Goal: Transaction & Acquisition: Purchase product/service

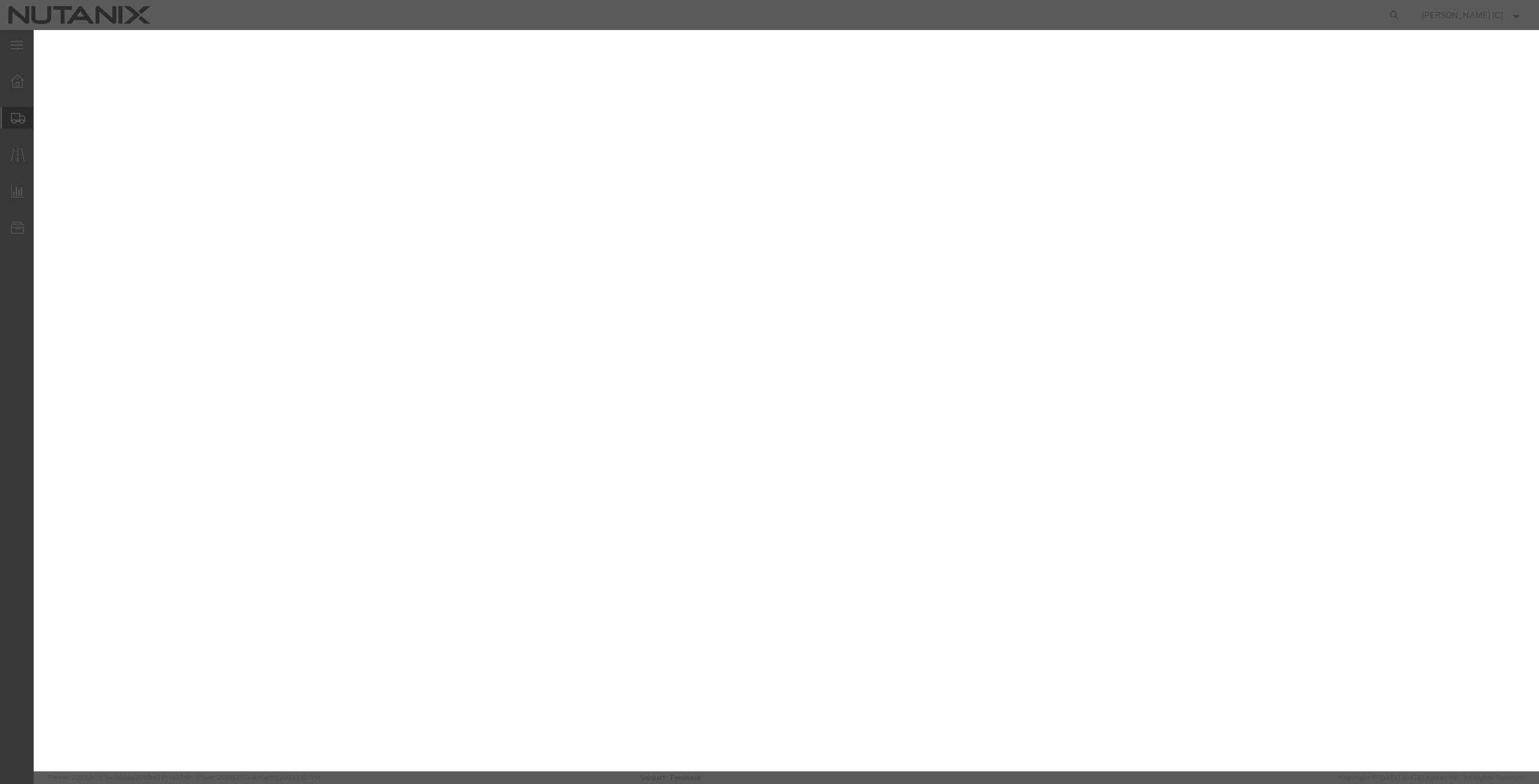
select select
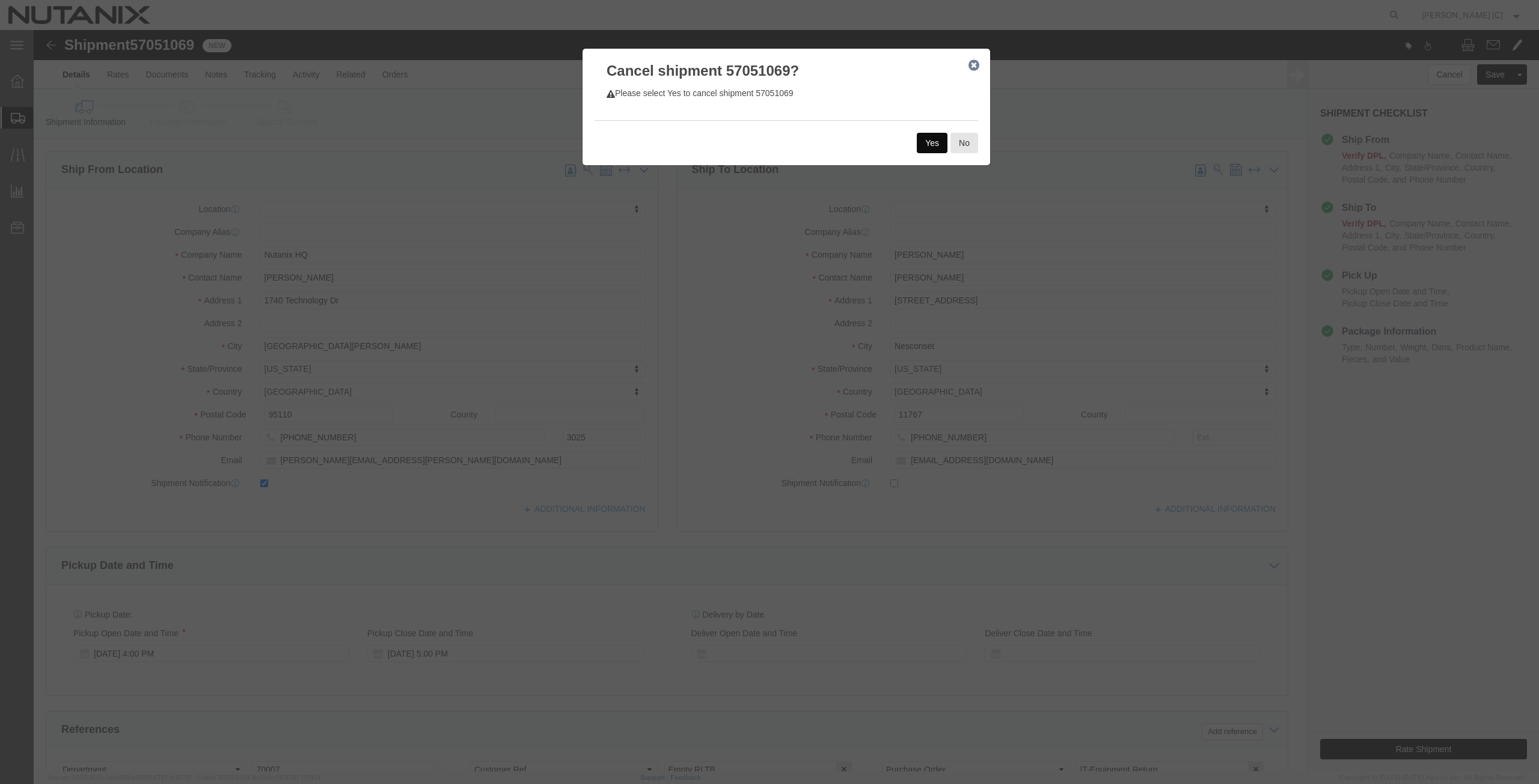
click button "Yes"
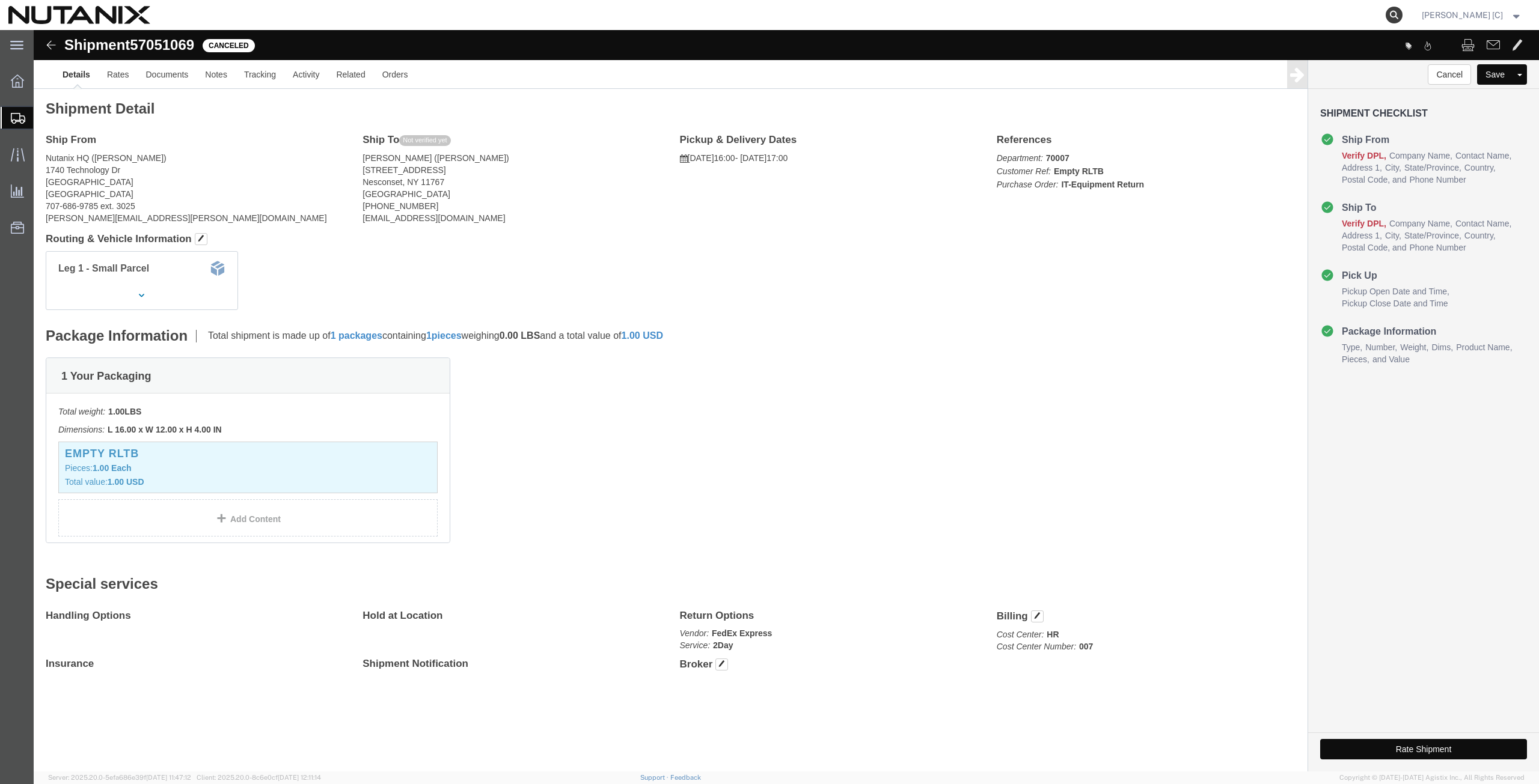
click at [1403, 17] on icon at bounding box center [1394, 15] width 17 height 17
click at [1039, 16] on input "search" at bounding box center [1203, 15] width 366 height 29
paste input "286106372341"
type input "286106372341"
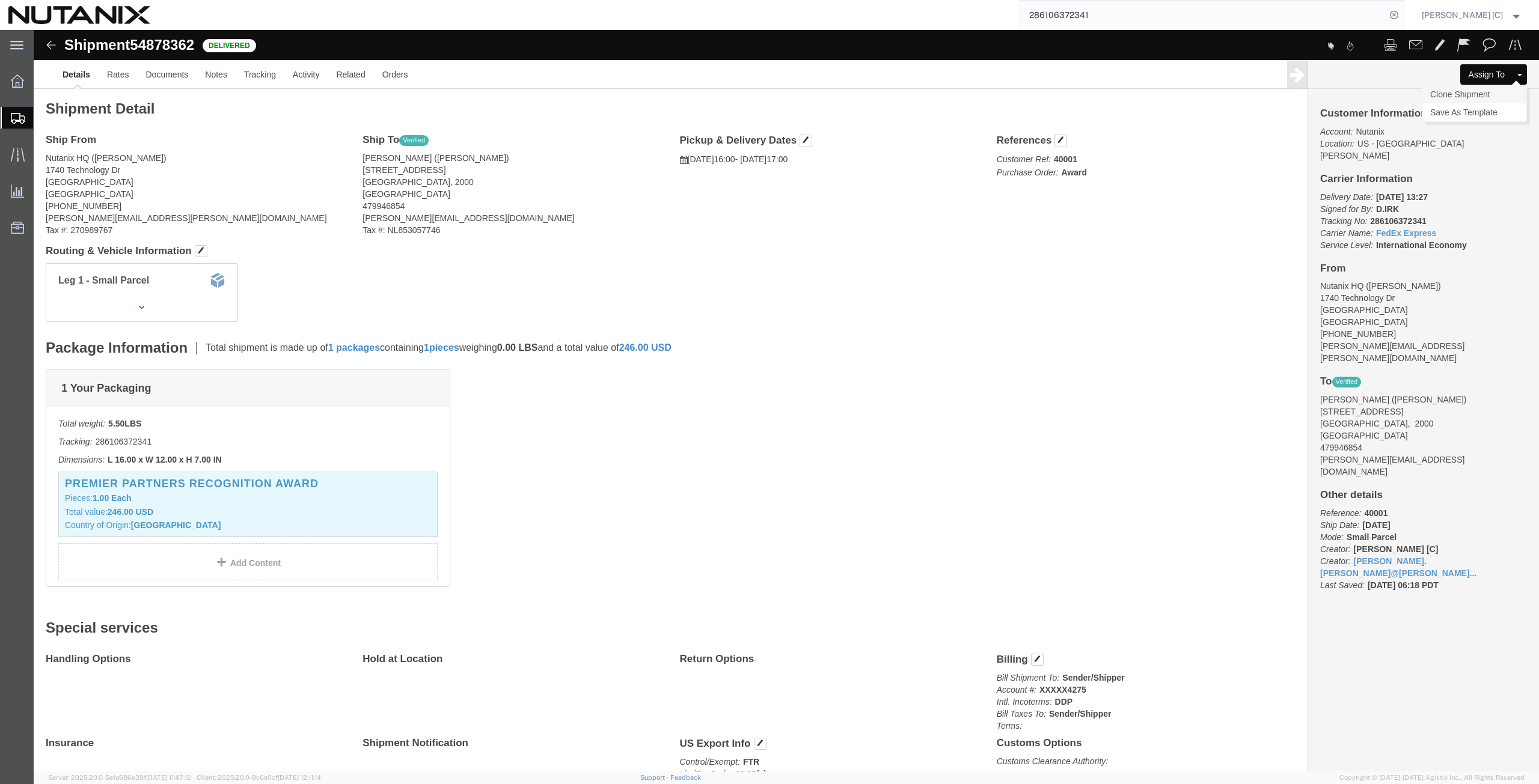
click link "Clone Shipment"
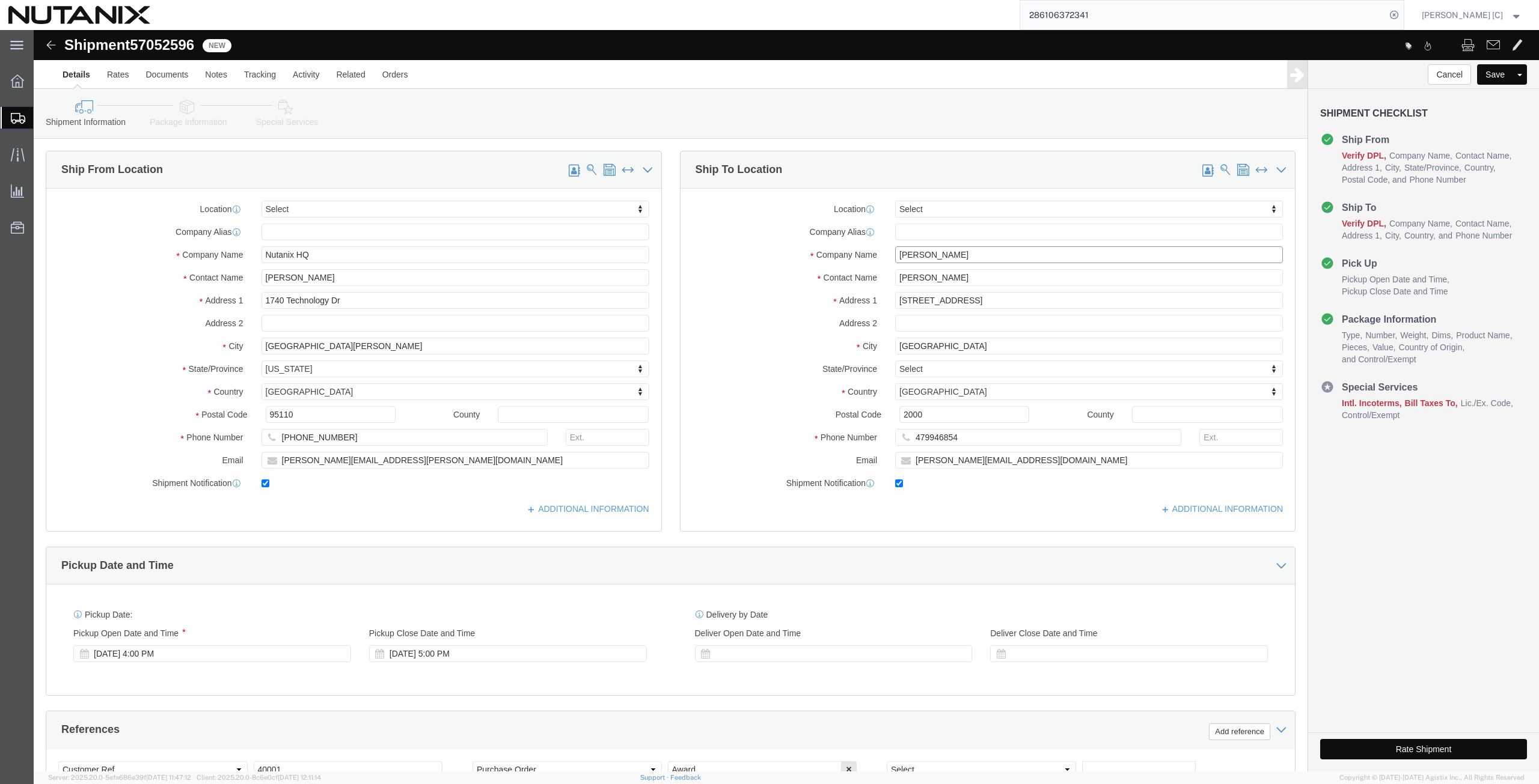
drag, startPoint x: 929, startPoint y: 224, endPoint x: 733, endPoint y: 231, distance: 196.1
click div "Company Name [PERSON_NAME]"
paste input "[PERSON_NAME]"
type input "[PERSON_NAME]"
drag, startPoint x: 923, startPoint y: 250, endPoint x: 753, endPoint y: 258, distance: 170.2
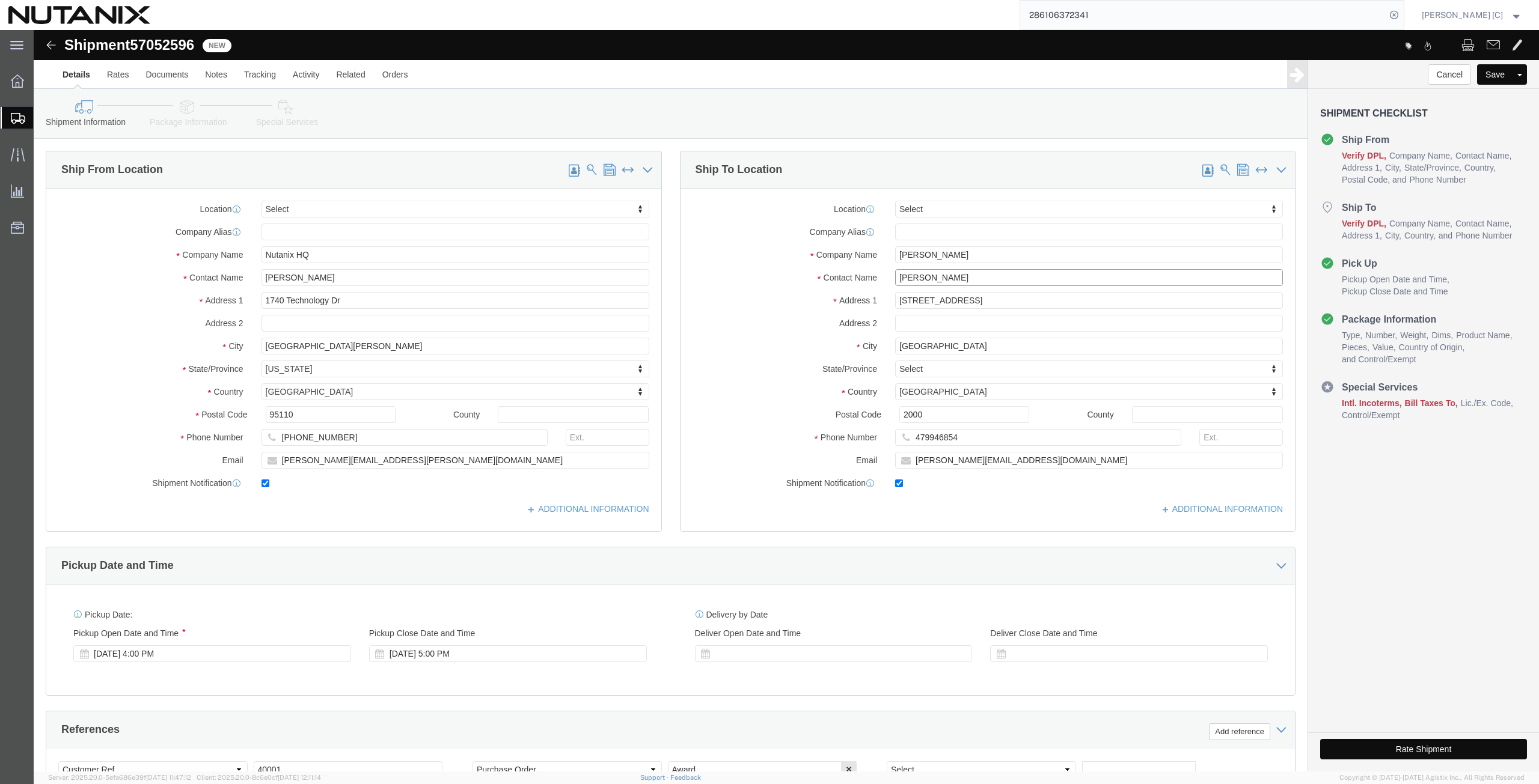
click div "Location Select Select My Profile Location [GEOGRAPHIC_DATA] - [GEOGRAPHIC_DATA…"
paste input "[PERSON_NAME]"
type input "[PERSON_NAME]"
drag, startPoint x: 990, startPoint y: 427, endPoint x: 781, endPoint y: 442, distance: 209.5
click div "Location Select Select My Profile Location [GEOGRAPHIC_DATA] - [GEOGRAPHIC_DATA…"
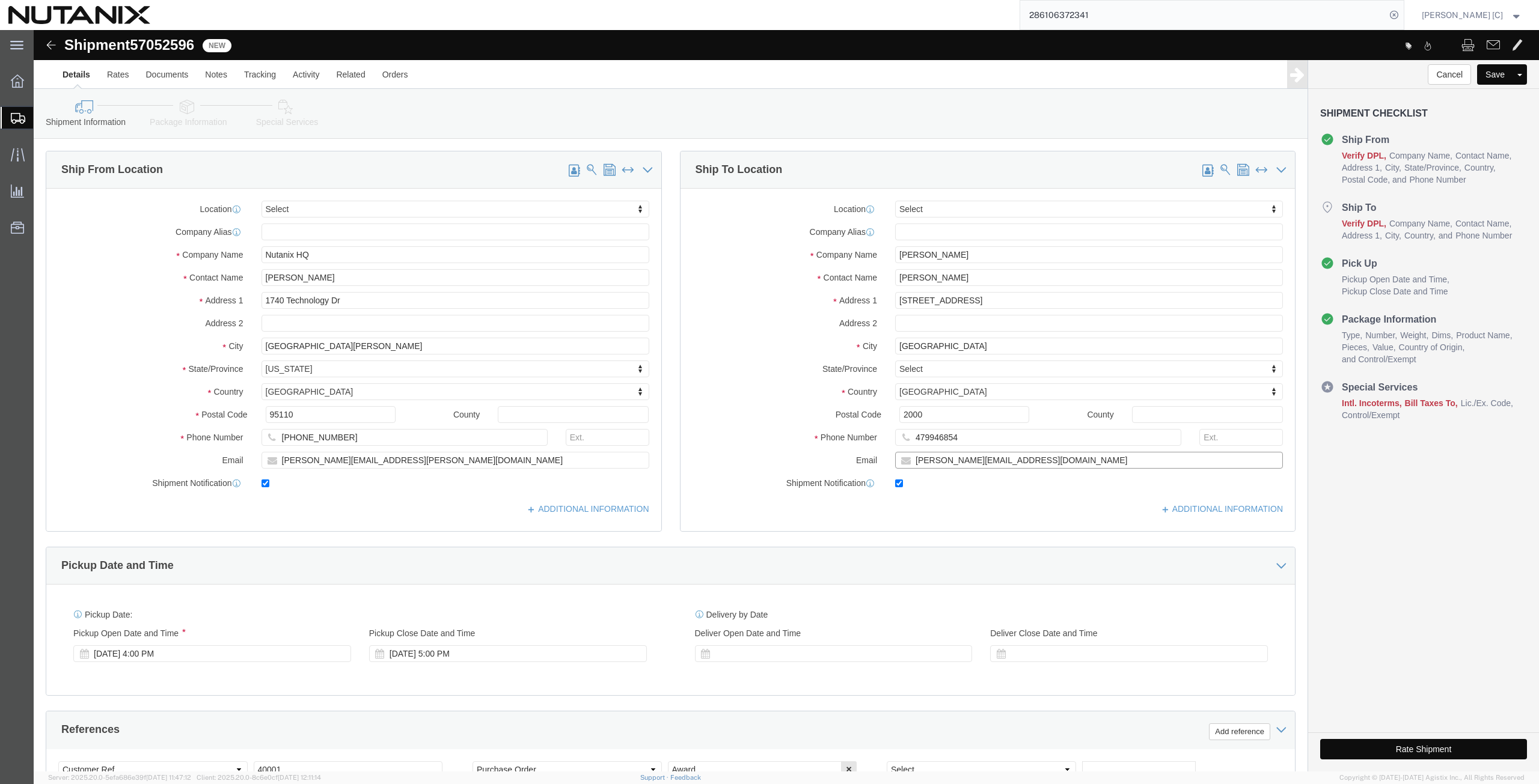
paste input "[PERSON_NAME].[PERSON_NAME]@syntory"
type input "[PERSON_NAME][EMAIL_ADDRESS][PERSON_NAME][DOMAIN_NAME]"
drag, startPoint x: 932, startPoint y: 405, endPoint x: 825, endPoint y: 410, distance: 107.1
click div "Phone Number [PHONE_NUMBER]"
paste input "(+)32475636351"
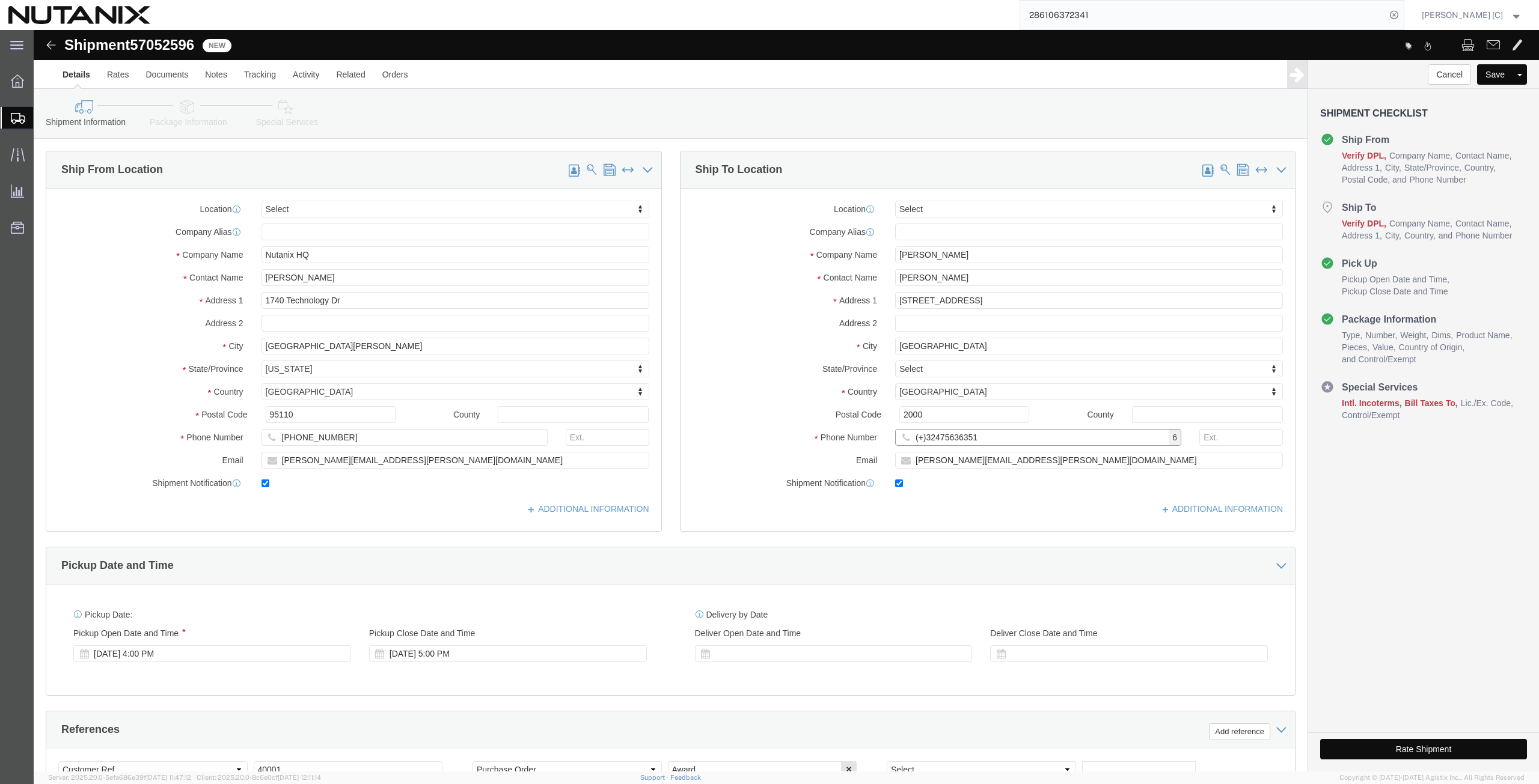
click input "(+)32475636351"
type input "32475636351"
drag, startPoint x: 934, startPoint y: 270, endPoint x: 781, endPoint y: 275, distance: 153.1
click div "Address [STREET_ADDRESS]"
paste input "[STREET_ADDRESS]"
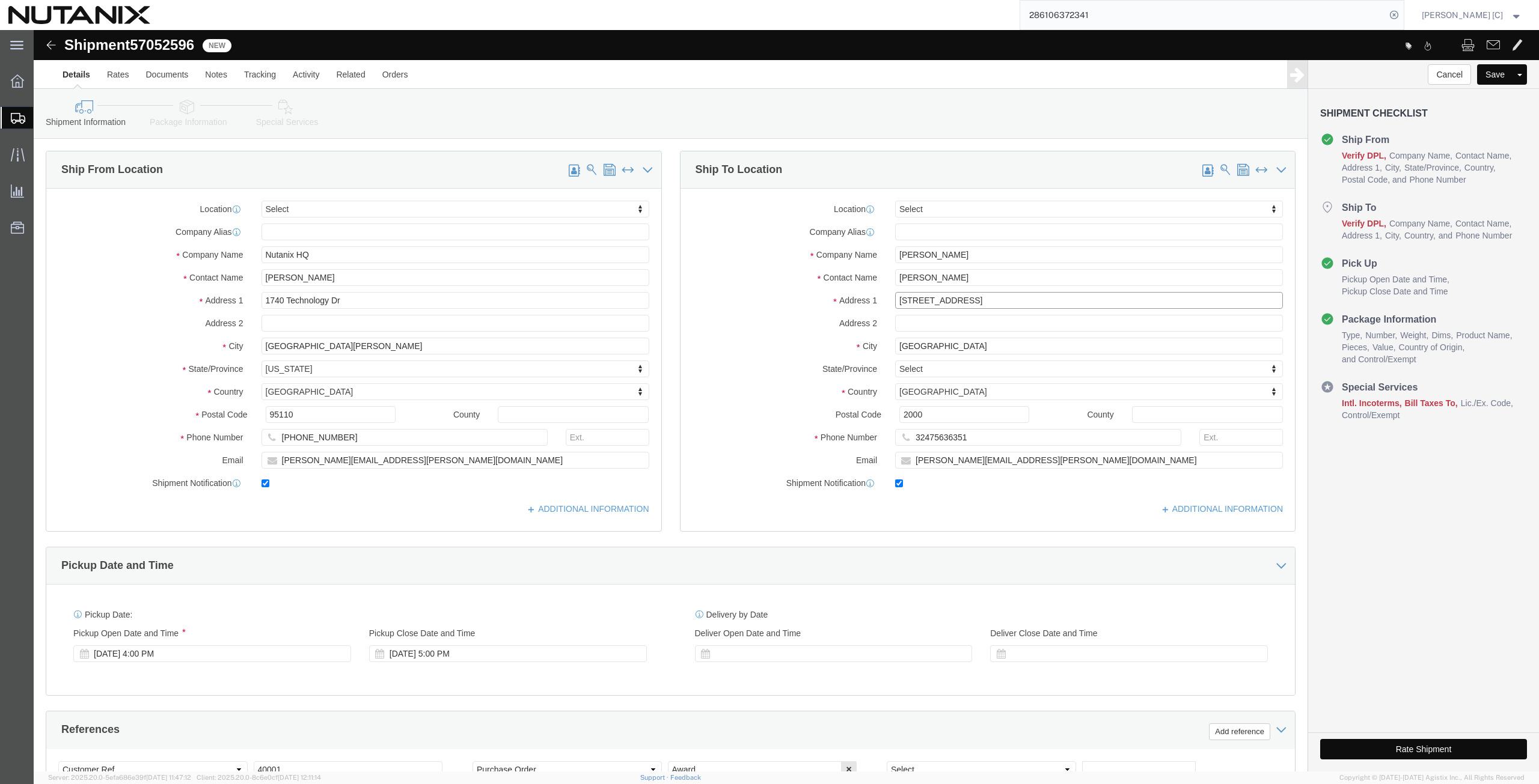
click input "[STREET_ADDRESS]"
type input "[STREET_ADDRESS]"
drag, startPoint x: 910, startPoint y: 320, endPoint x: 833, endPoint y: 322, distance: 77.0
click div "City [GEOGRAPHIC_DATA]"
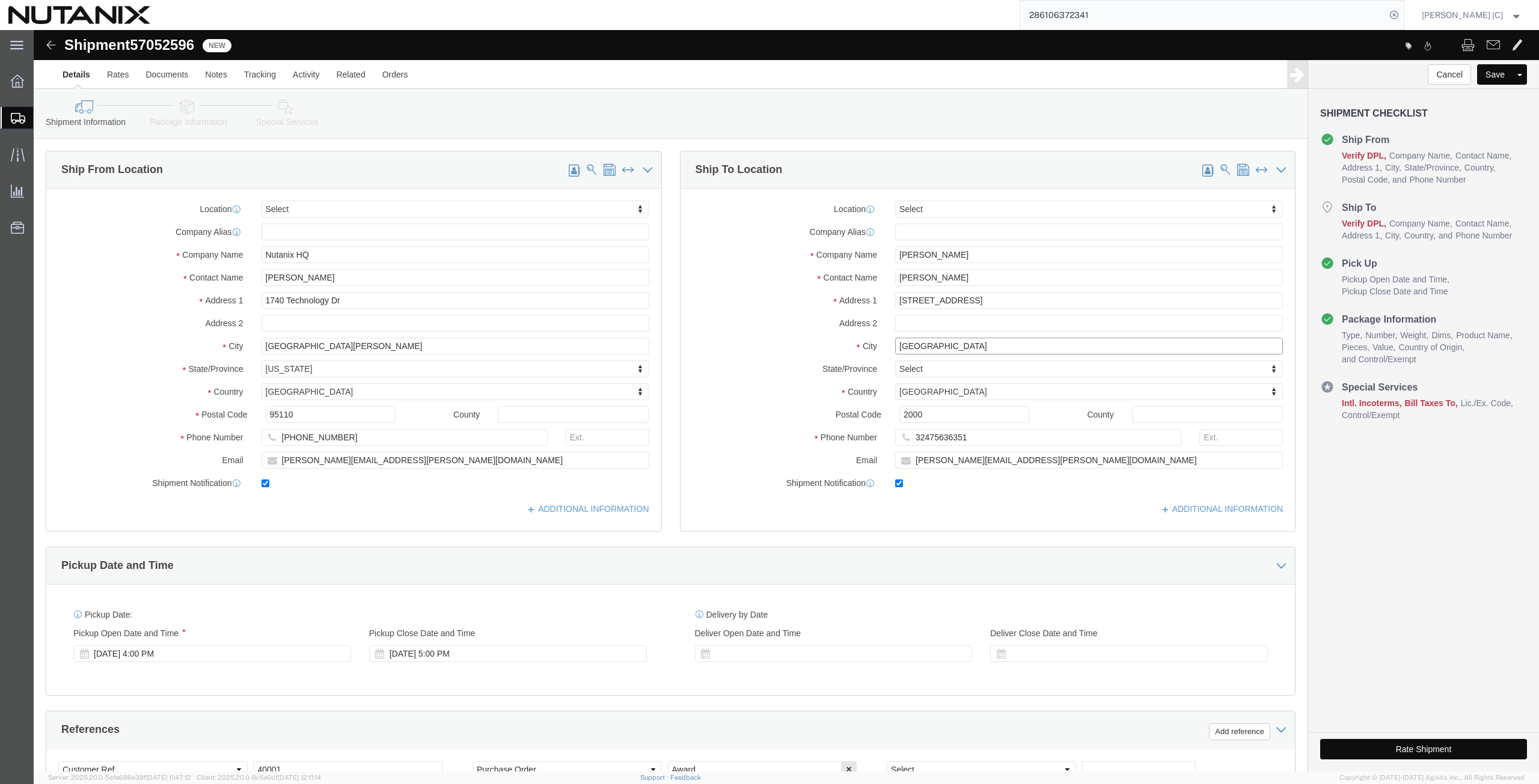
paste input "Brasschaat"
type input "Brasschaat"
drag, startPoint x: 888, startPoint y: 380, endPoint x: 799, endPoint y: 381, distance: 89.0
click div "Postal Code 2000"
paste input "93"
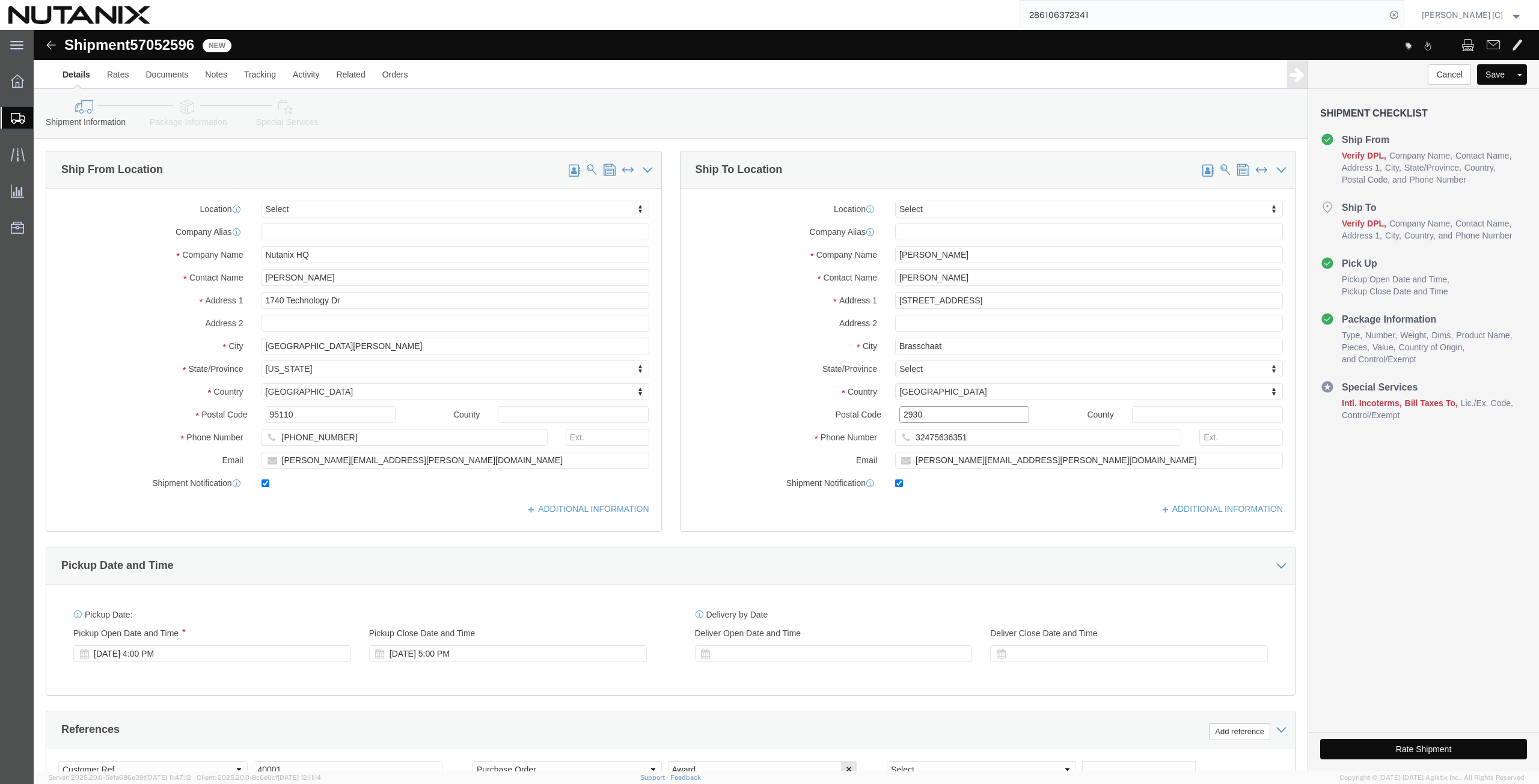
type input "2930"
drag, startPoint x: 485, startPoint y: 477, endPoint x: 476, endPoint y: 484, distance: 11.4
click div "ADDITIONAL INFORMATION"
click icon
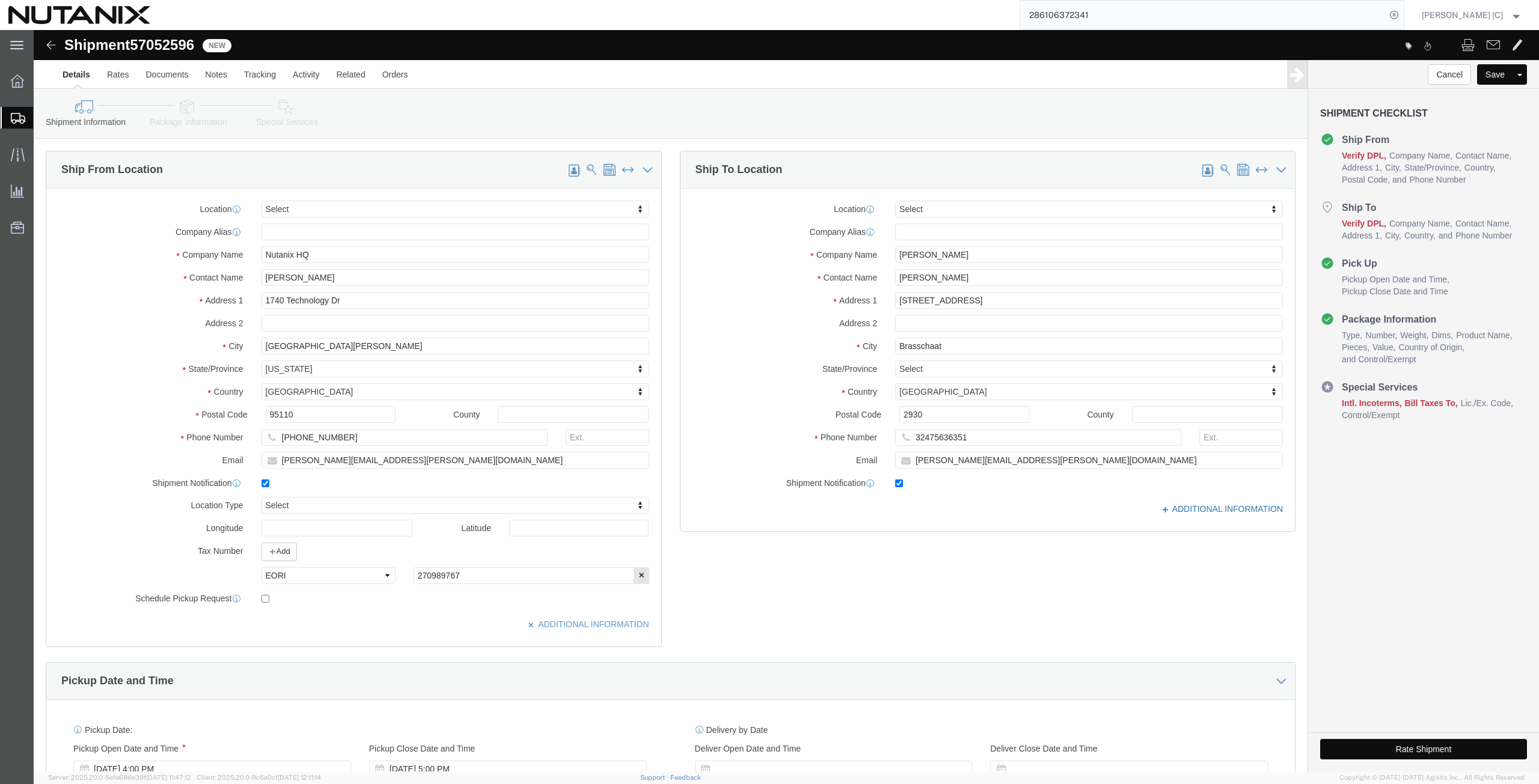
click icon
click select "Select EIN EORI TIN VAT Other"
select select "EIN"
click select "Select EIN EORI TIN VAT Other"
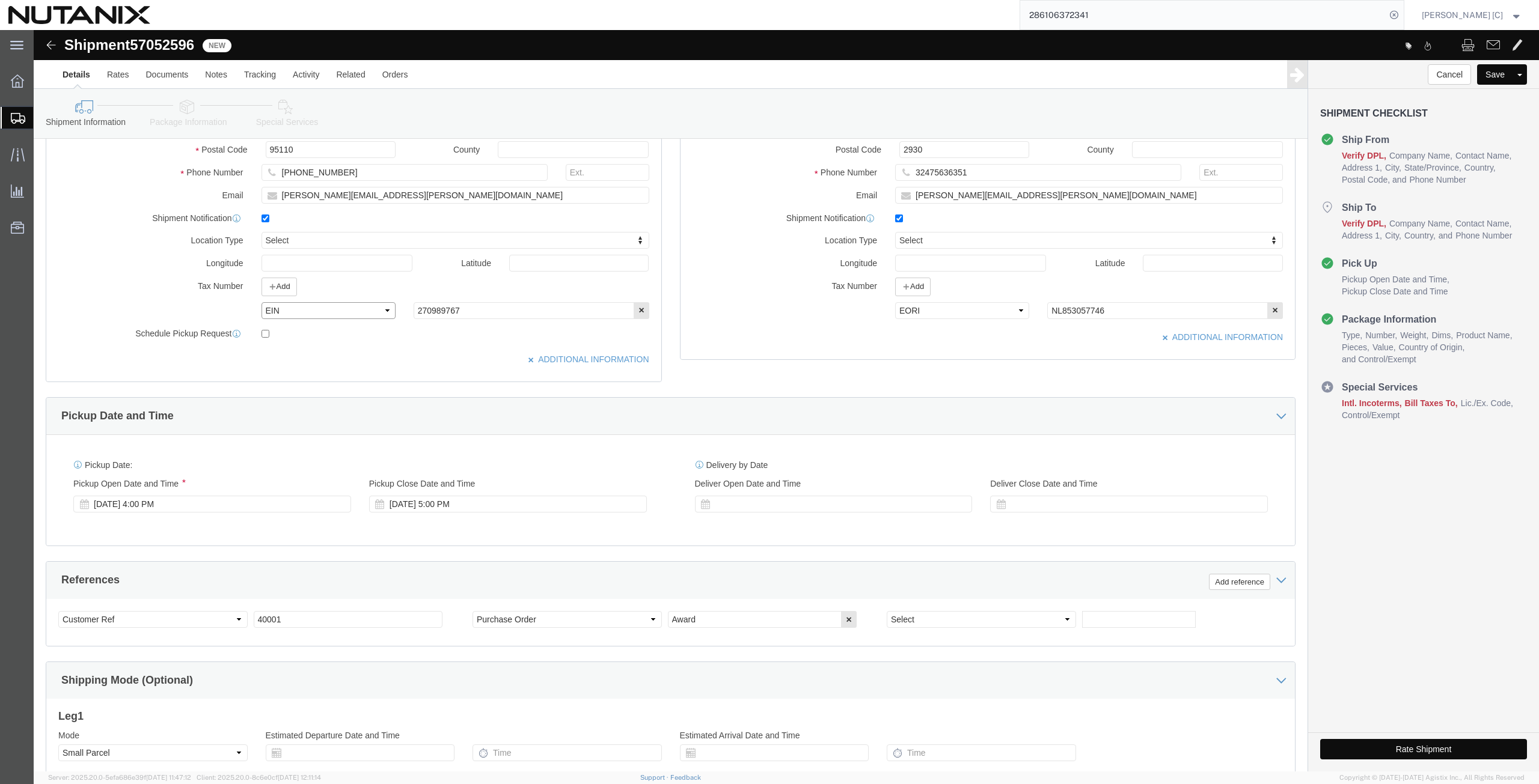
scroll to position [281, 0]
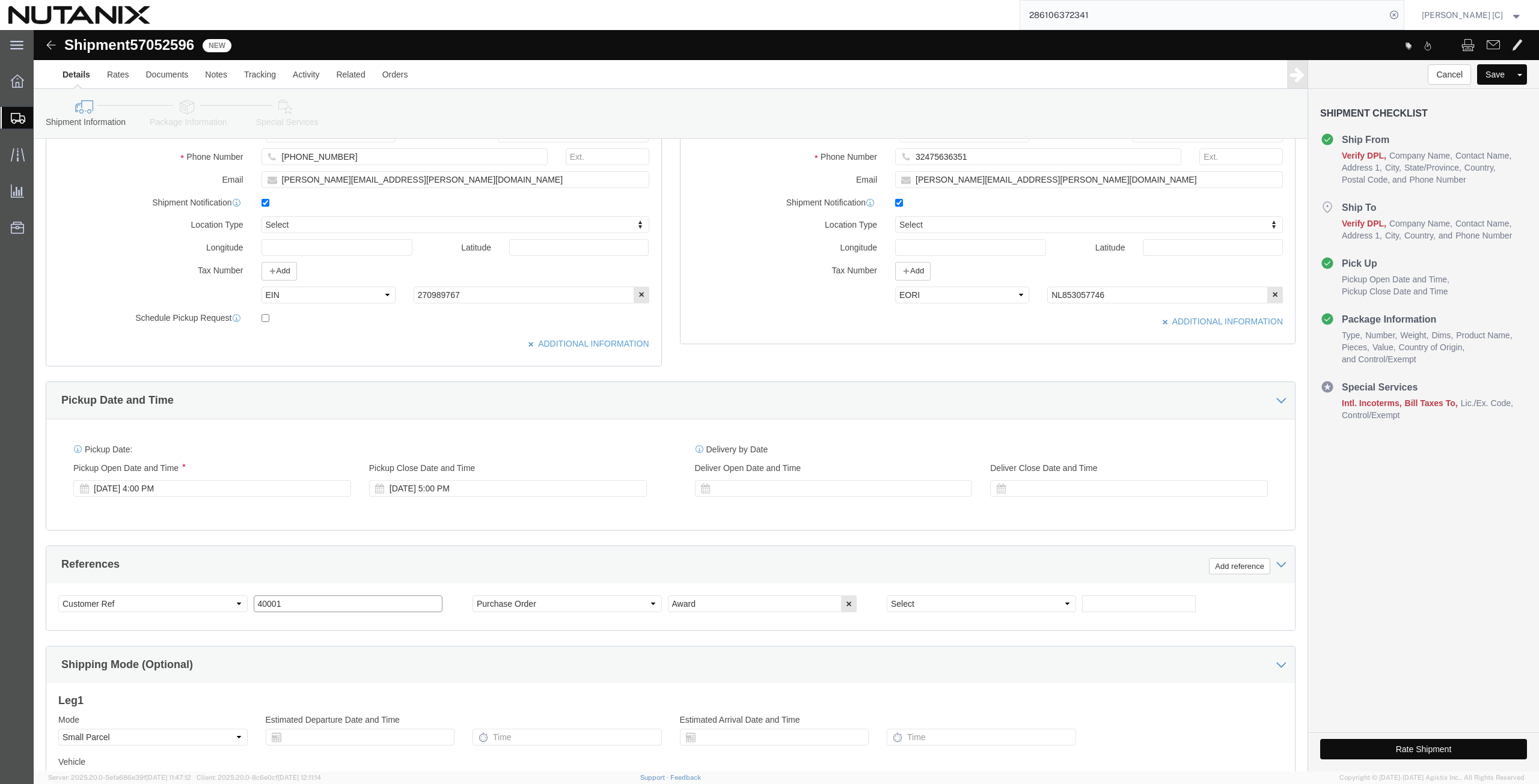
drag, startPoint x: 245, startPoint y: 574, endPoint x: 189, endPoint y: 566, distance: 56.6
click div "Select Account Type Activity ID Airline Appointment Number ASN Batch Request # …"
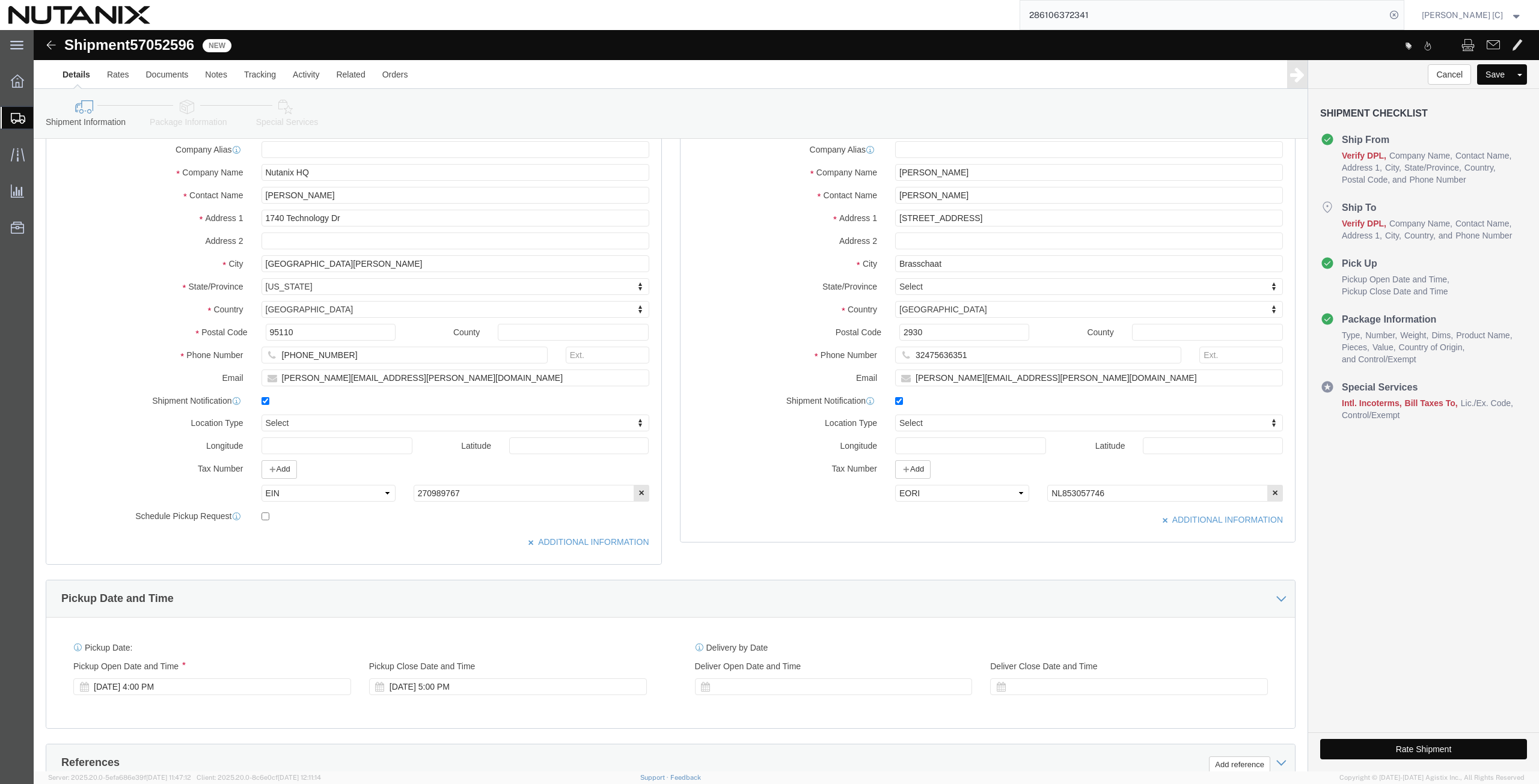
scroll to position [406, 0]
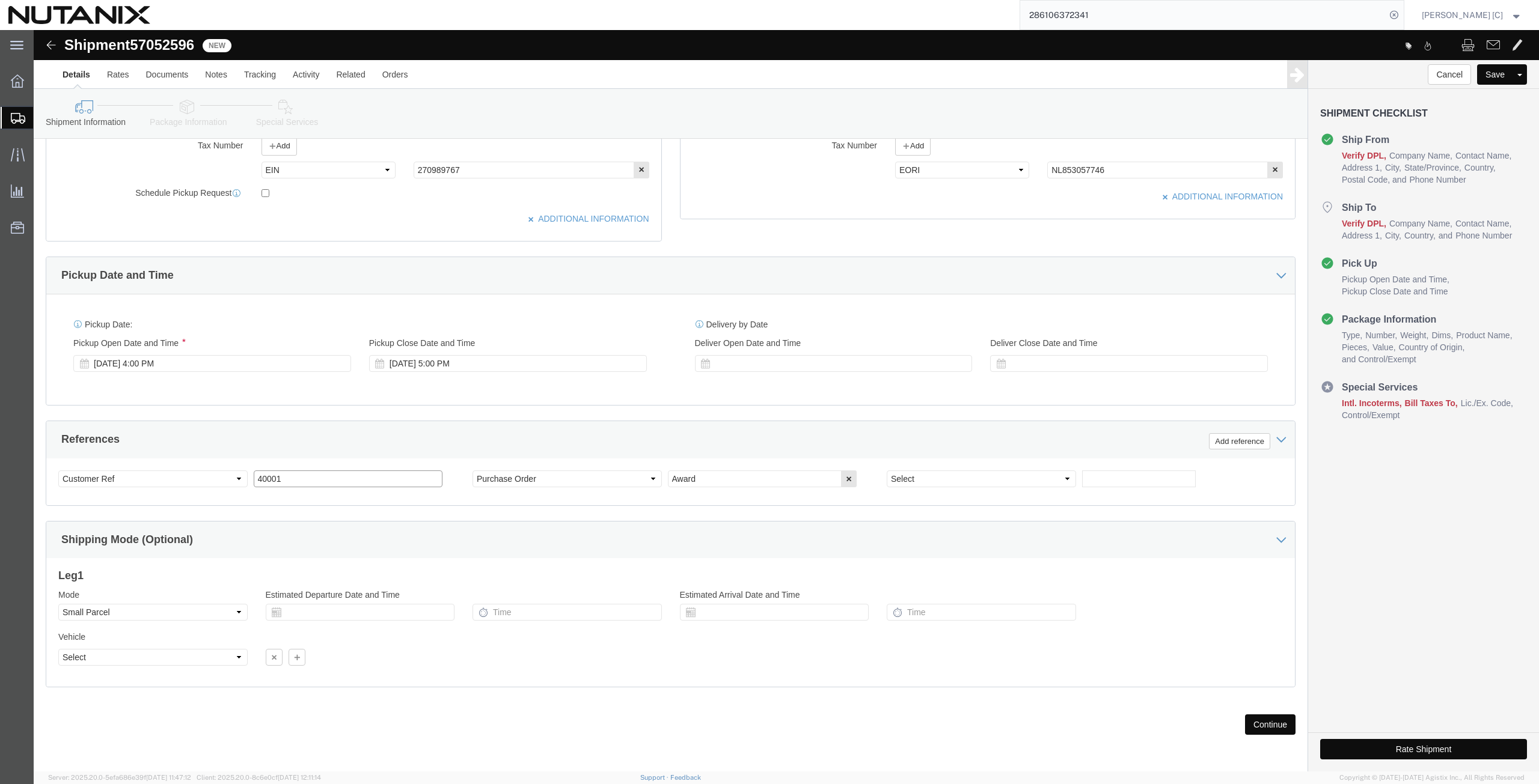
drag, startPoint x: 259, startPoint y: 455, endPoint x: 265, endPoint y: 457, distance: 6.3
click input "40001"
drag, startPoint x: 256, startPoint y: 454, endPoint x: 201, endPoint y: 455, distance: 55.0
click div "Select Account Type Activity ID Airline Appointment Number ASN Batch Request # …"
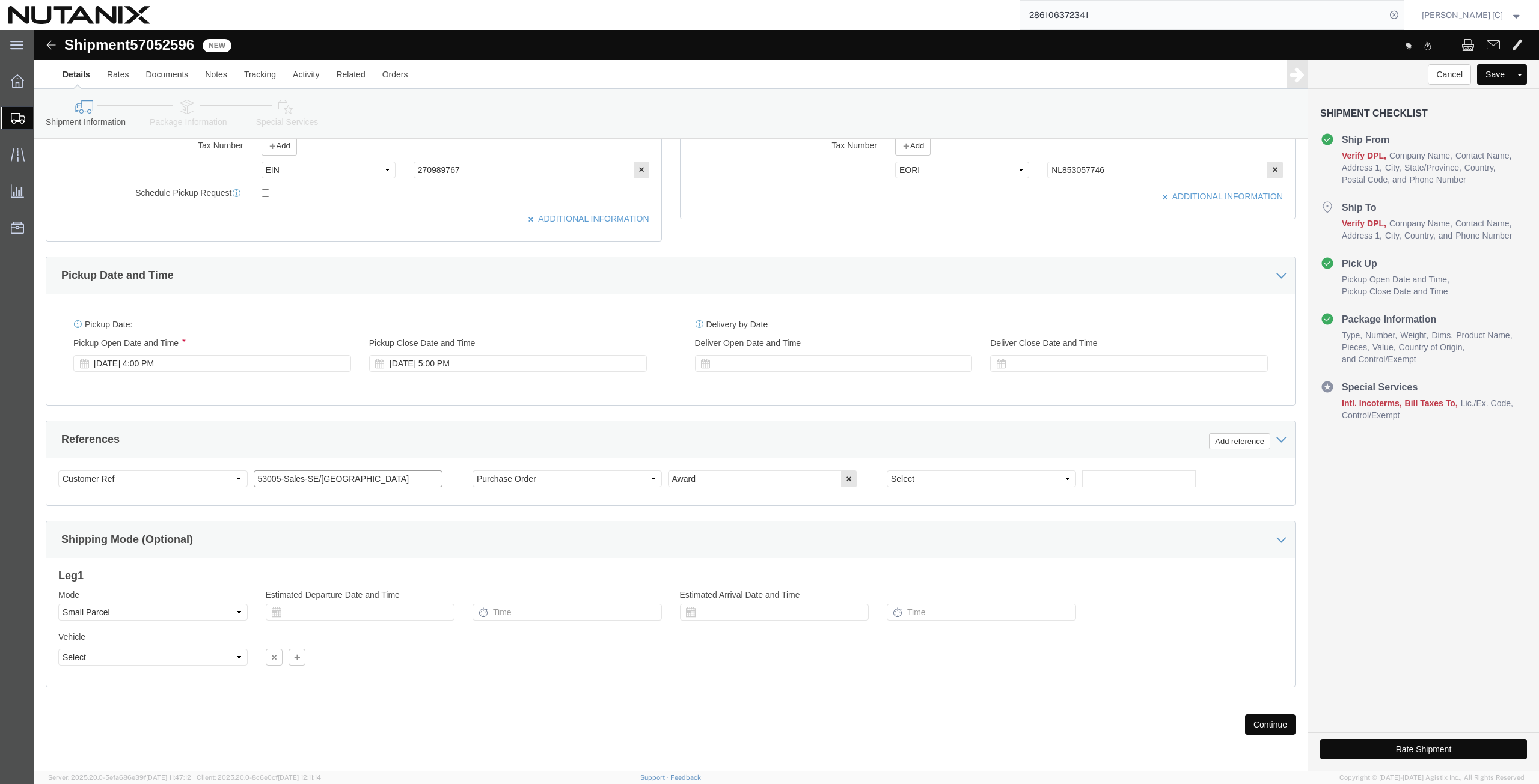
click input "53005-Sales-SE/[GEOGRAPHIC_DATA]"
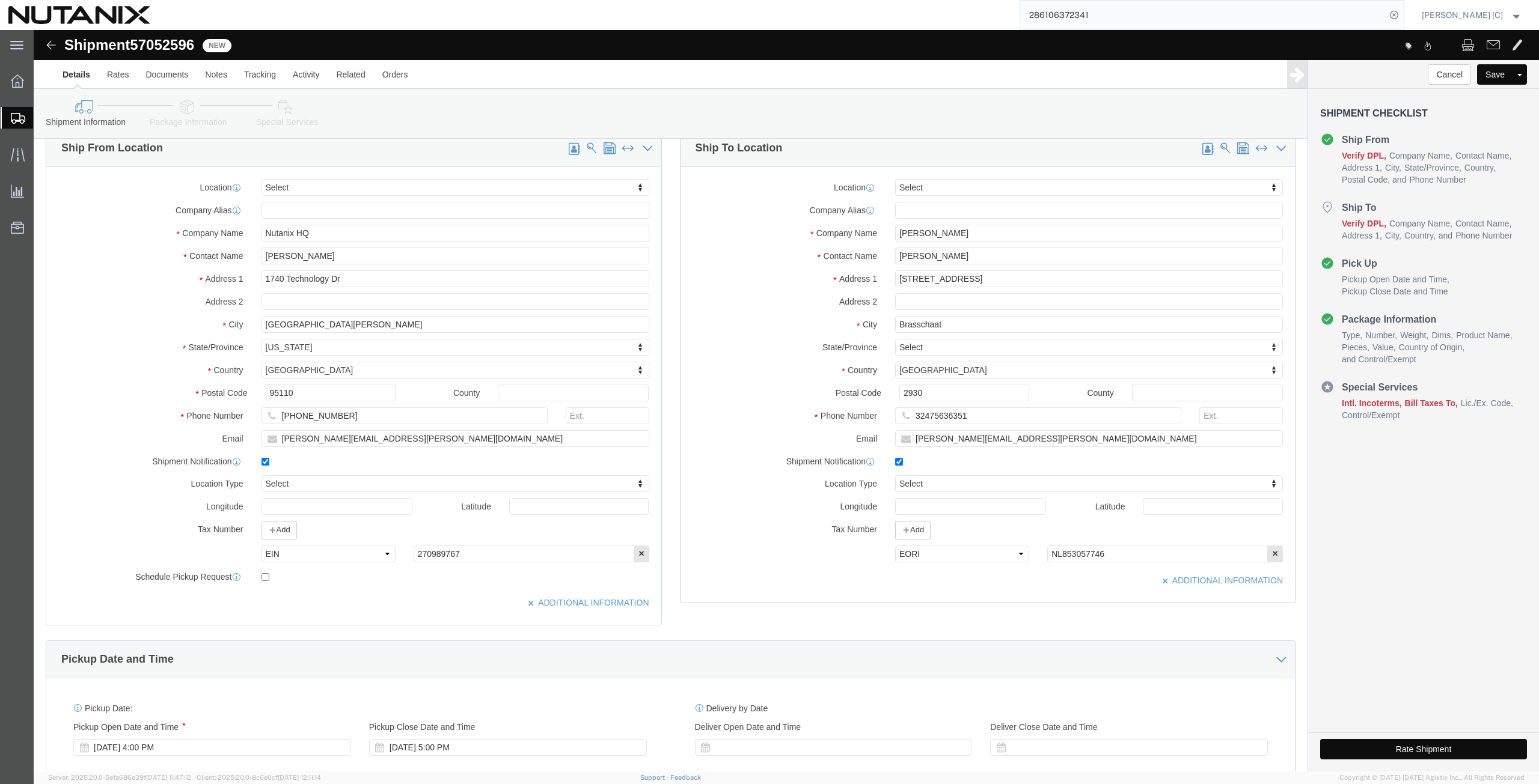
scroll to position [0, 0]
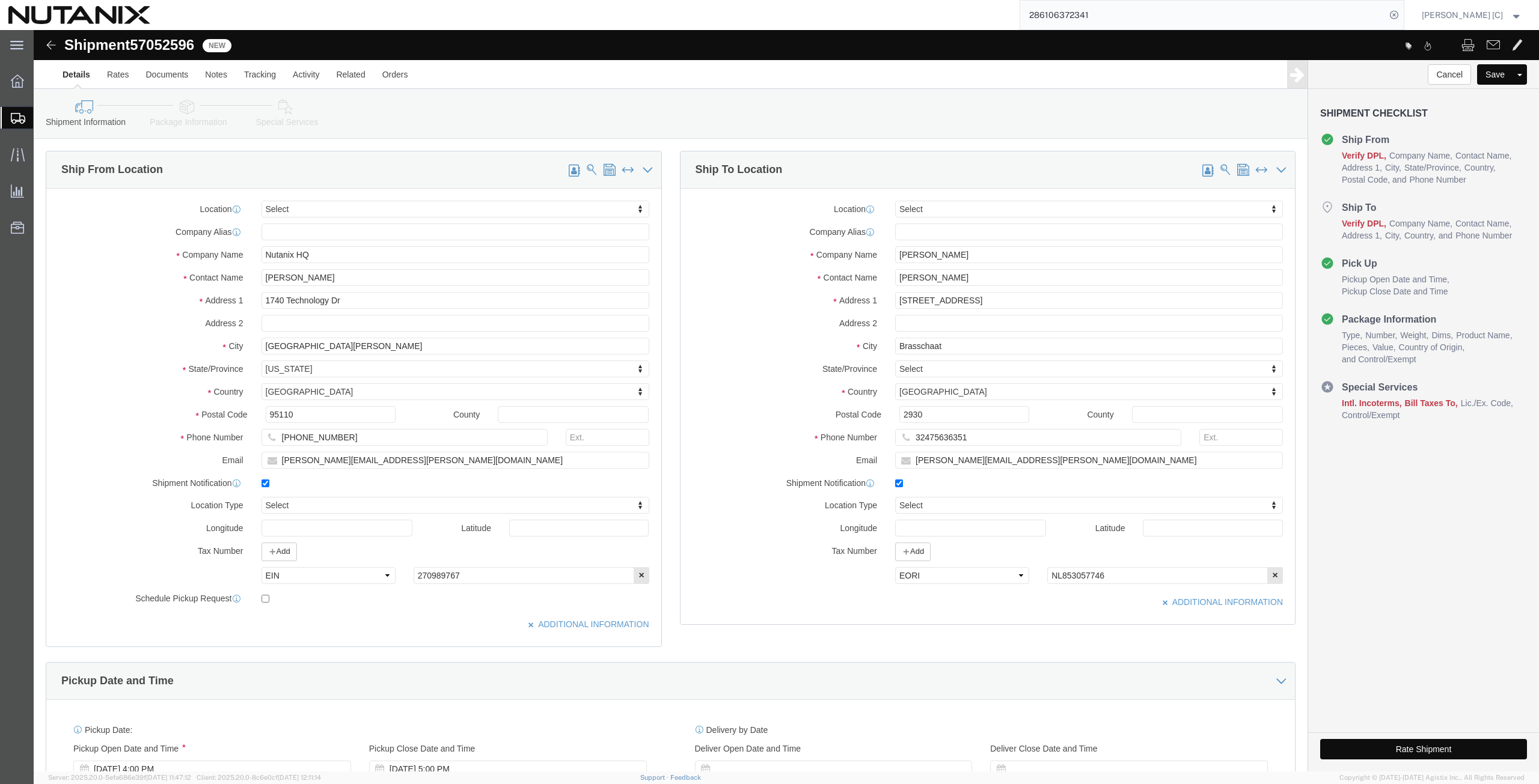
type input "53005-Sales-SE/[GEOGRAPHIC_DATA]"
click input "[STREET_ADDRESS]"
type input "[STREET_ADDRESS]"
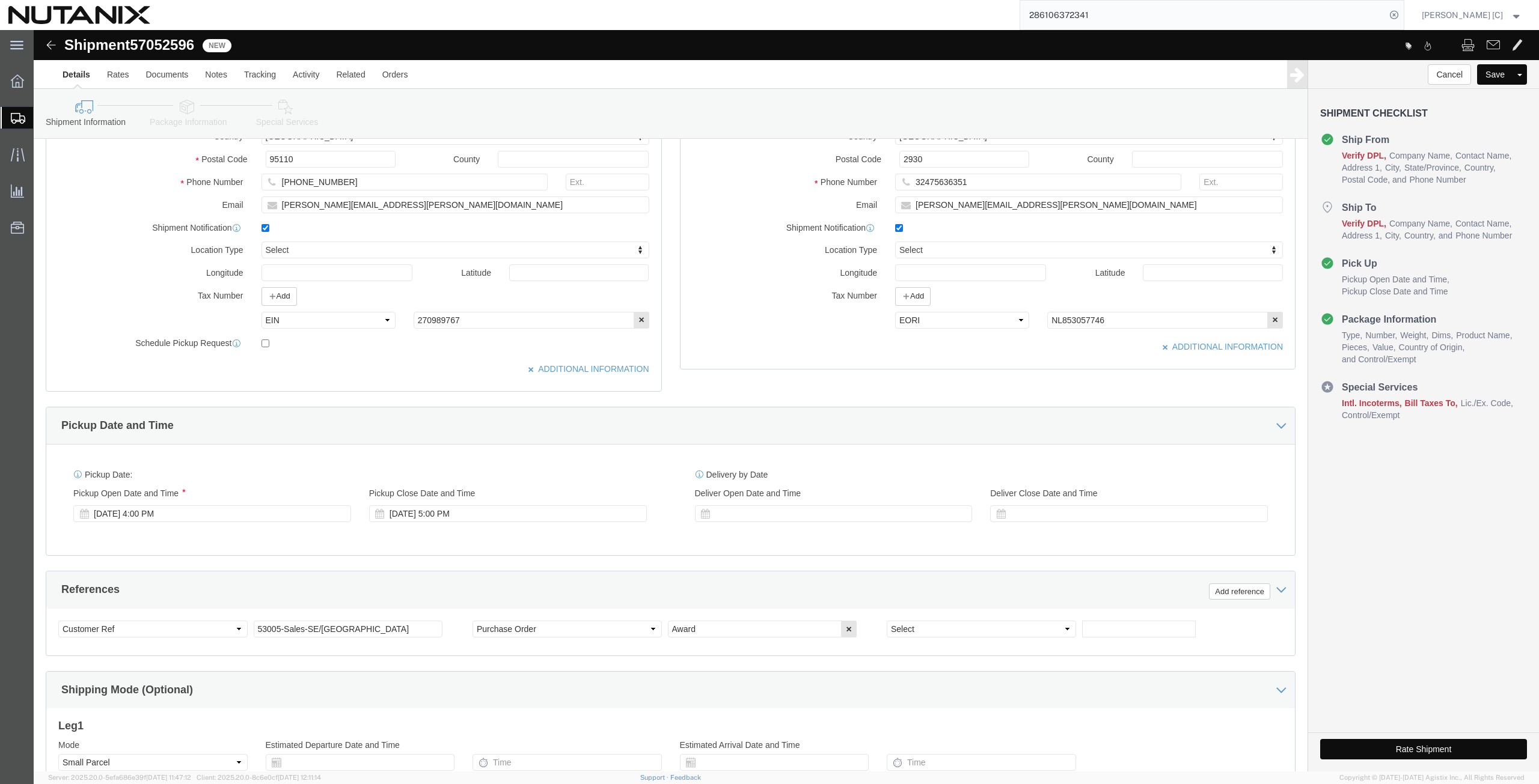
scroll to position [406, 0]
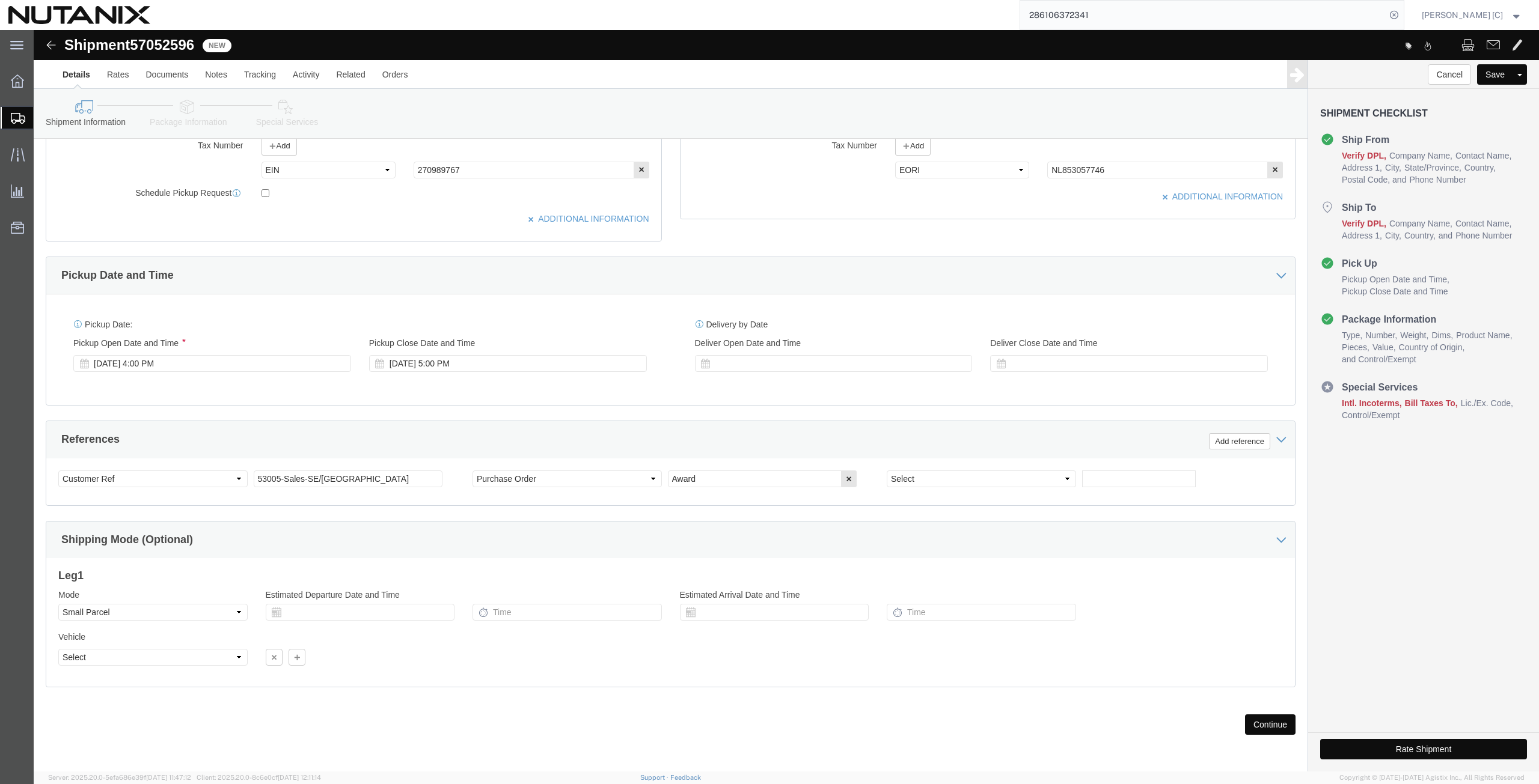
click button "Continue"
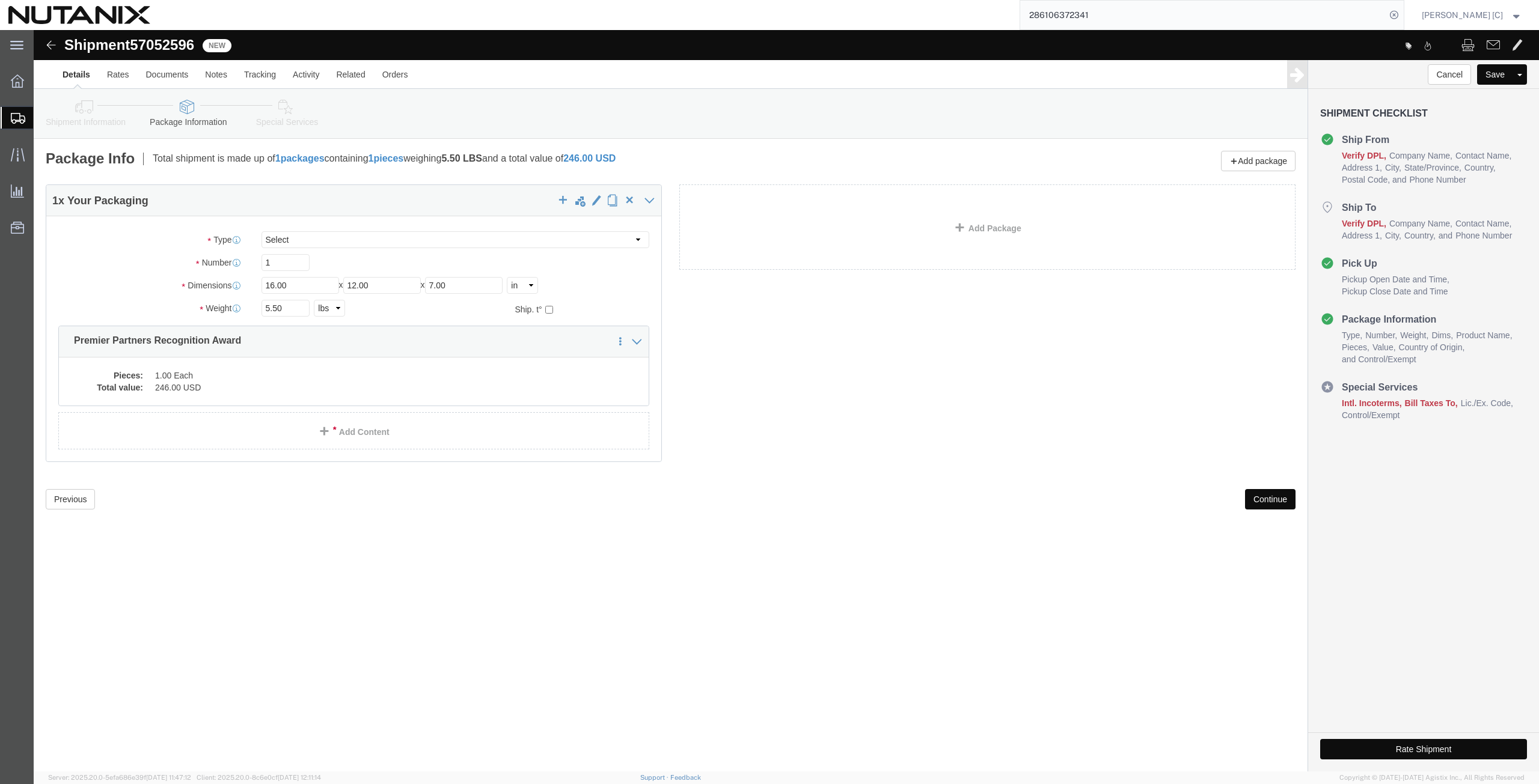
click button "Continue"
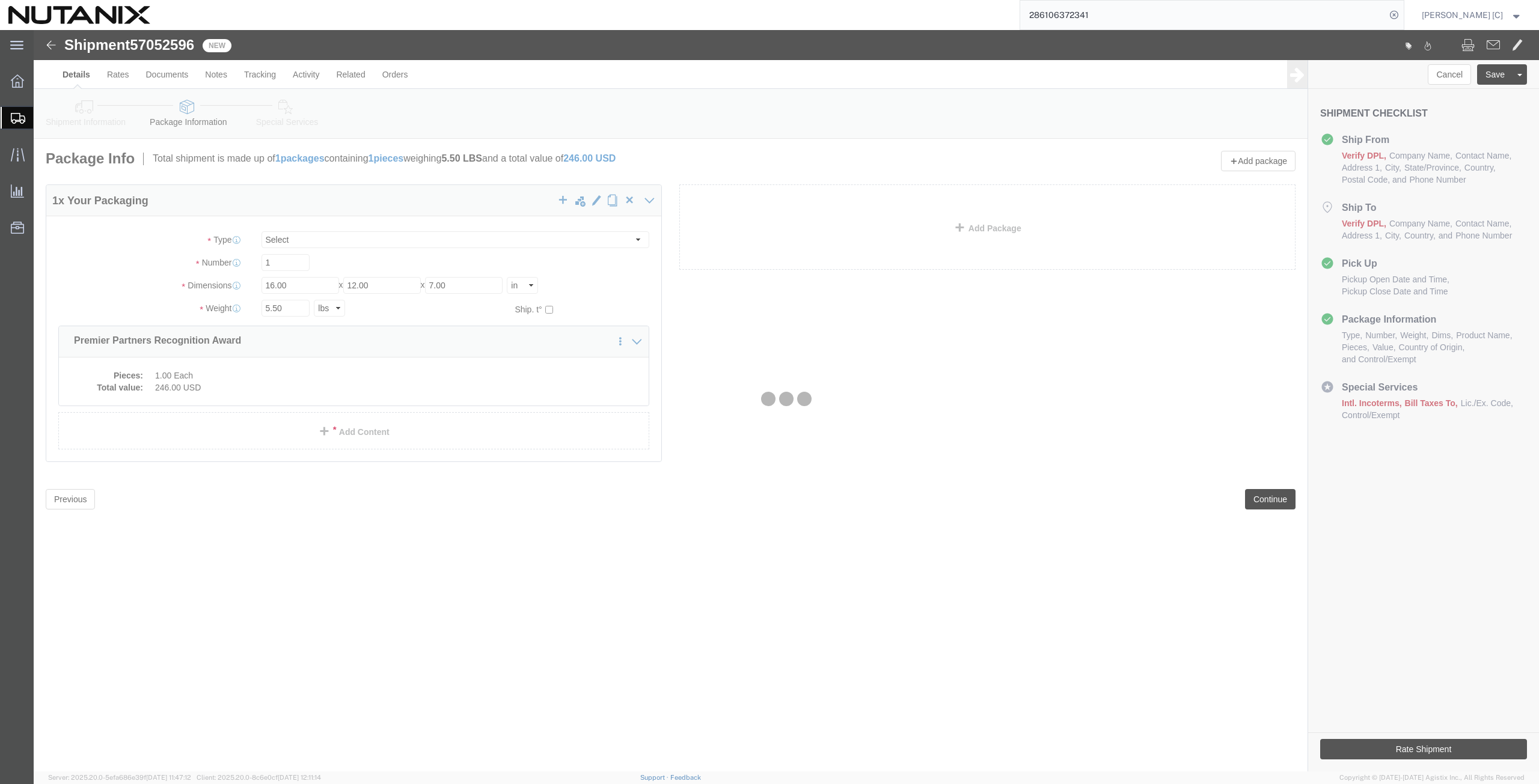
select select
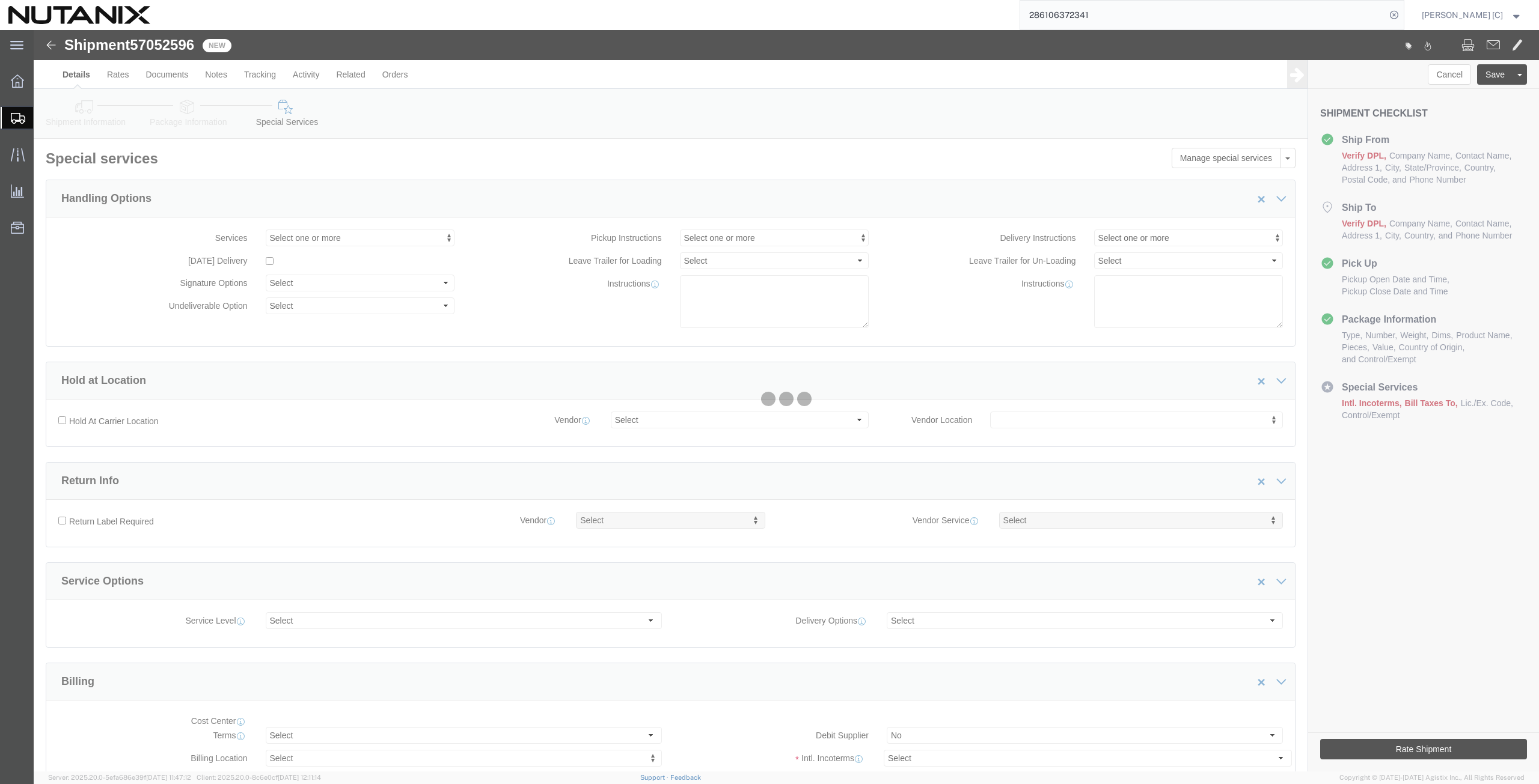
select select "COSTCENTER"
select select "48694"
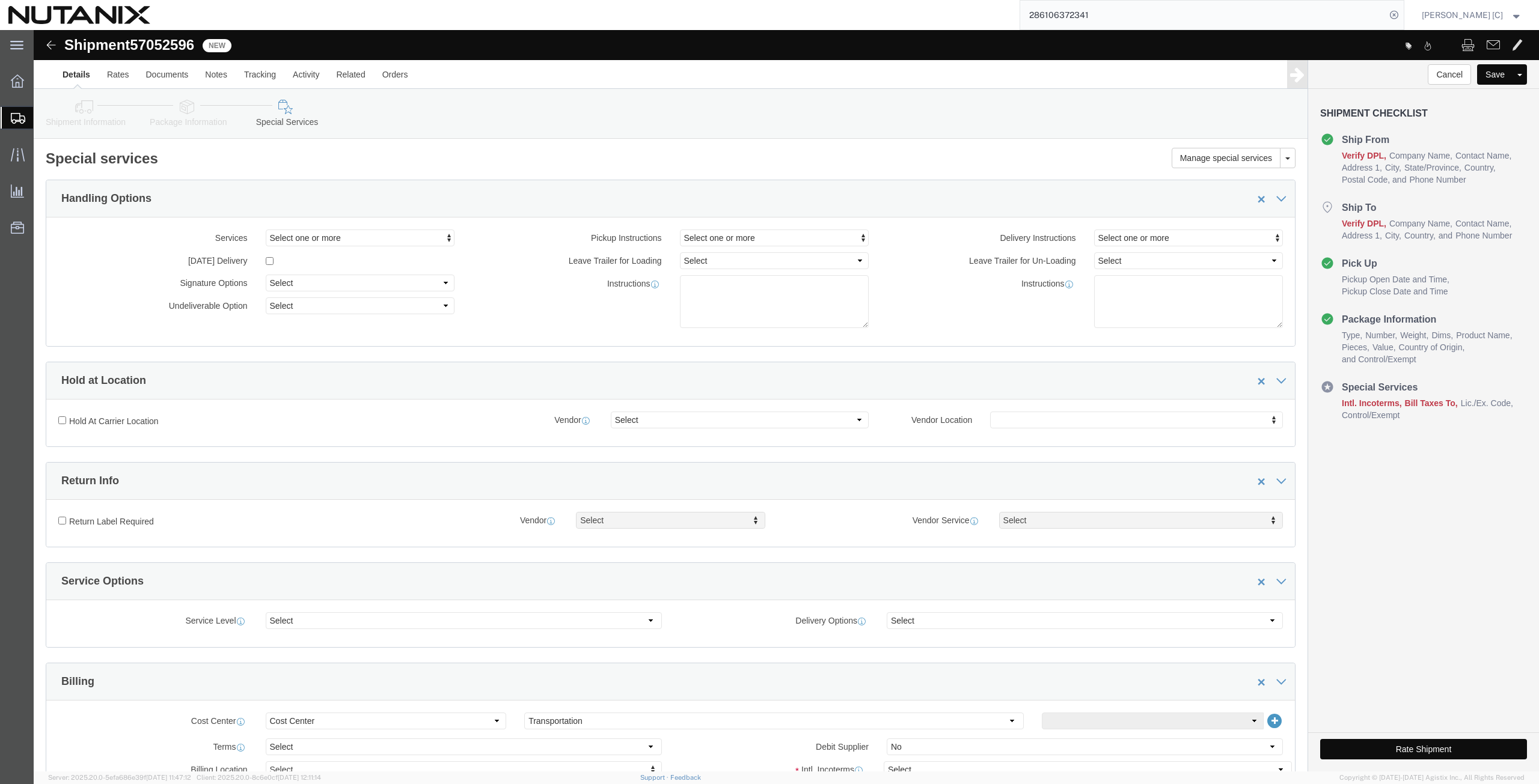
click icon
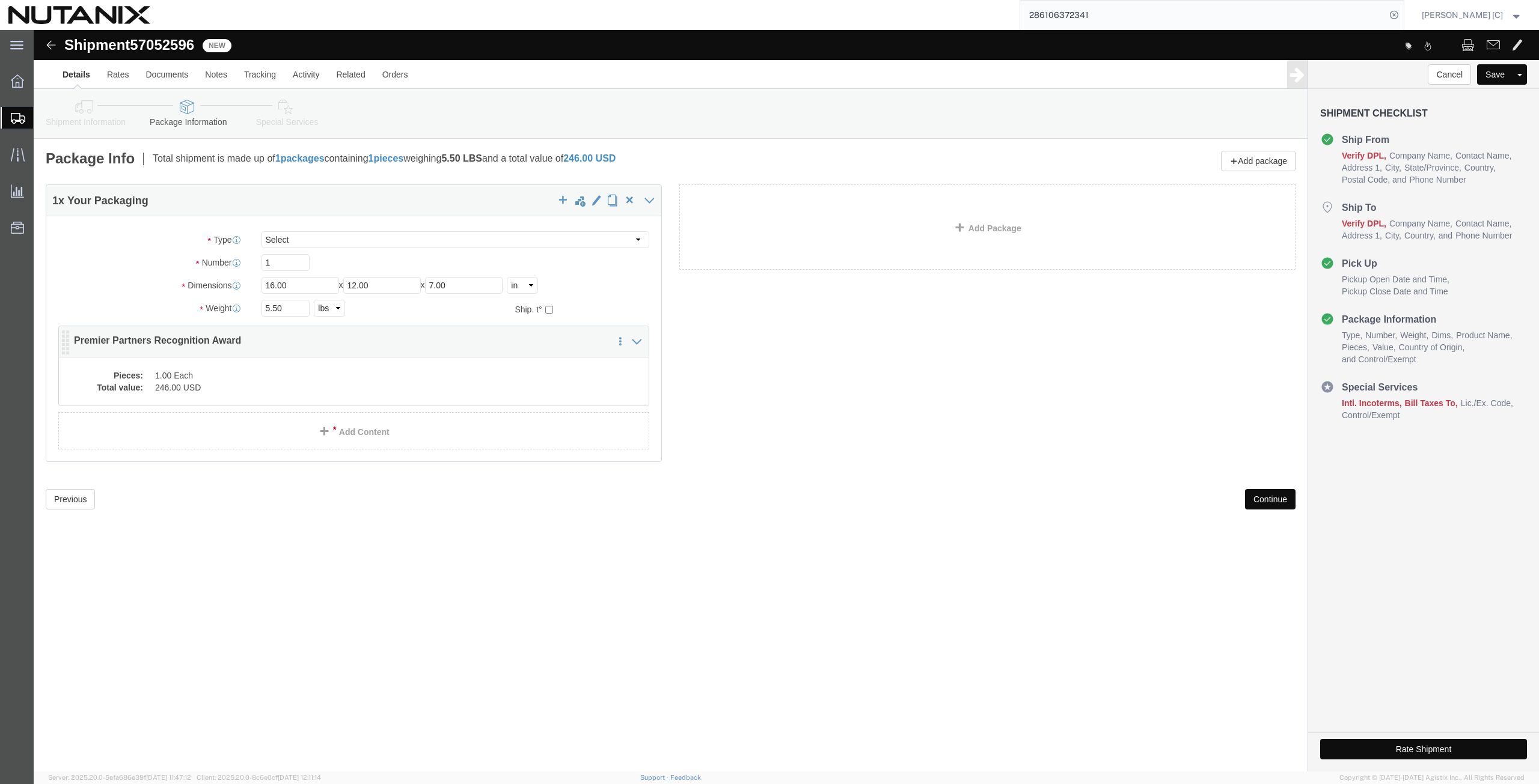
click dd "1.00 Each"
click div
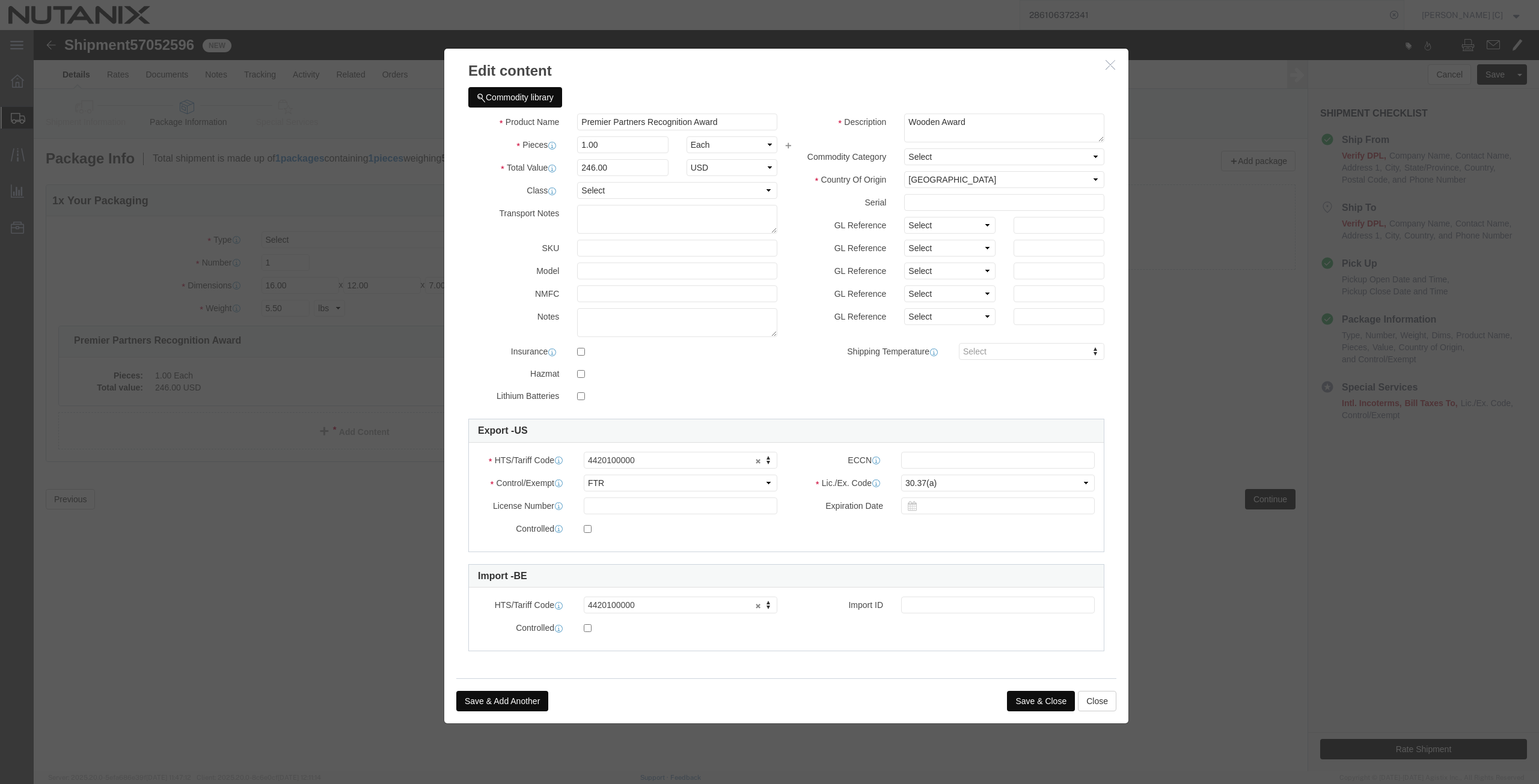
click button "Save & Close"
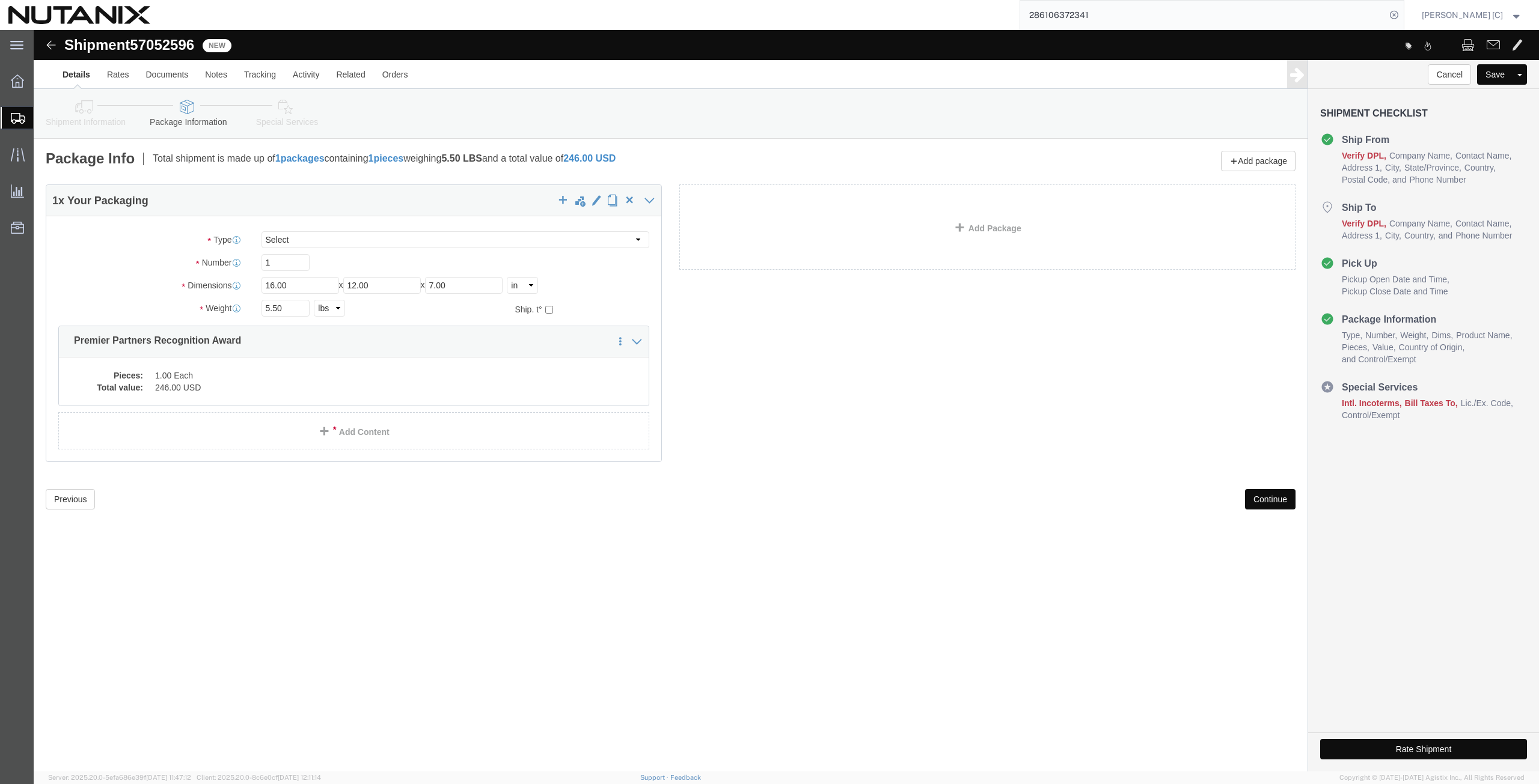
click button "Continue"
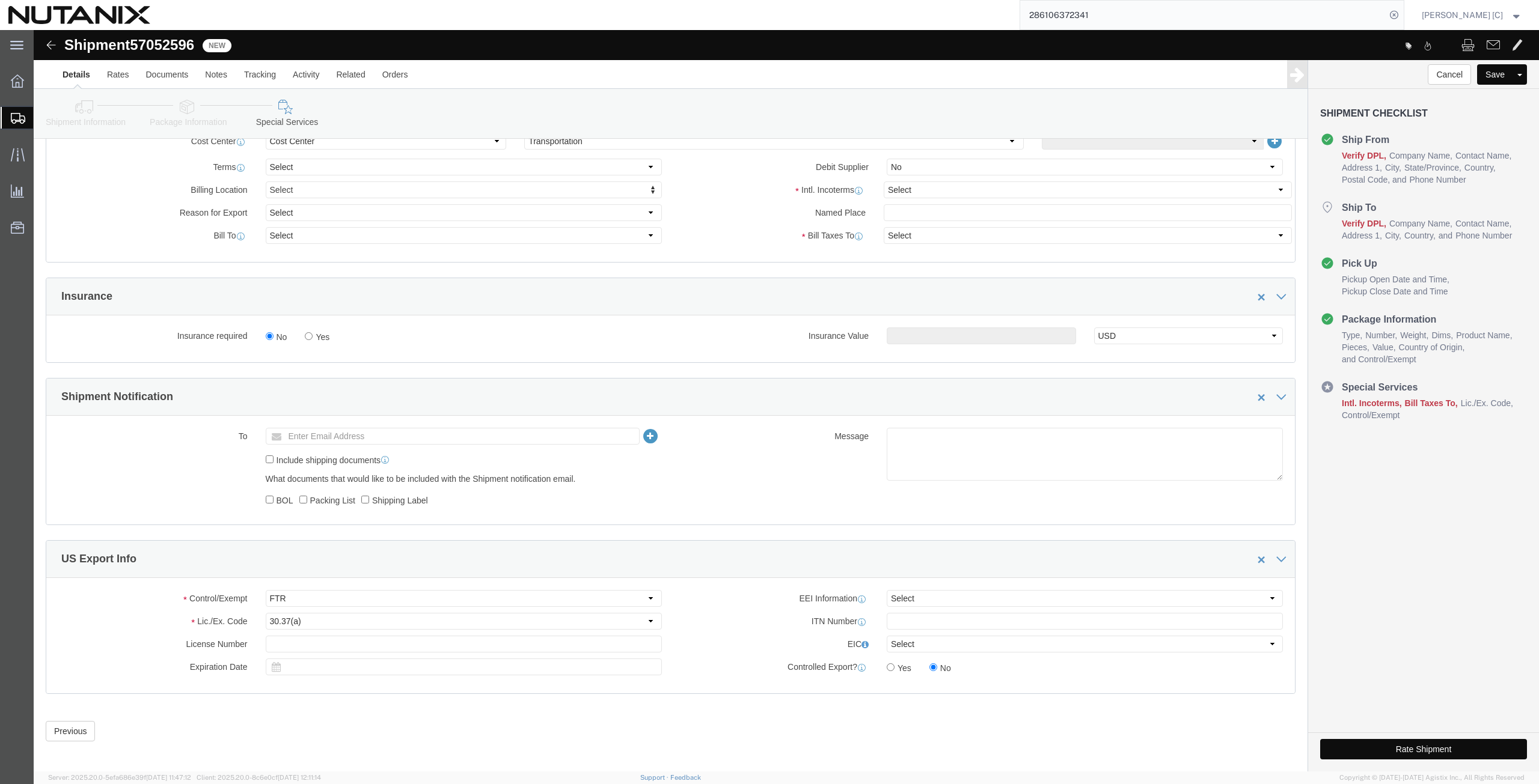
scroll to position [586, 0]
click select "Select Carriage Insurance Paid Carriage Paid To Cost and Freight Cost Insurance…"
select select "DDP"
click select "Select Carriage Insurance Paid Carriage Paid To Cost and Freight Cost Insurance…"
select select "SHIP"
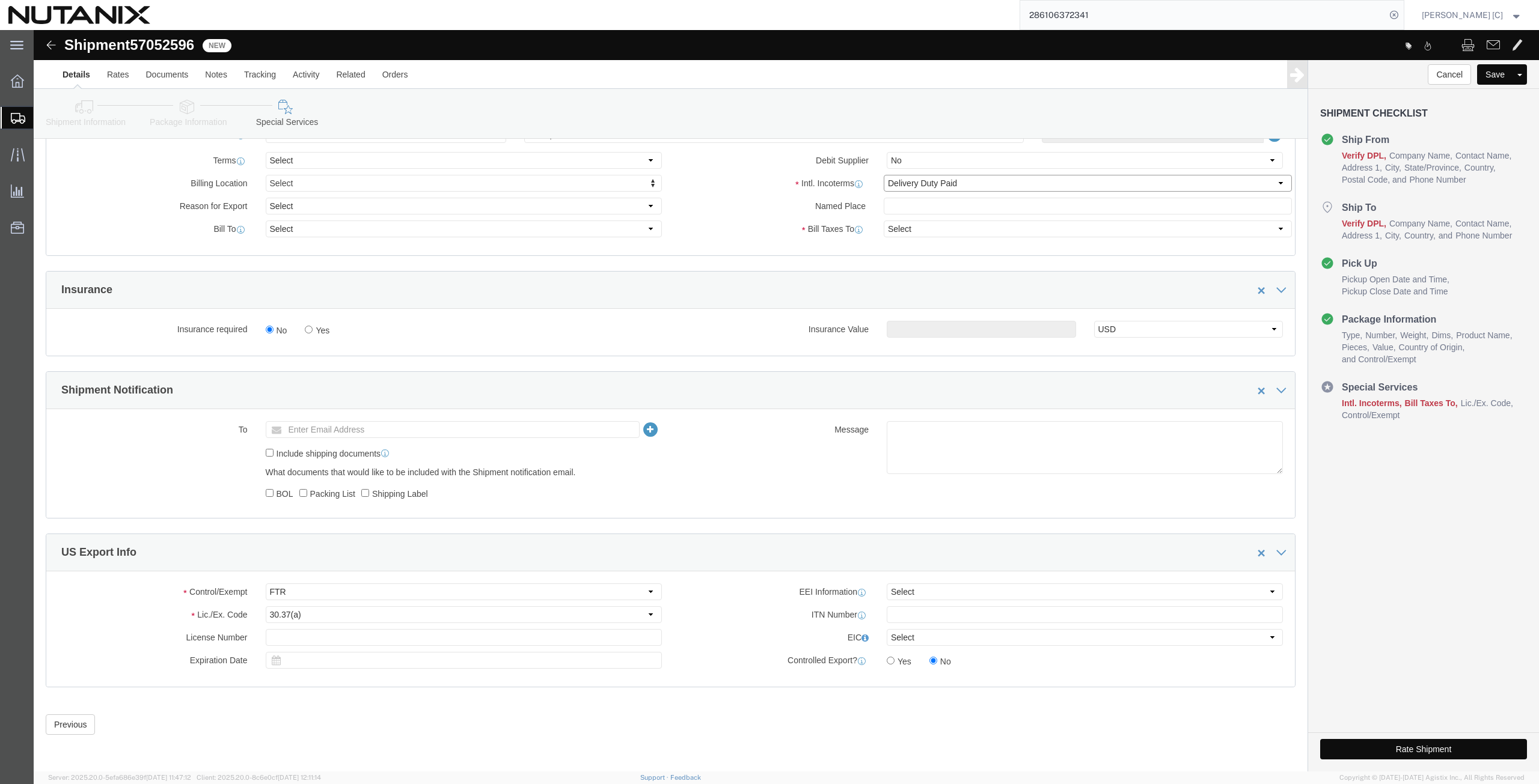
select select "SHIP"
click button "Rate Shipment"
drag, startPoint x: 1459, startPoint y: 782, endPoint x: 1396, endPoint y: 718, distance: 89.8
click button "Rate Shipment"
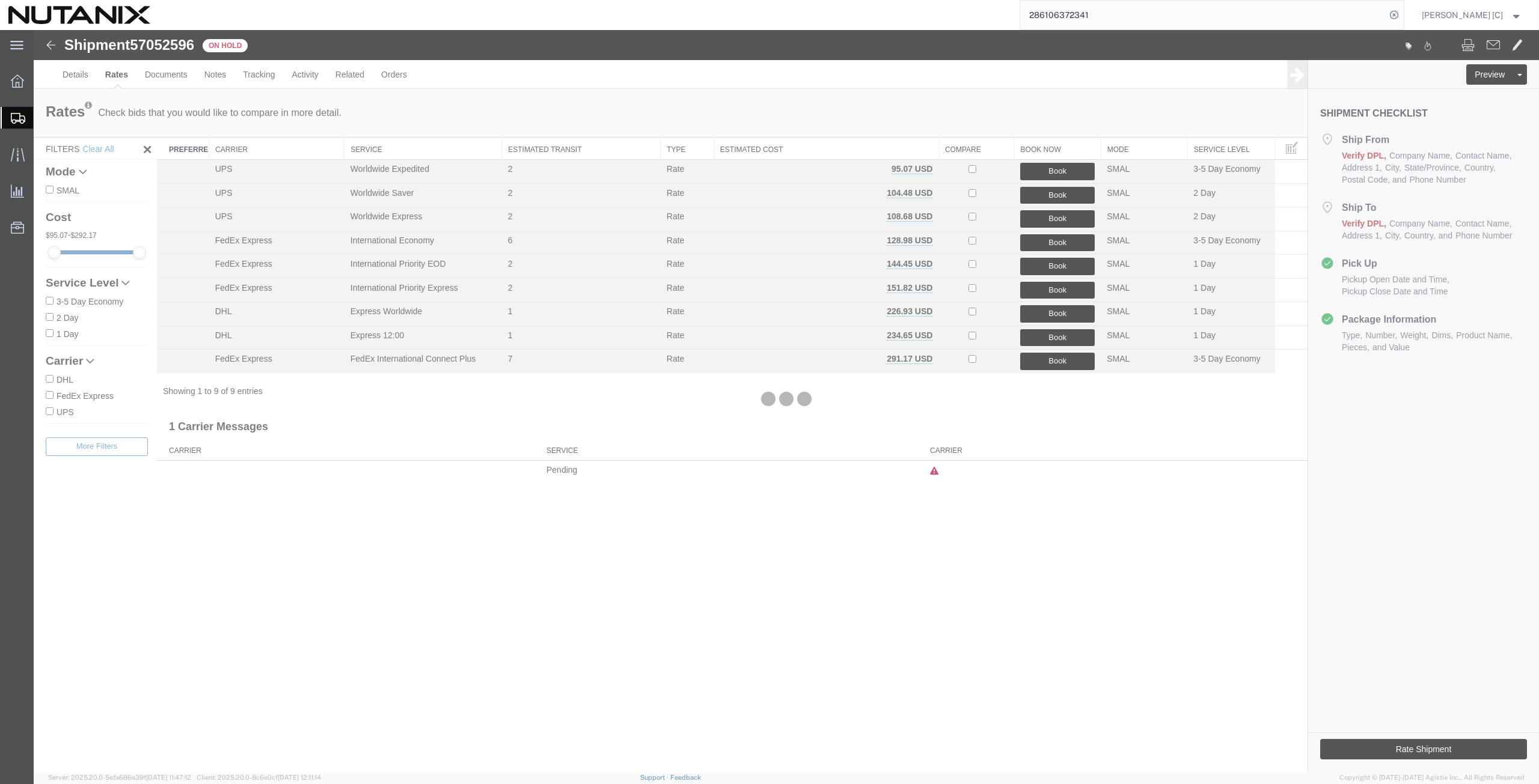
scroll to position [0, 0]
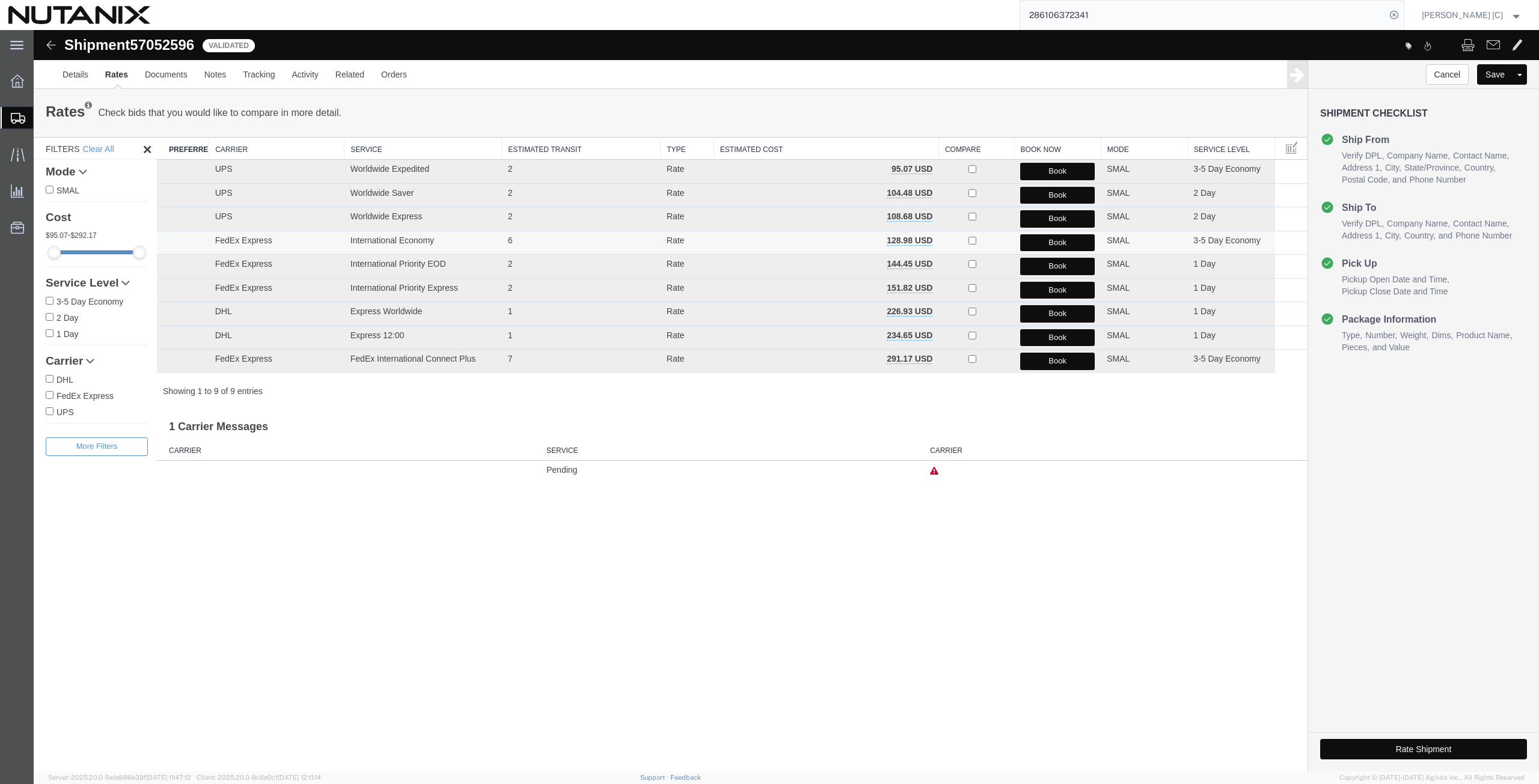
click at [1039, 240] on button "Book" at bounding box center [1057, 242] width 74 height 17
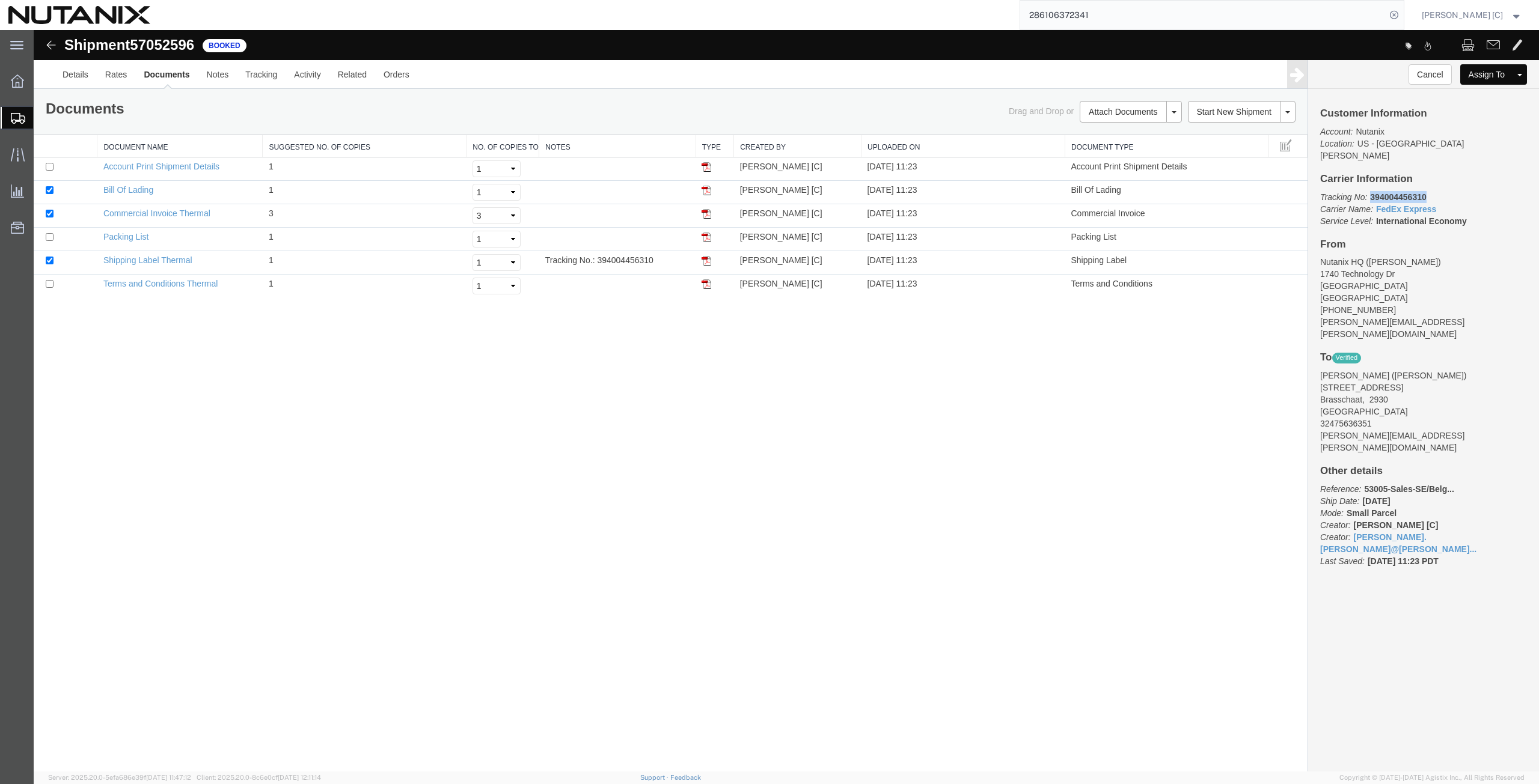
drag, startPoint x: 1432, startPoint y: 181, endPoint x: 1372, endPoint y: 182, distance: 60.0
click at [1372, 191] on p "Tracking No: 394004456310 Carrier Name: FedEx Express FedEx Express Service Lev…" at bounding box center [1424, 209] width 207 height 36
copy b "394004456310"
click at [707, 264] on img at bounding box center [706, 261] width 10 height 10
drag, startPoint x: 1105, startPoint y: 12, endPoint x: 1016, endPoint y: 26, distance: 90.1
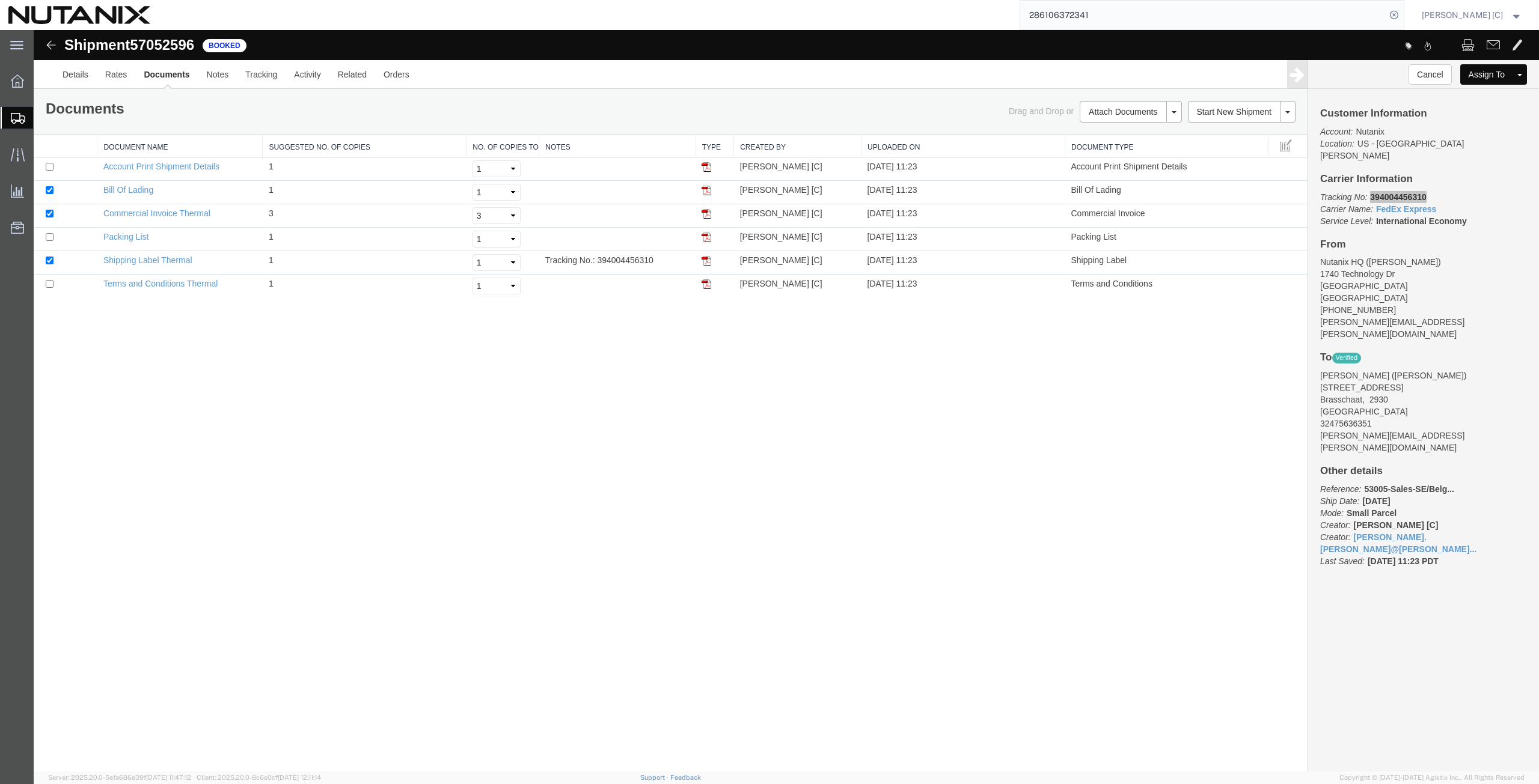
click at [1016, 26] on div "286106372341" at bounding box center [782, 15] width 1246 height 30
type input "286113333482"
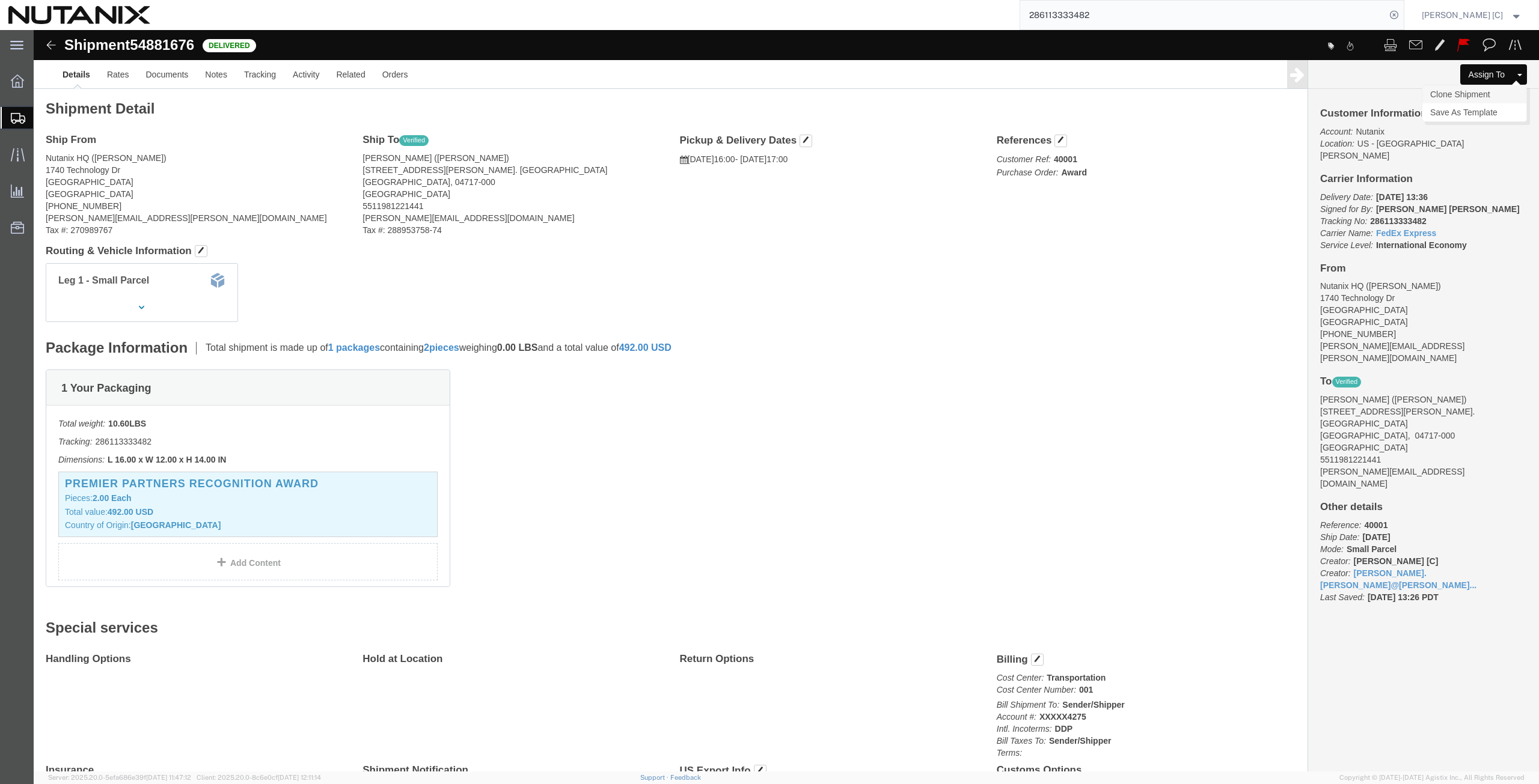
click link "Clone Shipment"
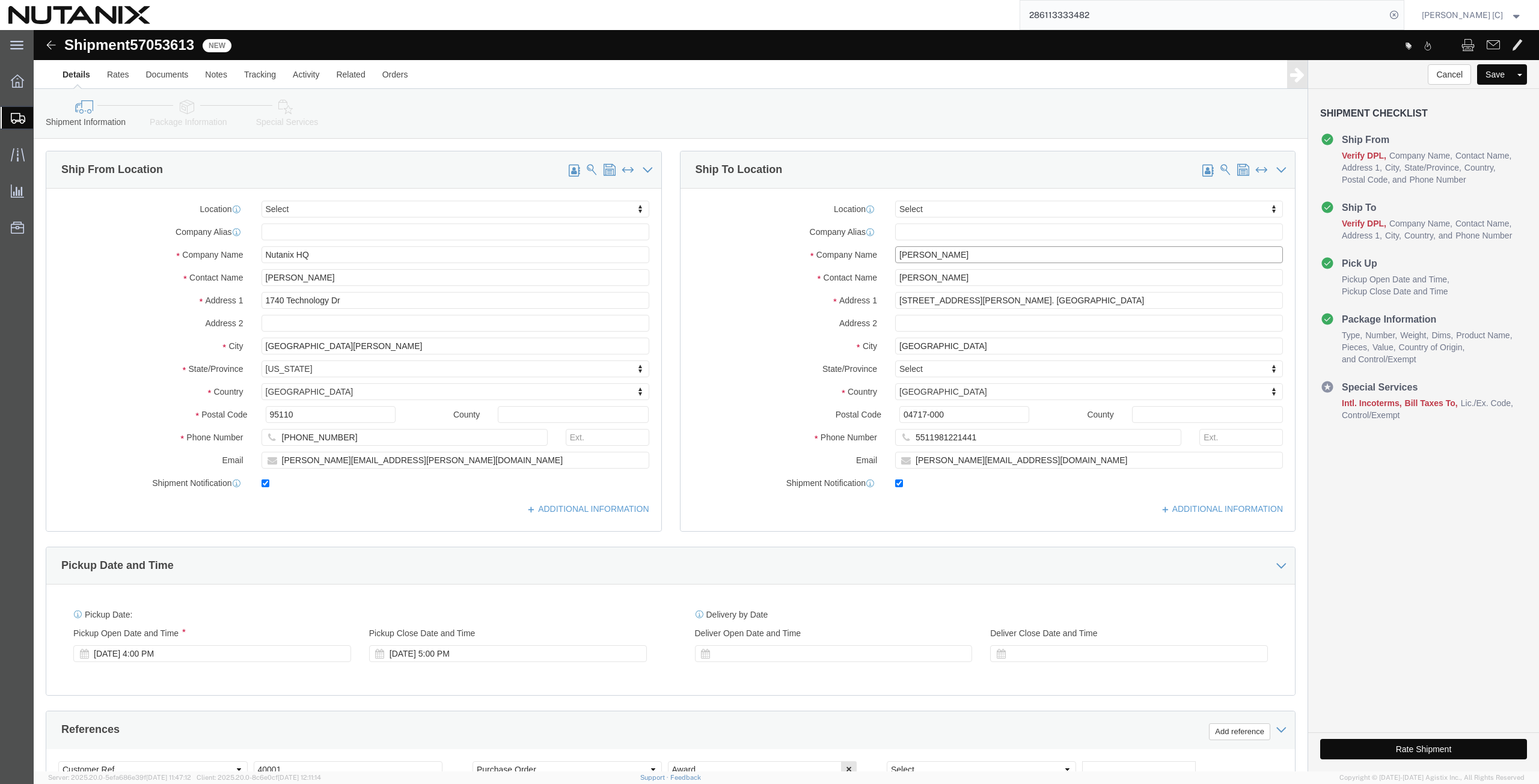
drag, startPoint x: 942, startPoint y: 228, endPoint x: 882, endPoint y: 244, distance: 62.1
click div "Location Select Select My Profile Location [GEOGRAPHIC_DATA] - [GEOGRAPHIC_DATA…"
drag, startPoint x: 940, startPoint y: 252, endPoint x: 761, endPoint y: 272, distance: 180.1
click div "Location Select Select My Profile Location [GEOGRAPHIC_DATA] - [GEOGRAPHIC_DATA…"
paste input "[PERSON_NAME]"
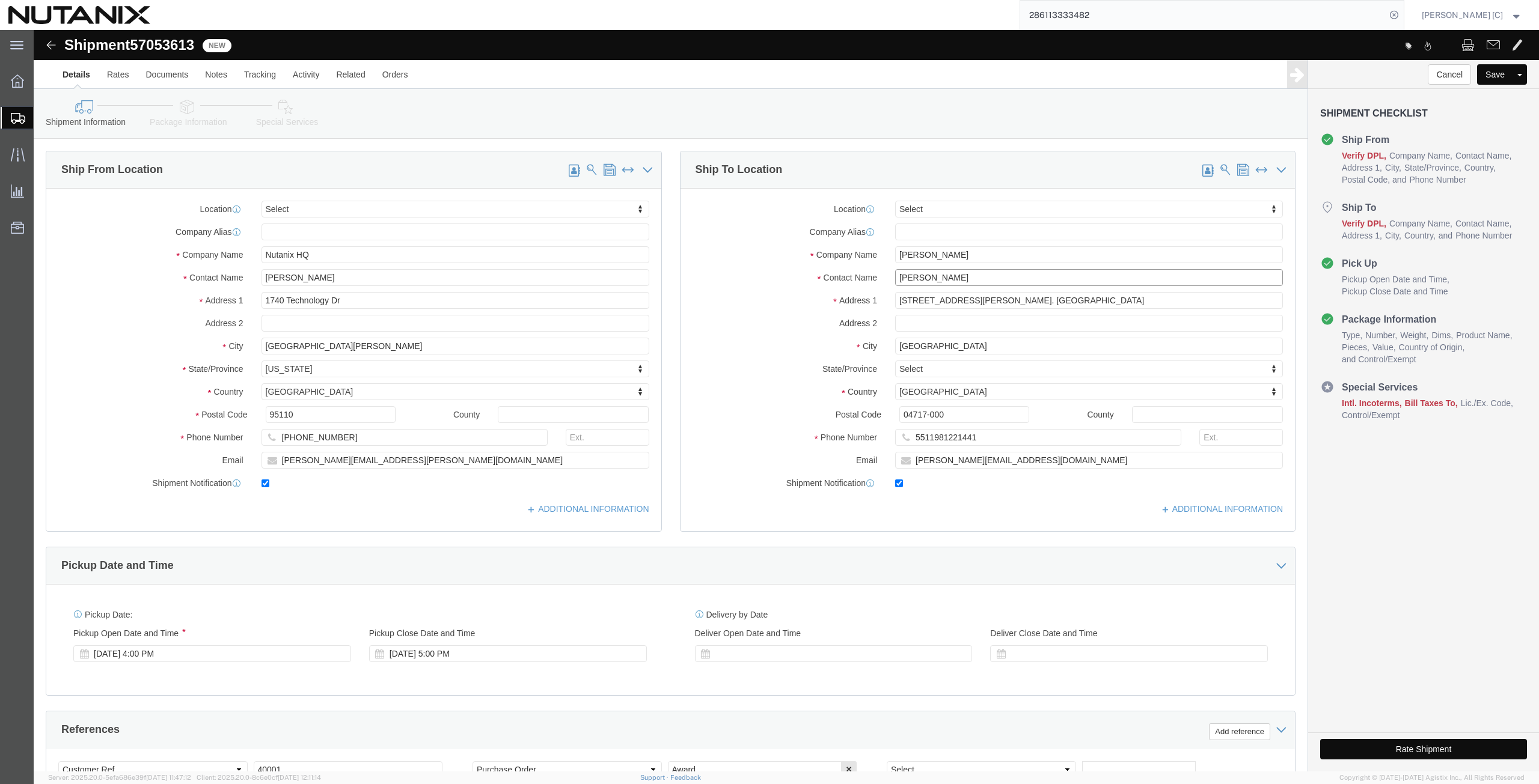
type input "[PERSON_NAME]"
drag, startPoint x: 895, startPoint y: 223, endPoint x: 737, endPoint y: 247, distance: 159.8
click div "Location Select Select My Profile Location [GEOGRAPHIC_DATA] - [GEOGRAPHIC_DATA…"
paste input "[PERSON_NAME]"
type input "[PERSON_NAME]"
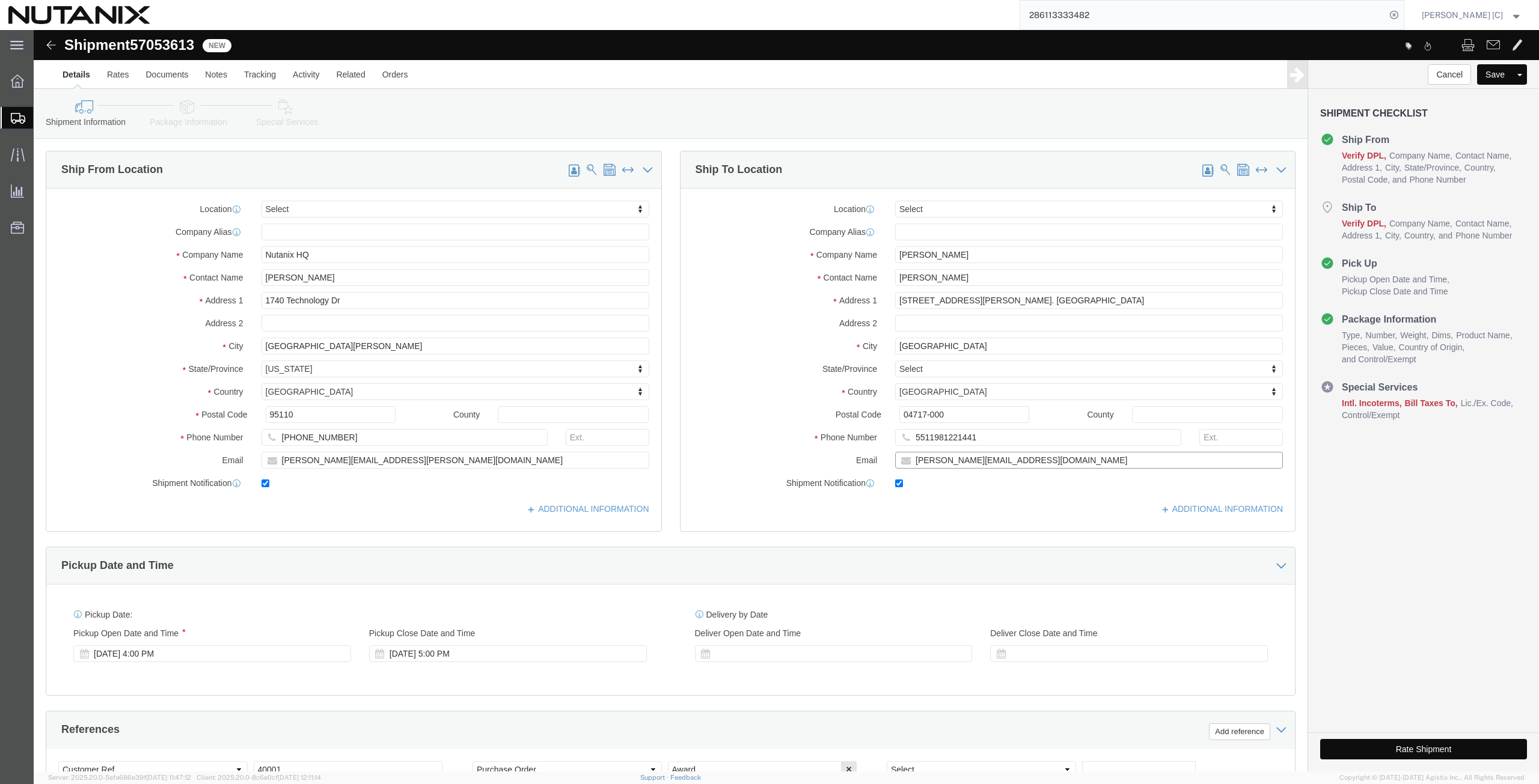
drag, startPoint x: 999, startPoint y: 426, endPoint x: 836, endPoint y: 425, distance: 163.0
click div "Location Select Select My Profile Location [GEOGRAPHIC_DATA] - [GEOGRAPHIC_DATA…"
paste input "[DOMAIN_NAME]"
type input "[DOMAIN_NAME][EMAIL_ADDRESS][DOMAIN_NAME]"
drag, startPoint x: 945, startPoint y: 407, endPoint x: 809, endPoint y: 392, distance: 136.8
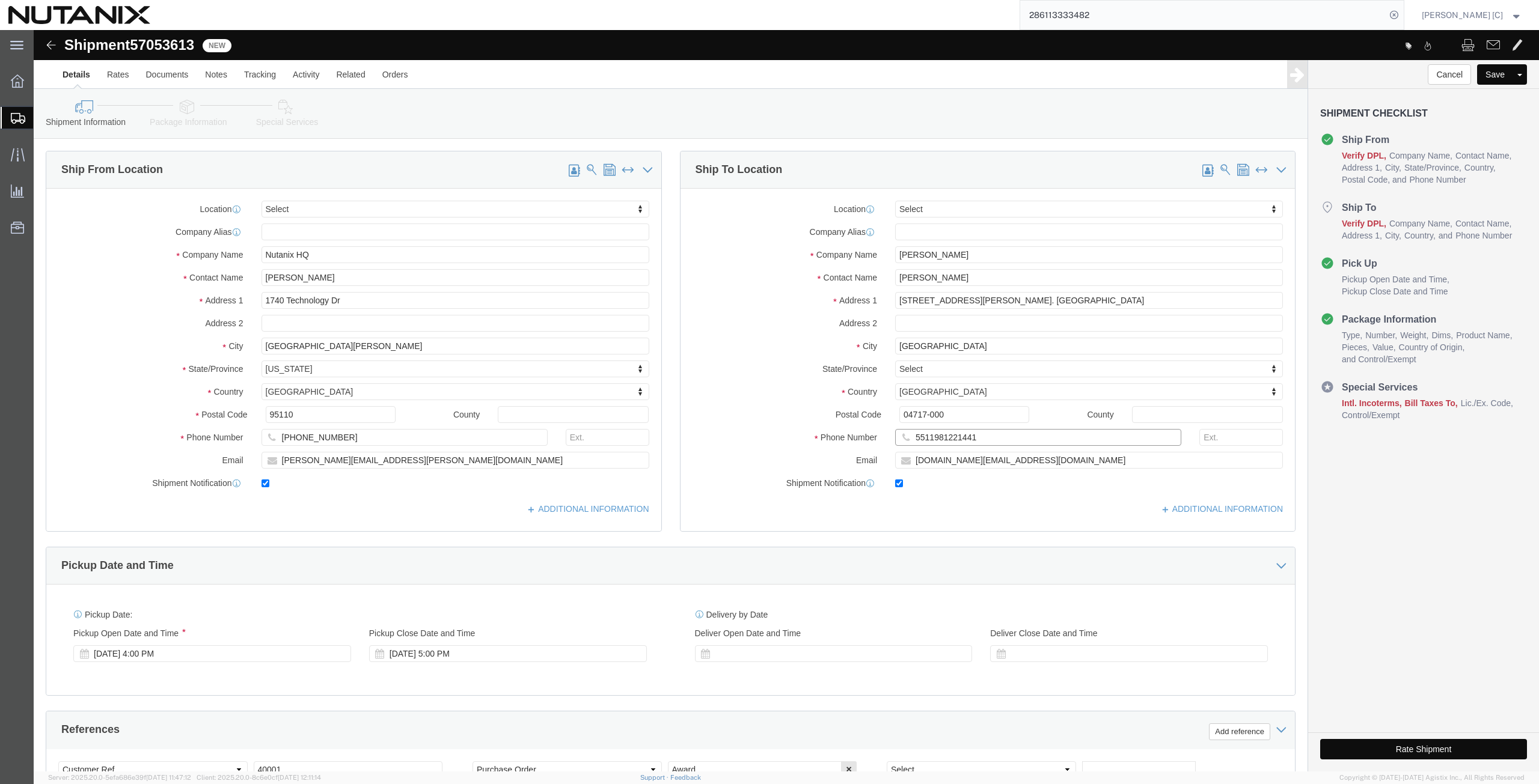
click div "Location Select Select My Profile Location [GEOGRAPHIC_DATA] - [GEOGRAPHIC_DATA…"
paste input "74600004"
type input "5511974600004"
drag, startPoint x: 917, startPoint y: 383, endPoint x: 861, endPoint y: 394, distance: 57.1
click div "Postal Code 04717-000"
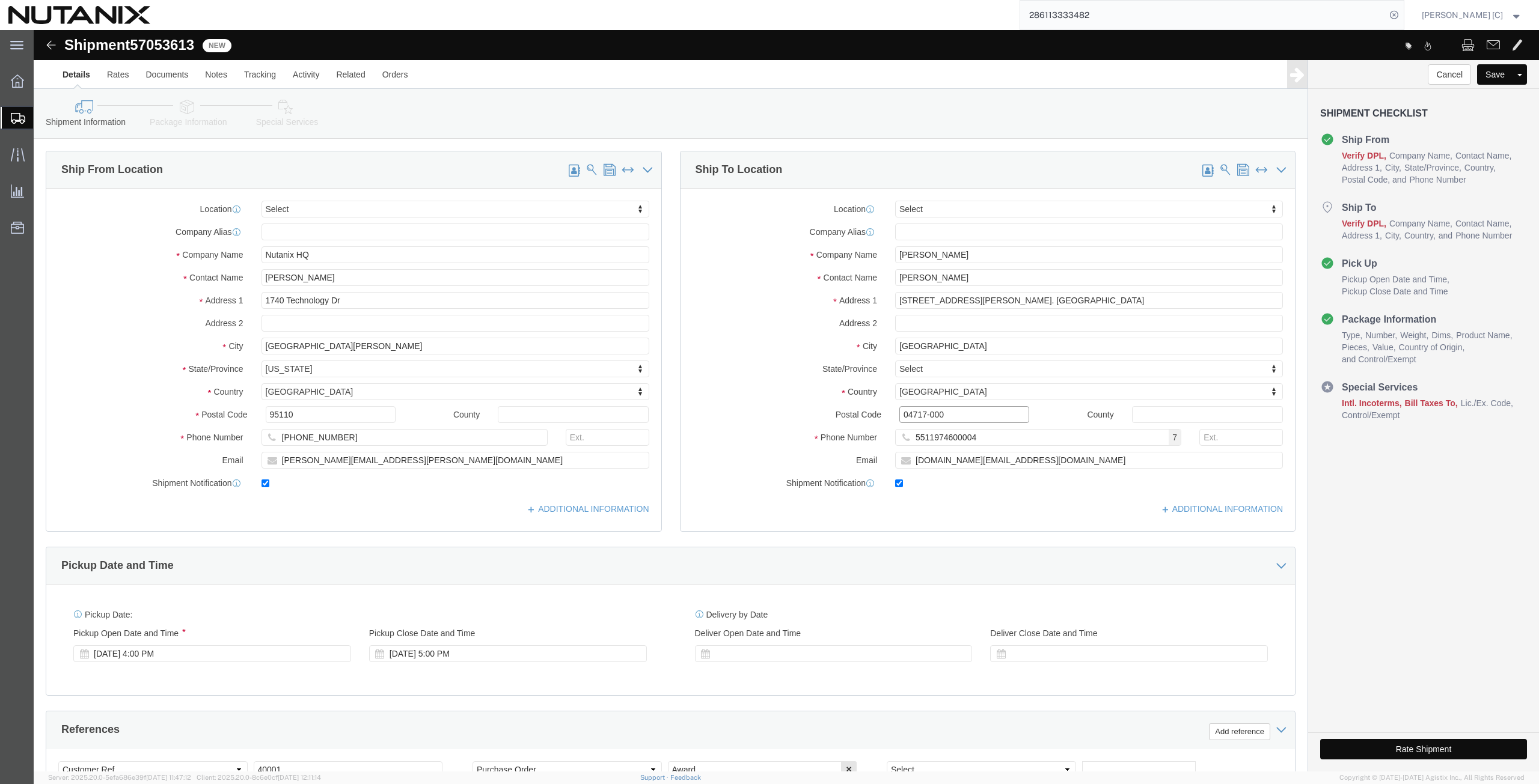
paste input "571-07"
type input "04571-070"
drag, startPoint x: 1021, startPoint y: 272, endPoint x: 851, endPoint y: 256, distance: 170.8
click div "Location Select Select My Profile Location [GEOGRAPHIC_DATA] - [GEOGRAPHIC_DATA…"
paste input "[STREET_ADDRESS][PERSON_NAME][PERSON_NAME]"
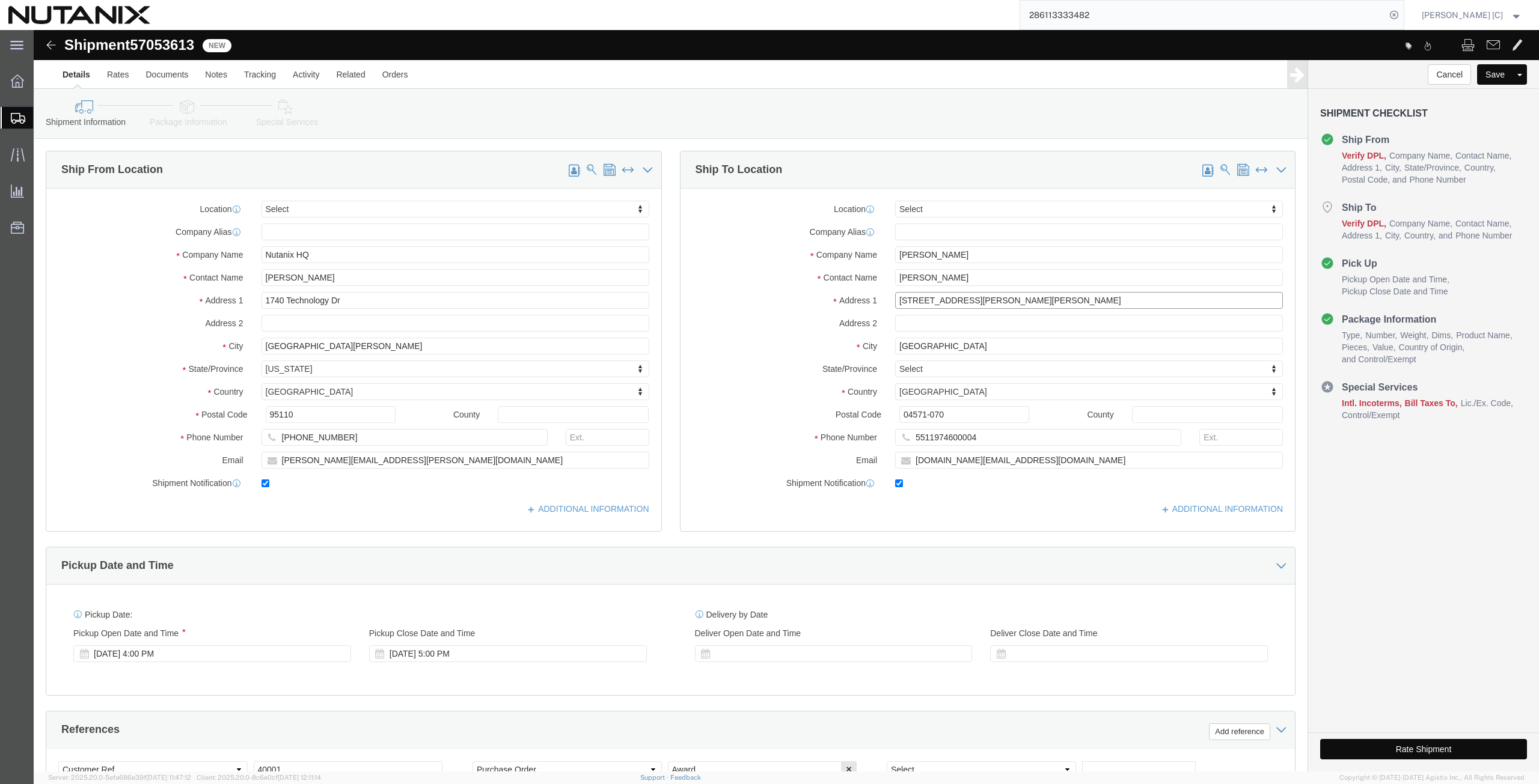
type input "[STREET_ADDRESS][PERSON_NAME][PERSON_NAME]"
click input "text"
paste input "[GEOGRAPHIC_DATA] - [GEOGRAPHIC_DATA], 04571-070 4 andar"
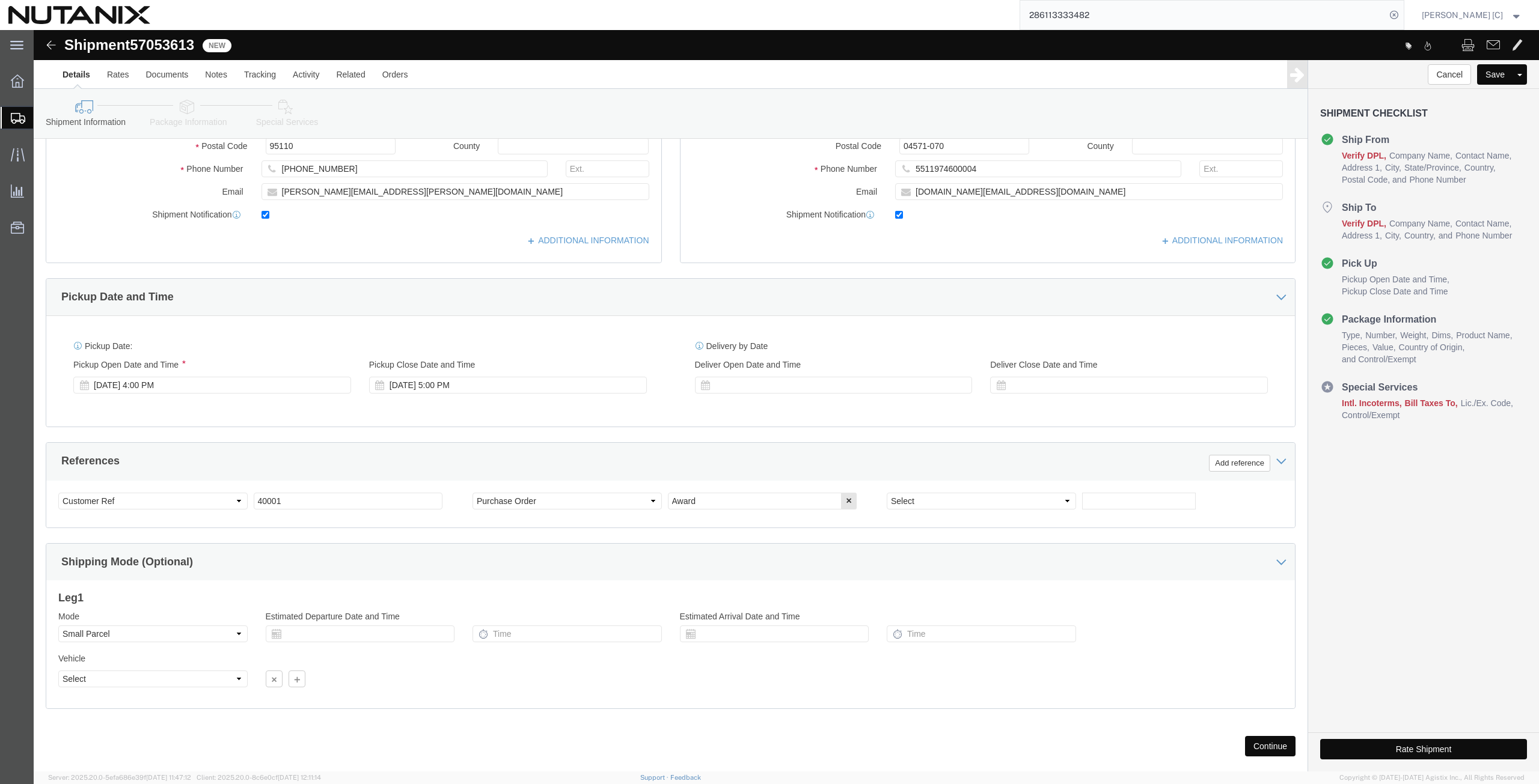
scroll to position [281, 0]
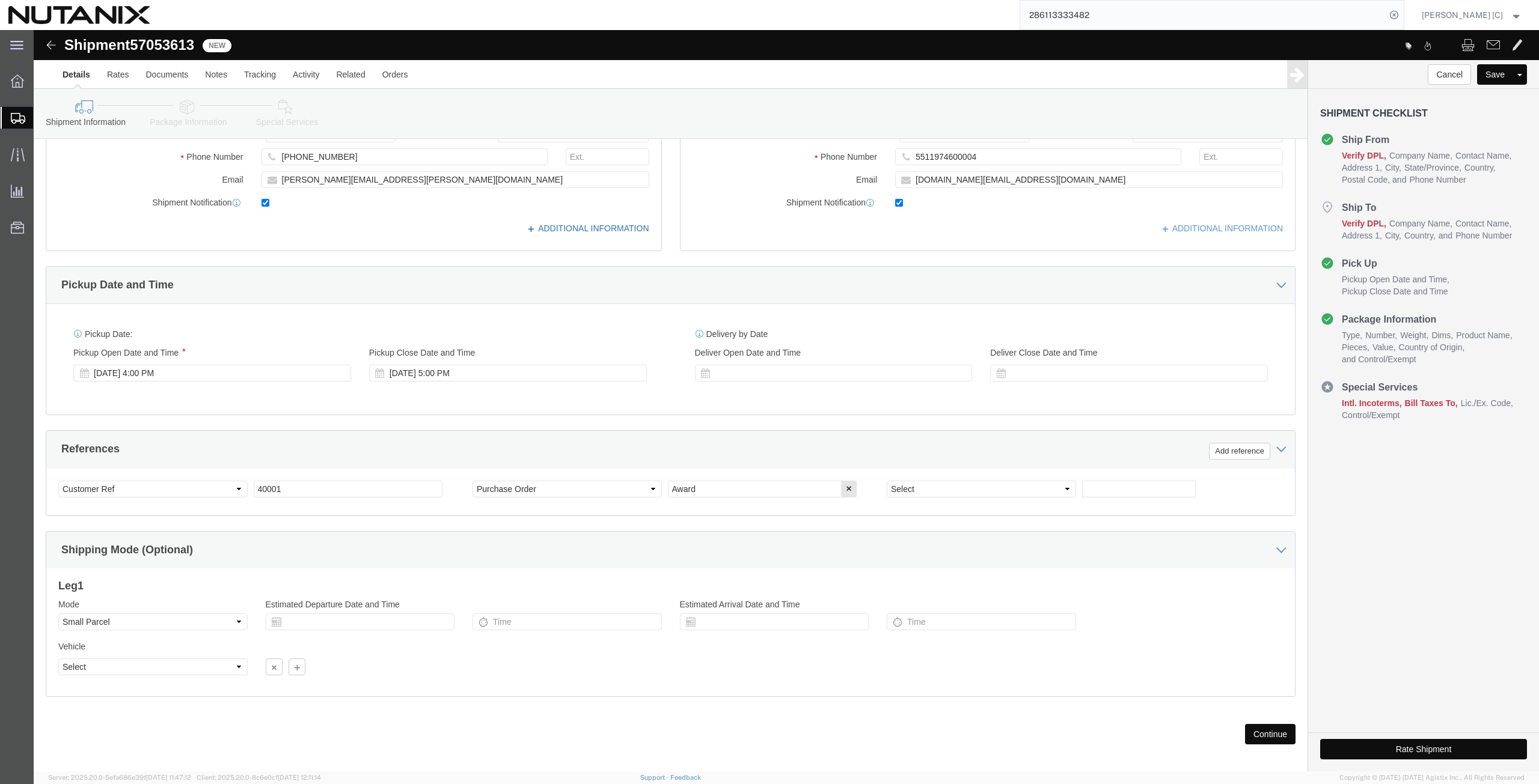
type input "[GEOGRAPHIC_DATA] - [GEOGRAPHIC_DATA], 04571-070 4 andar"
click icon
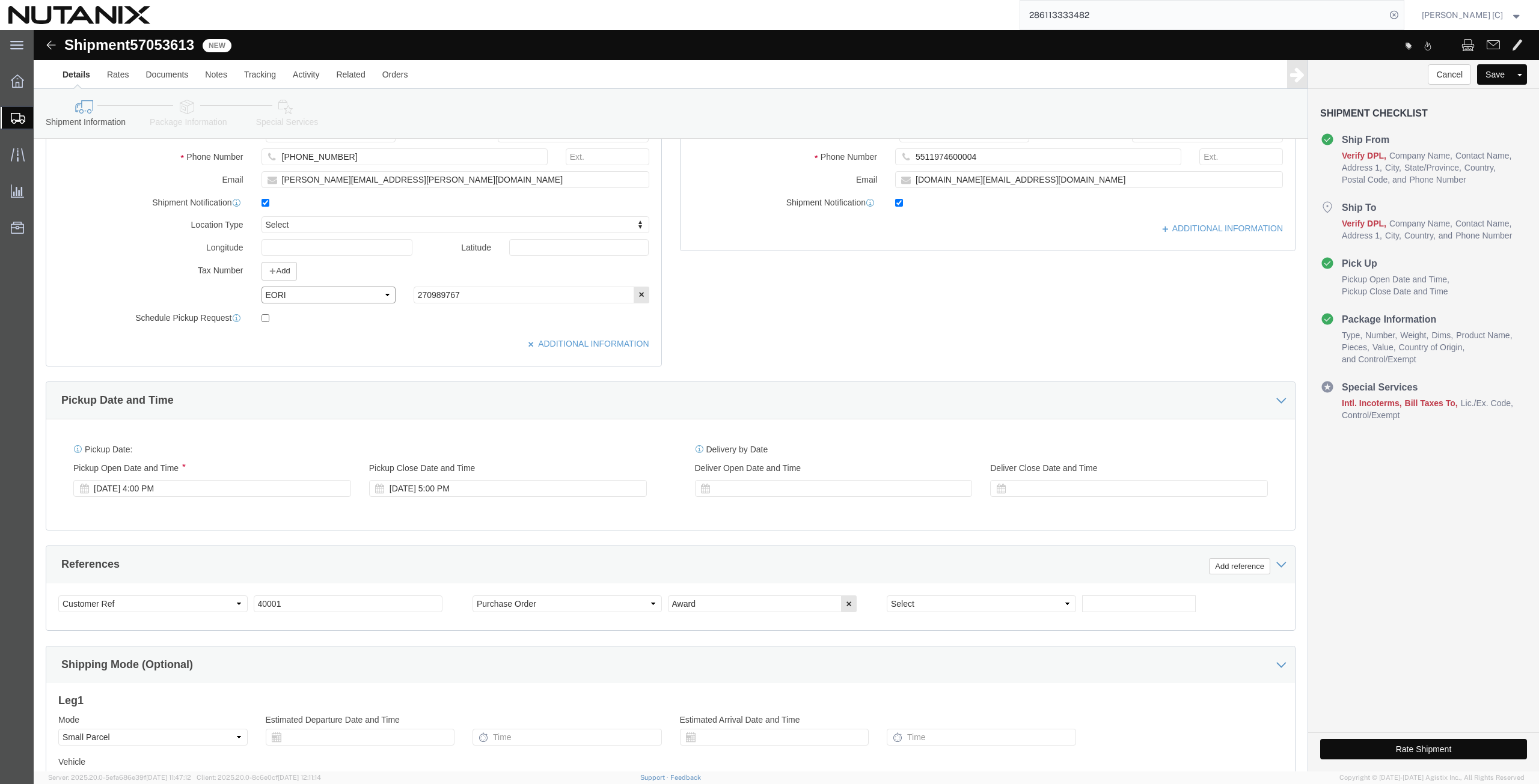
click select "Select EIN EORI TIN VAT Other"
select select "EIN"
click select "Select EIN EORI TIN VAT Other"
click icon
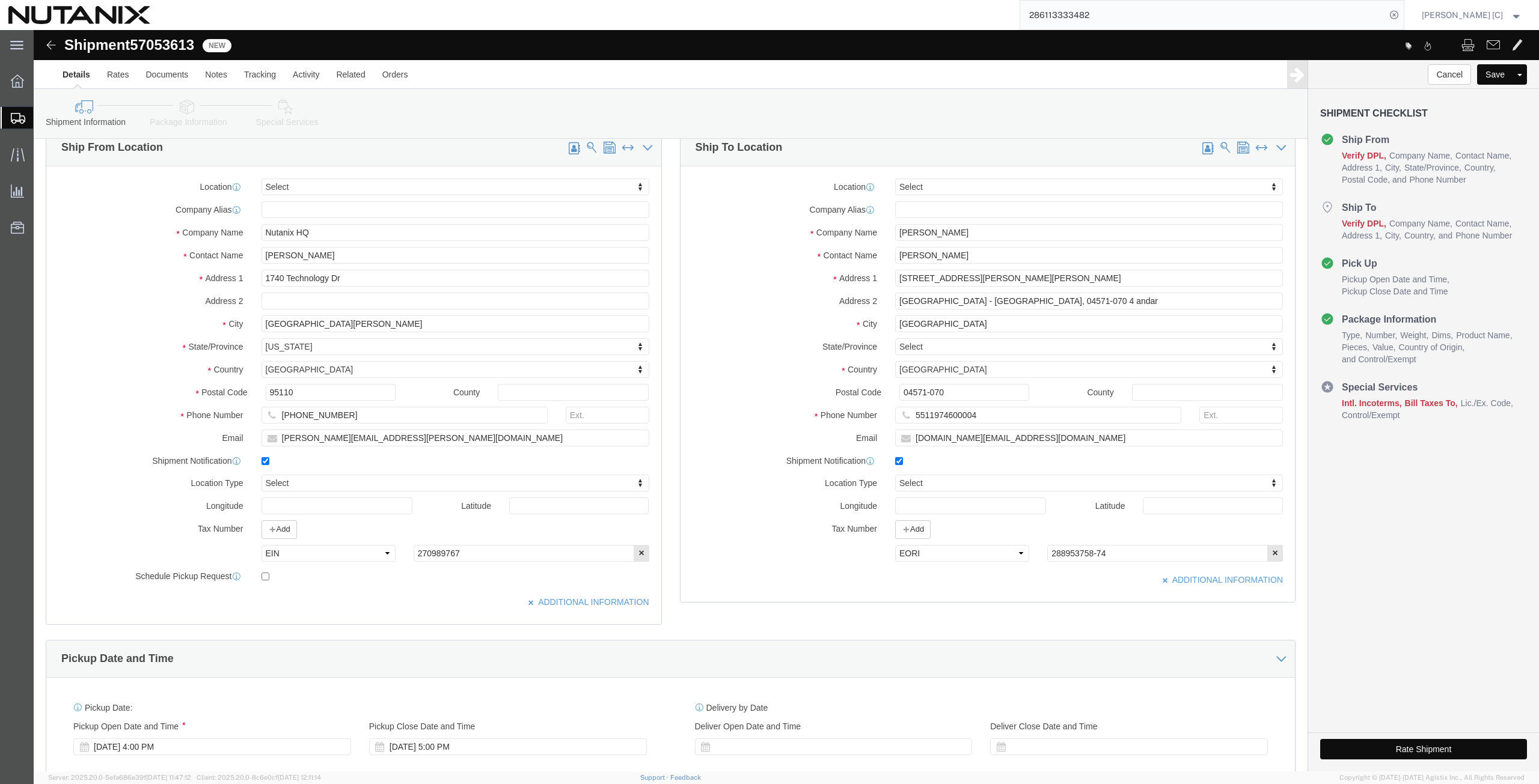
scroll to position [0, 0]
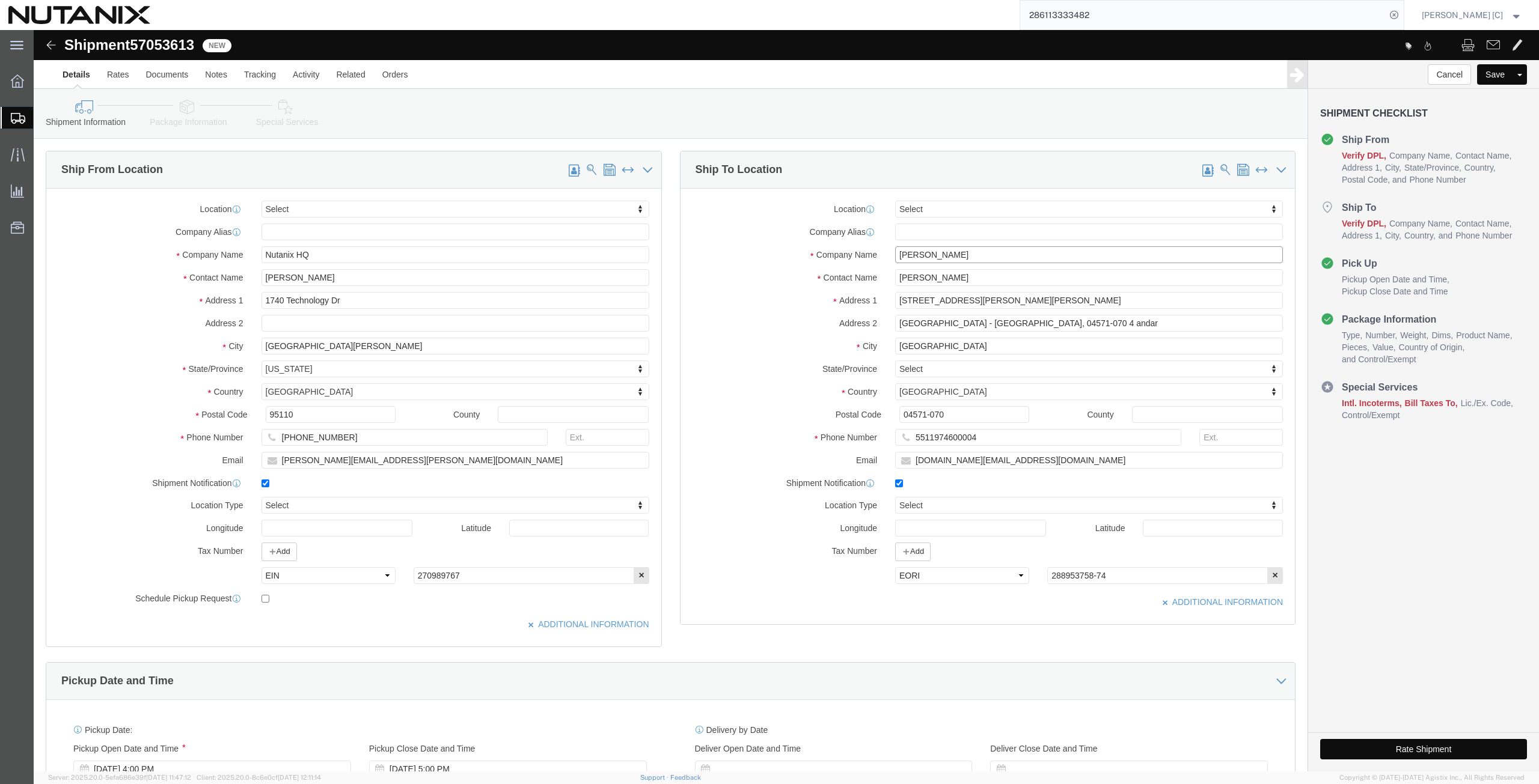
drag, startPoint x: 912, startPoint y: 226, endPoint x: 856, endPoint y: 238, distance: 57.3
click div "Location Select Select My Profile Location [GEOGRAPHIC_DATA] - [GEOGRAPHIC_DATA…"
click select "Select EIN EORI TIN VAT Other"
select select "Other"
click select "Select EIN EORI TIN VAT Other"
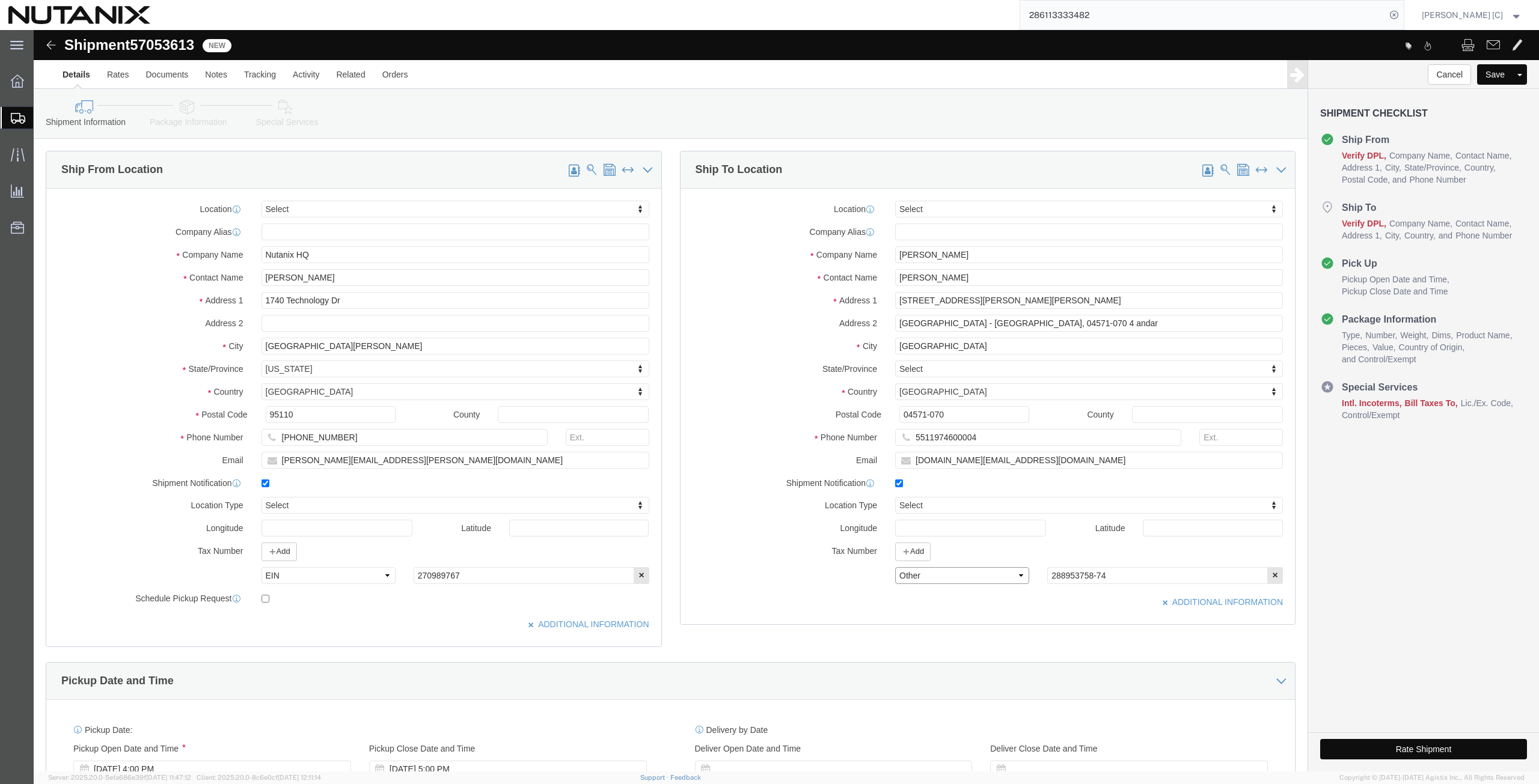
scroll to position [406, 0]
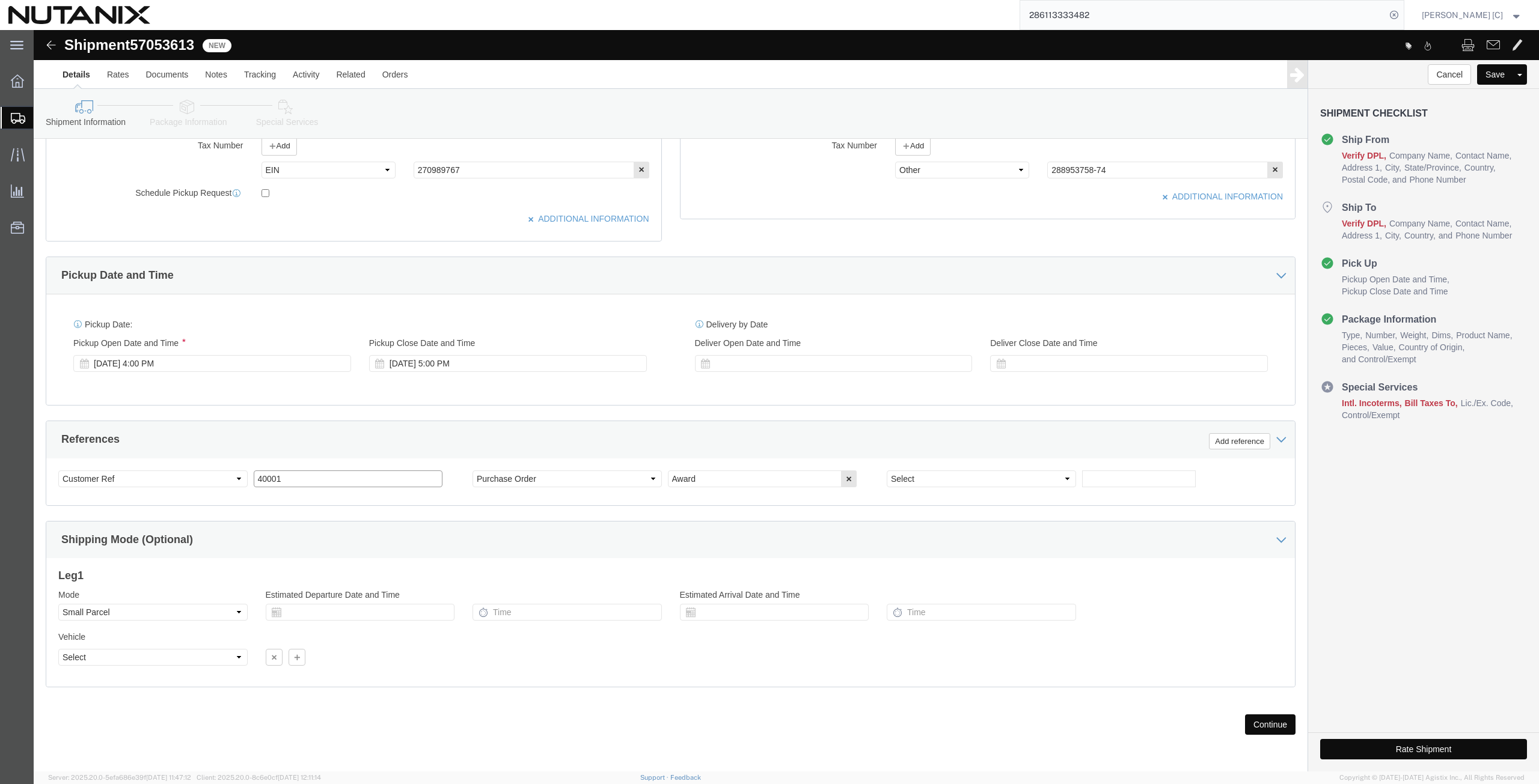
click input "40001"
drag, startPoint x: 259, startPoint y: 451, endPoint x: 207, endPoint y: 444, distance: 52.5
click div "Select Account Type Activity ID Airline Appointment Number ASN Batch Request # …"
drag, startPoint x: 332, startPoint y: 450, endPoint x: 289, endPoint y: 451, distance: 43.0
click input "53005-Sales-SE/[GEOGRAPHIC_DATA]"
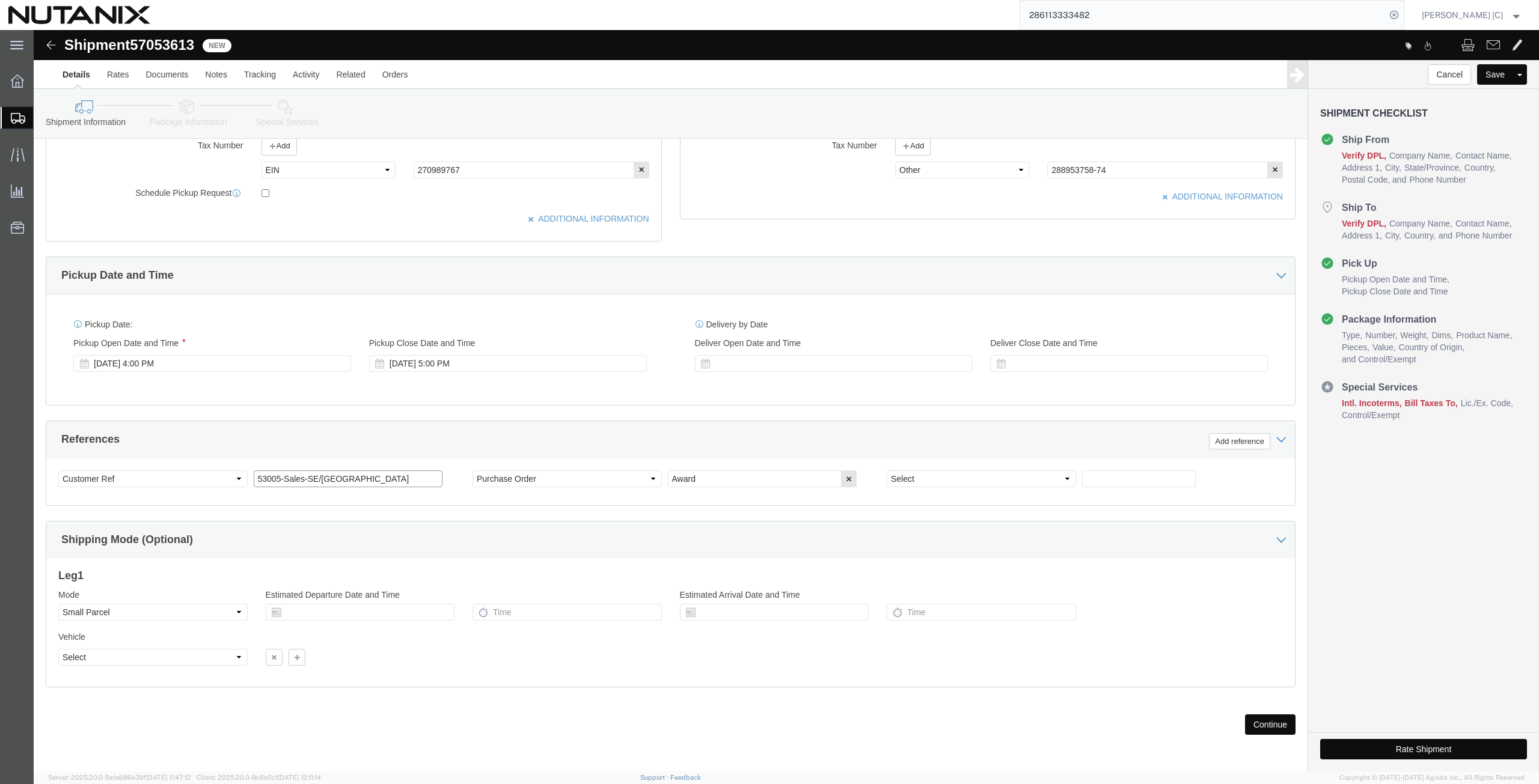
click input "53005-Sales-SE/[GEOGRAPHIC_DATA]"
type input "53005-Sales-SE/[GEOGRAPHIC_DATA]"
click button "Continue"
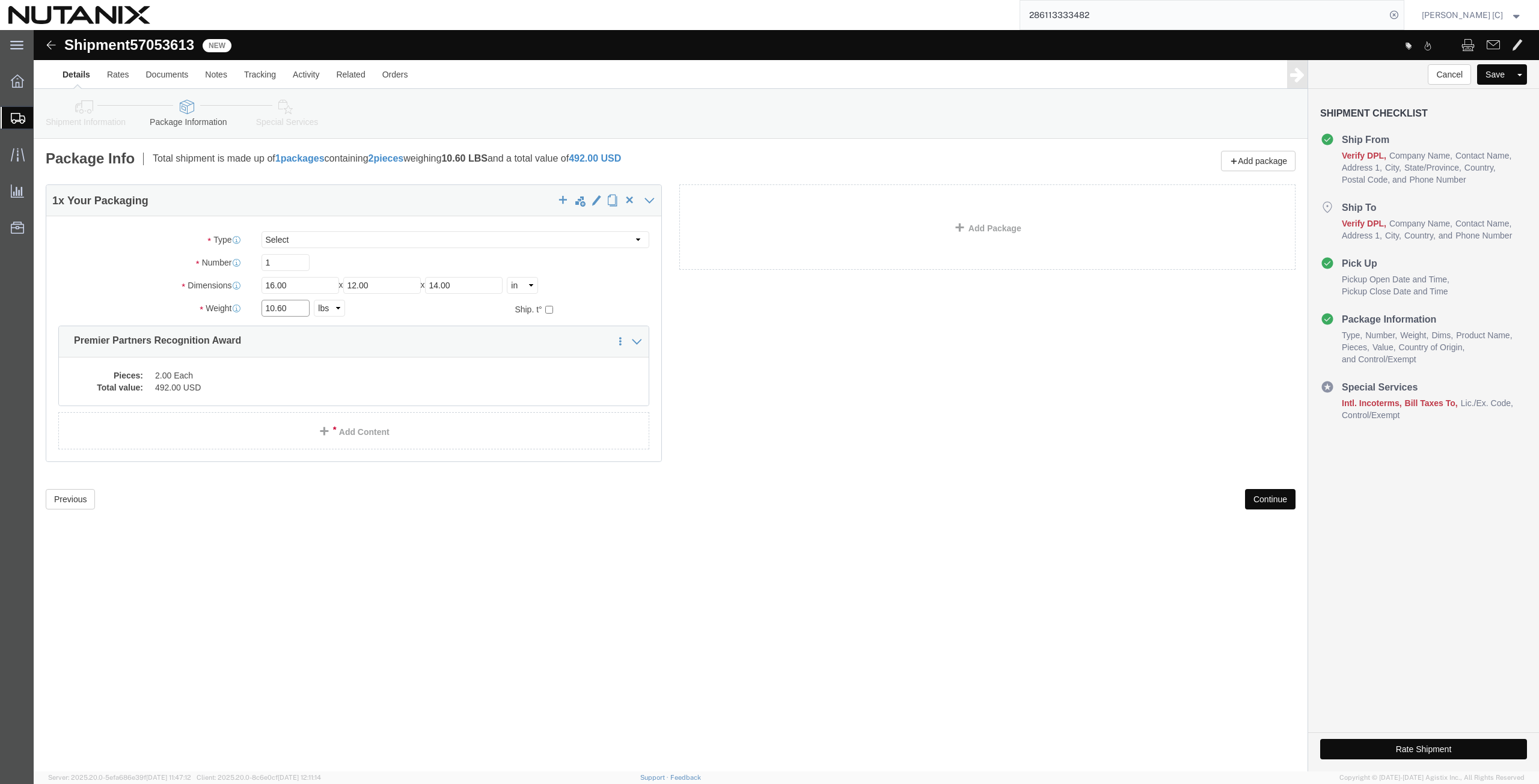
drag, startPoint x: 256, startPoint y: 276, endPoint x: 193, endPoint y: 287, distance: 64.0
click div "Package Type Select Envelope Large Box Medium Box PAK Rack Small Box Tube Your …"
type input "5.4"
drag, startPoint x: 448, startPoint y: 258, endPoint x: 265, endPoint y: 242, distance: 183.7
click div "Package Type Select Envelope Large Box Medium Box PAK Rack Small Box Tube Your …"
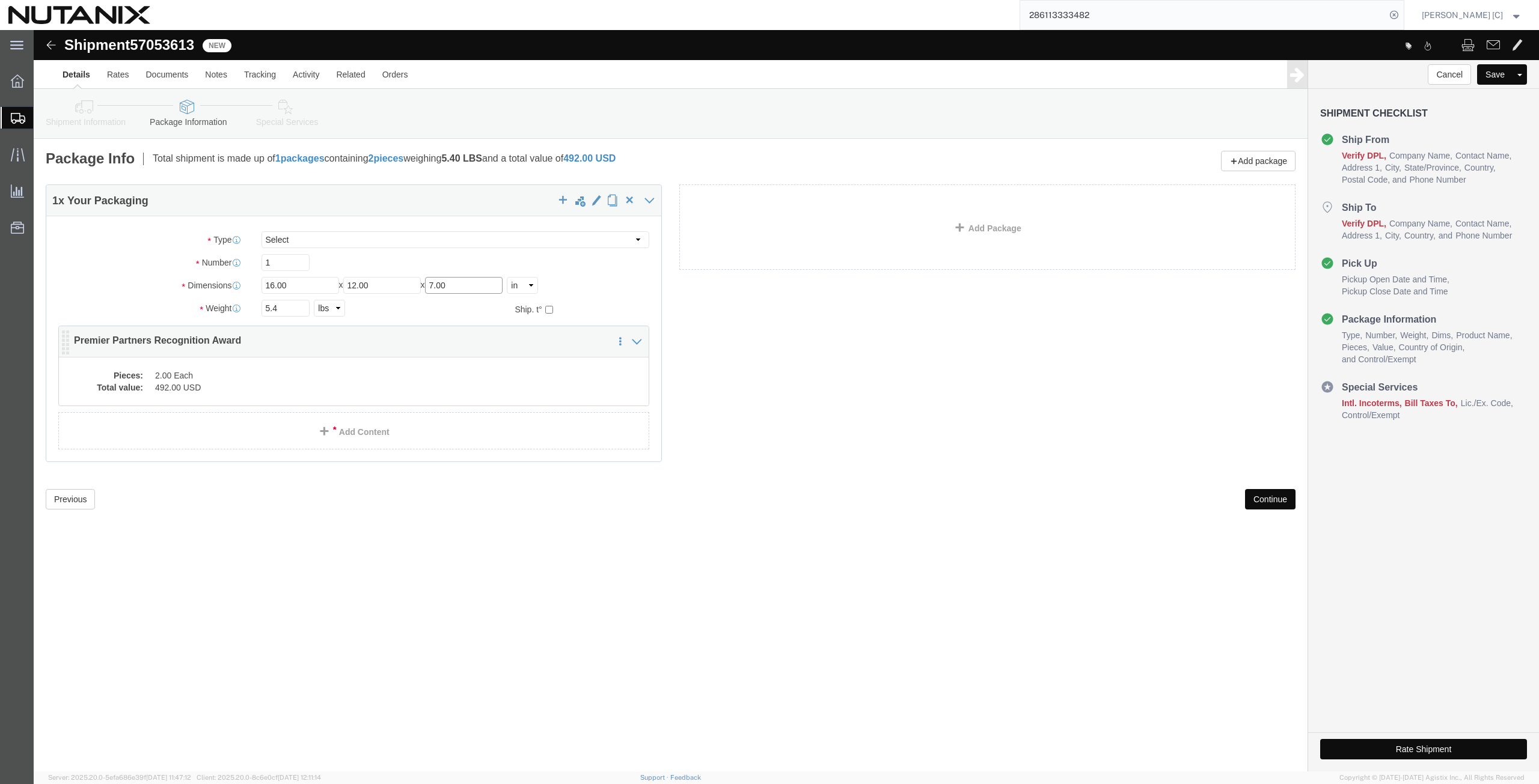
type input "7.00"
click dd "2.00 Each"
click div
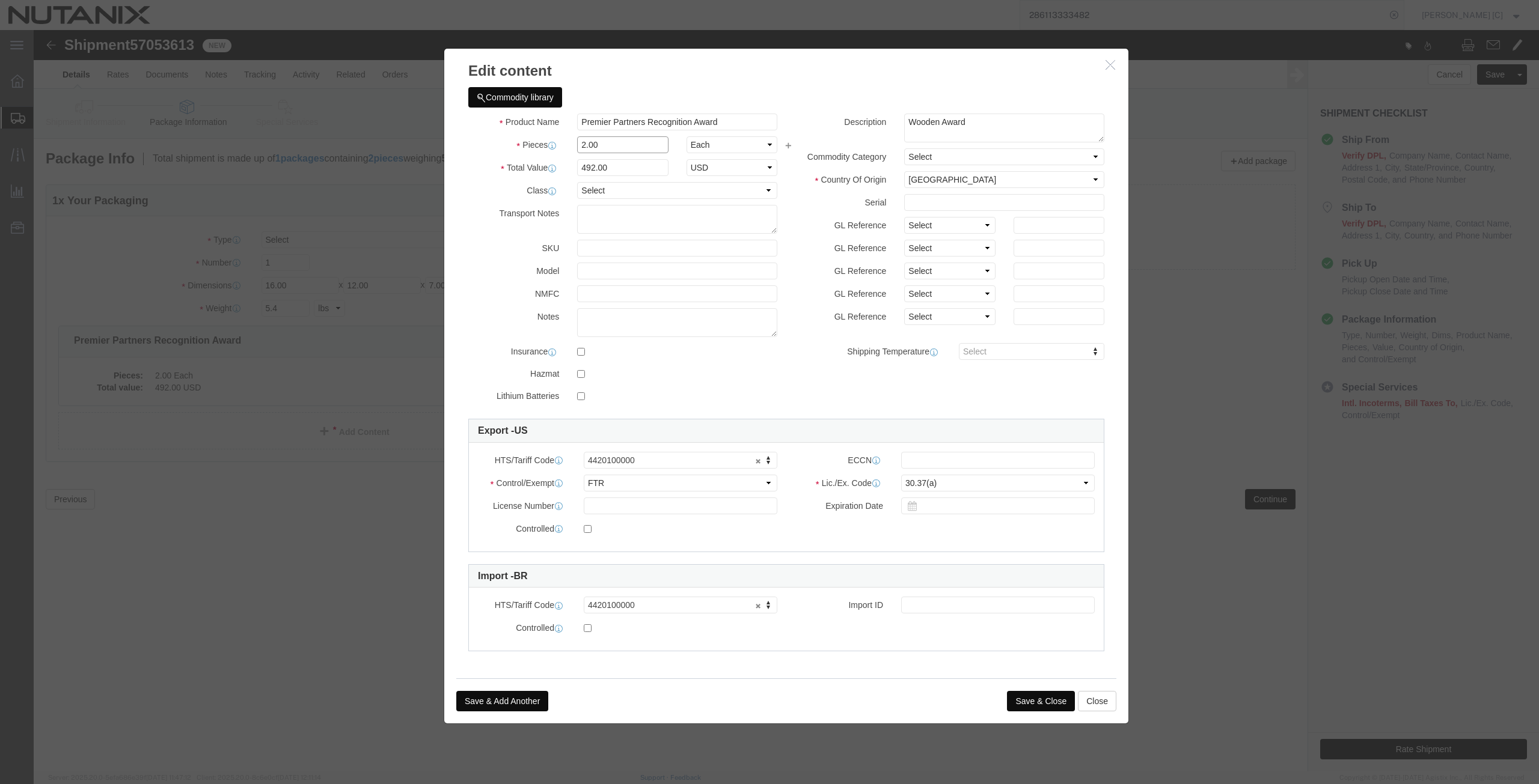
drag, startPoint x: 567, startPoint y: 114, endPoint x: 498, endPoint y: 137, distance: 72.7
click div "Product Name Premier Partners Recognition Award Pieces 2.00 Select Bag Barrels …"
type input "1"
type input "246"
click label "Transport Notes"
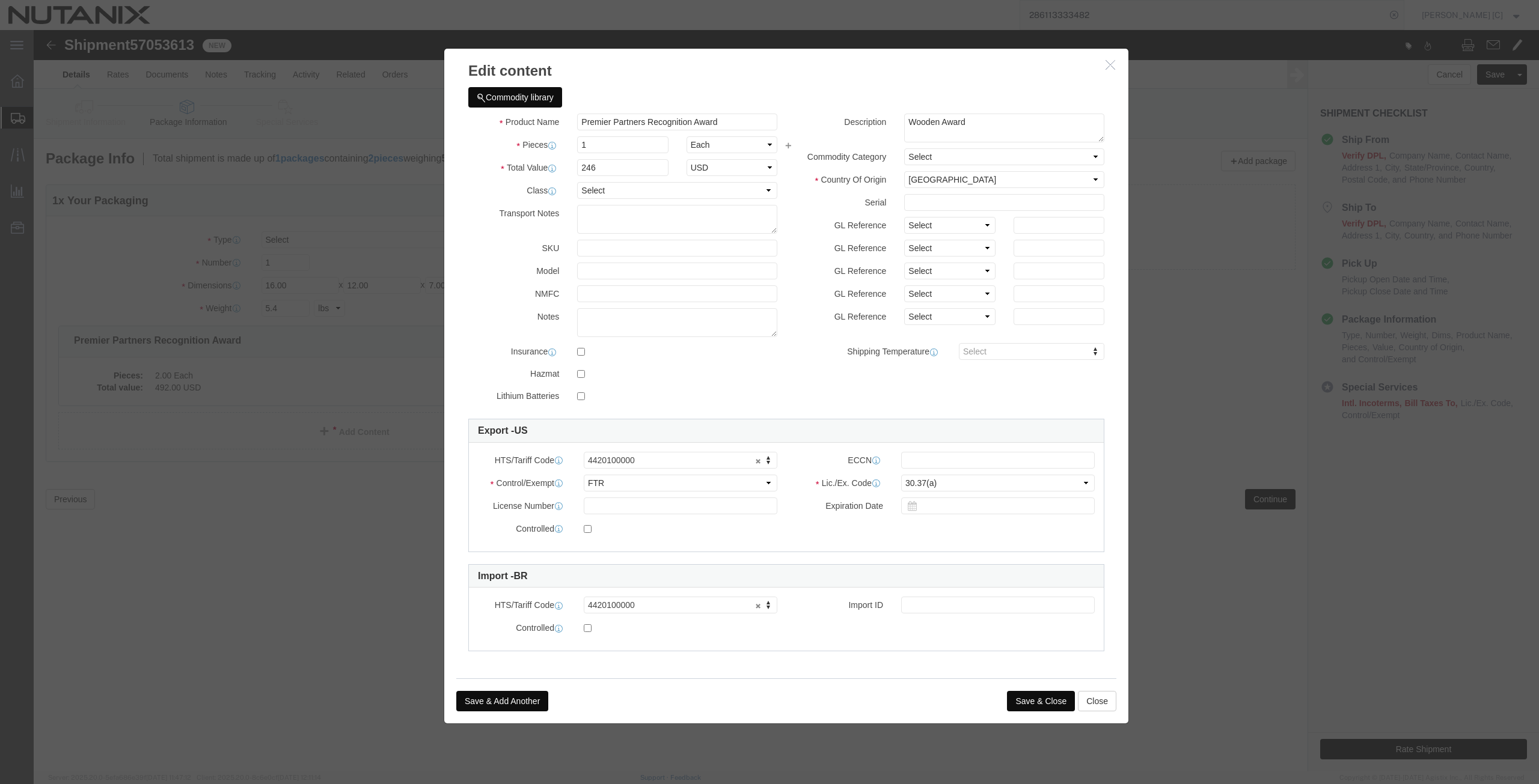
click button "Save & Close"
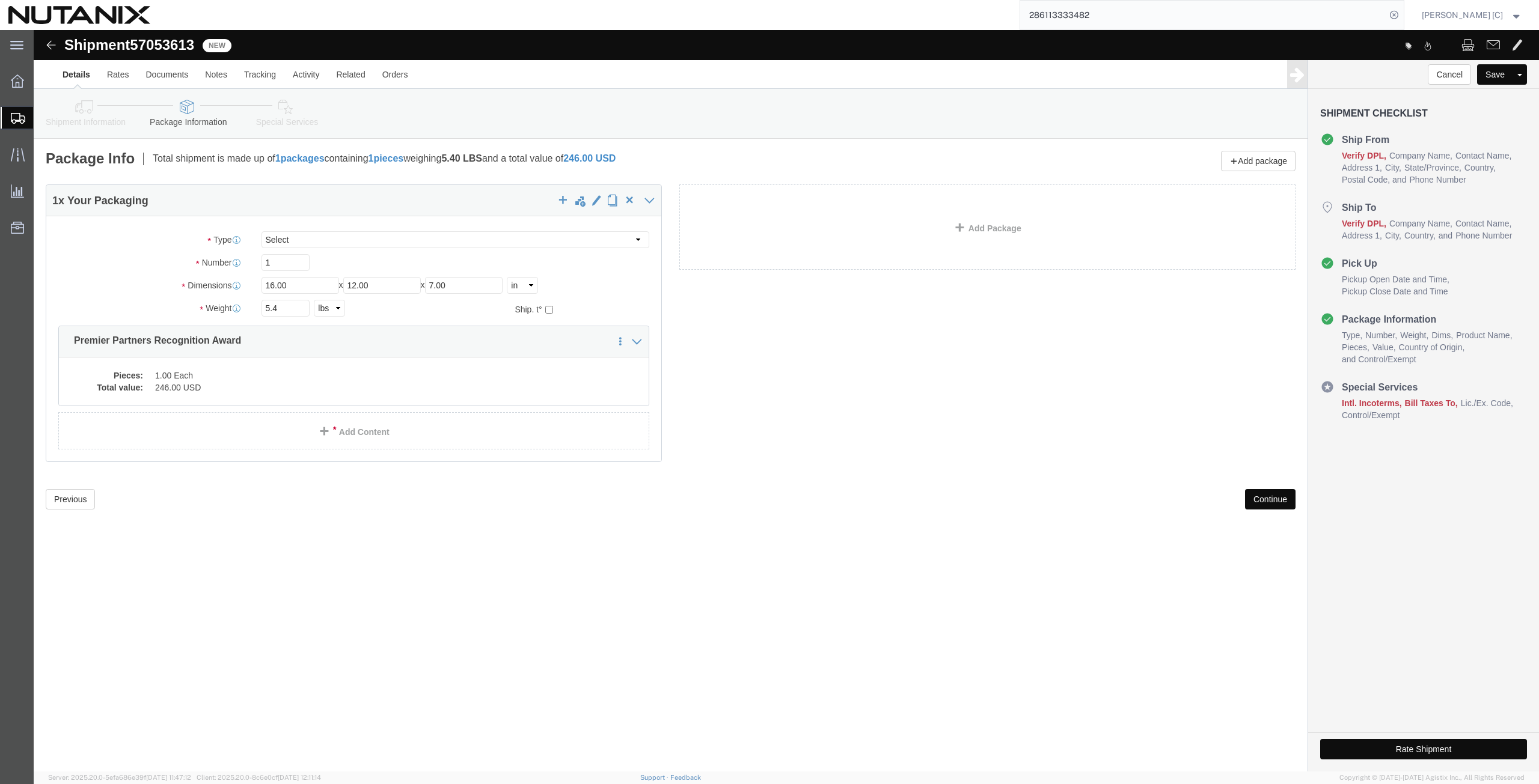
click button "Continue"
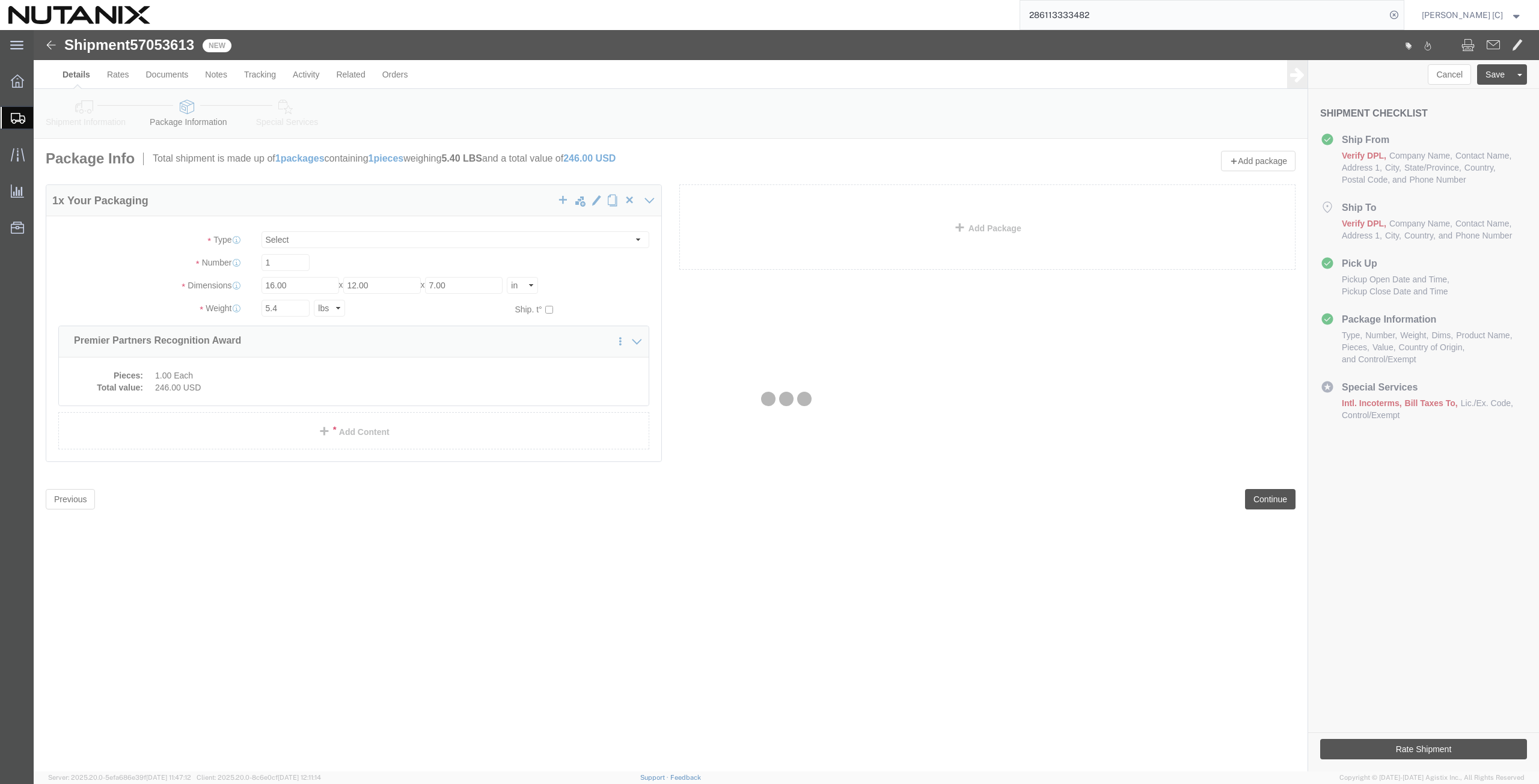
select select
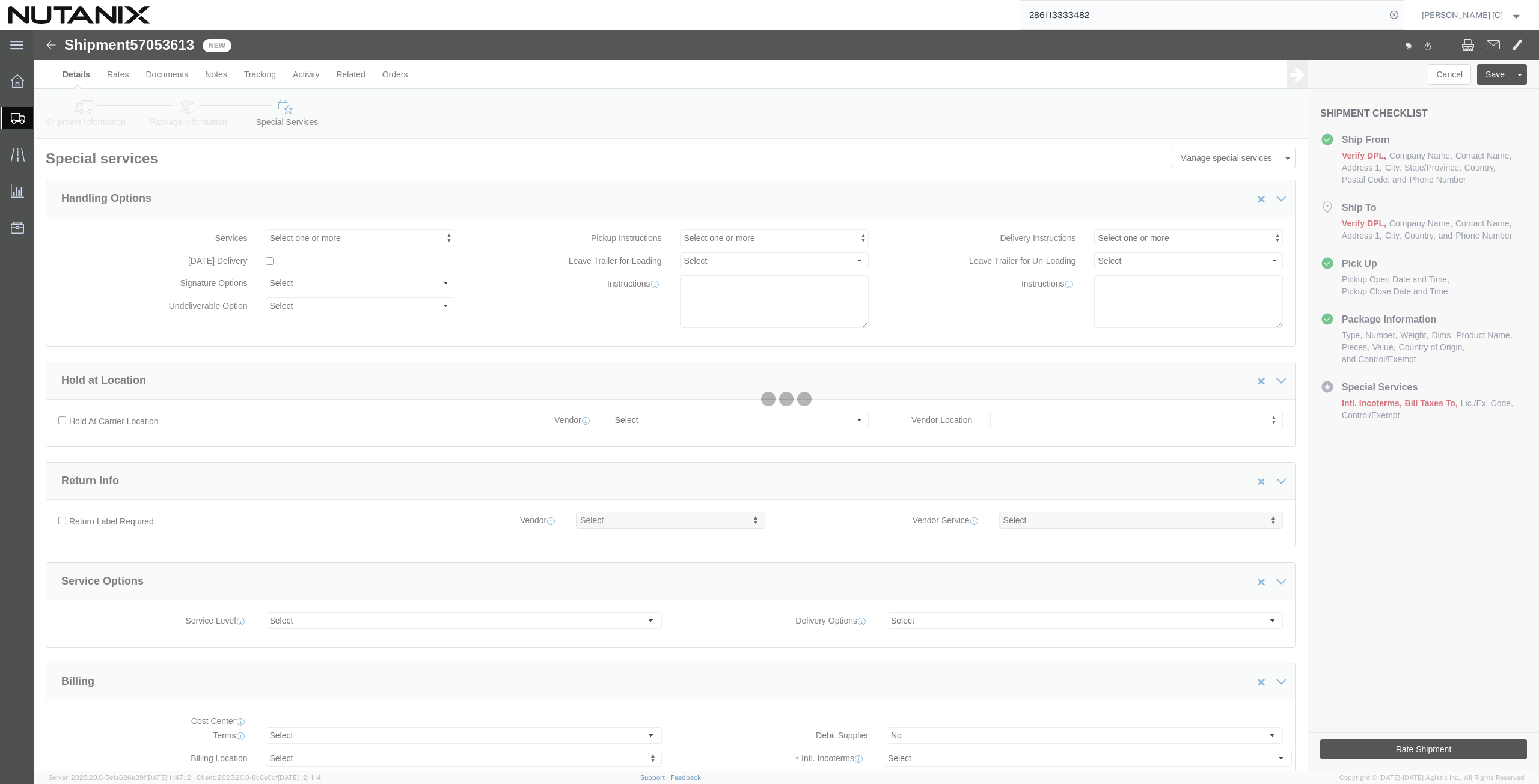
select select "COSTCENTER"
select select "48694"
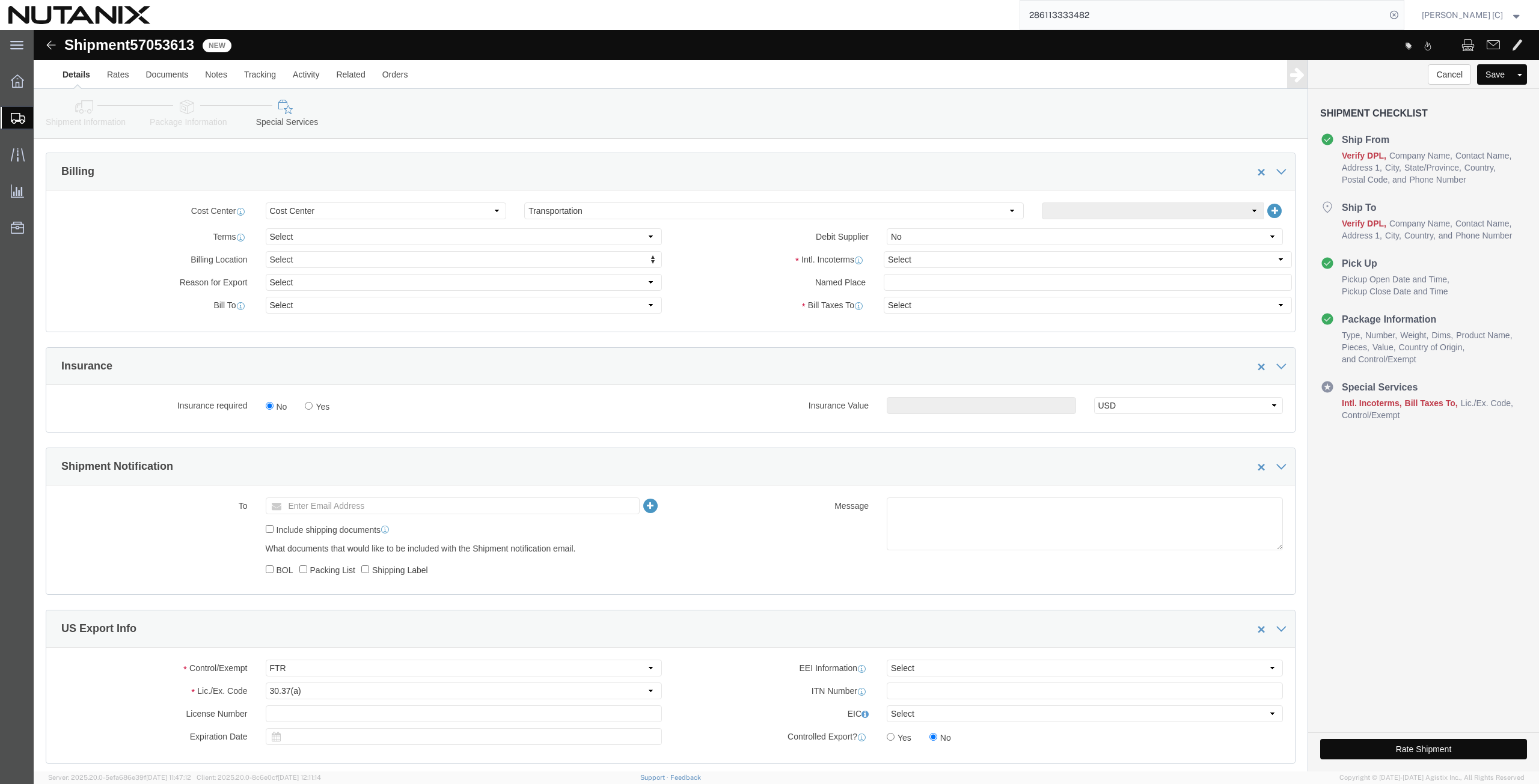
scroll to position [586, 0]
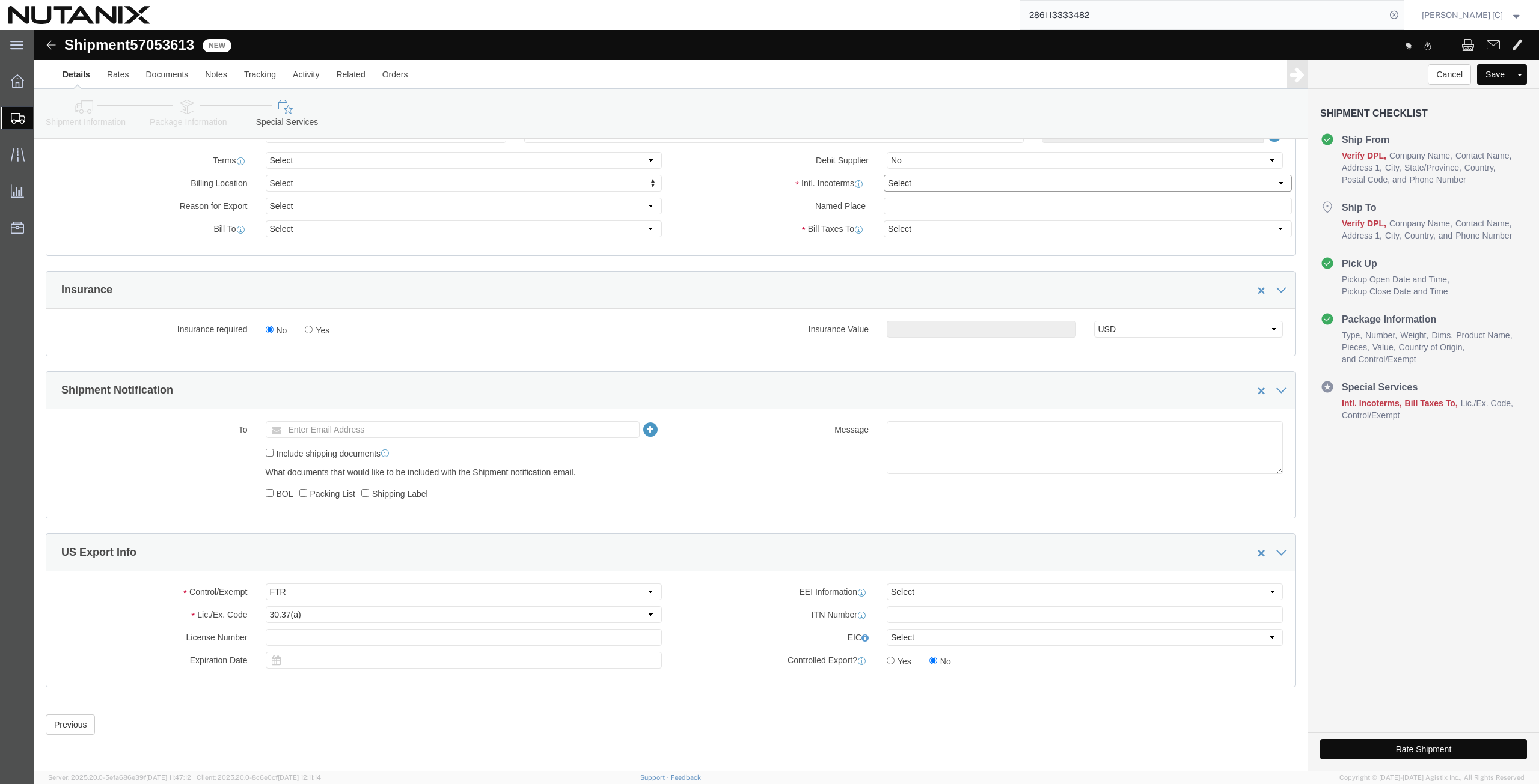
click select "Select Carriage Insurance Paid Carriage Paid To Cost and Freight Cost Insurance…"
select select "DDP"
click select "Select Carriage Insurance Paid Carriage Paid To Cost and Freight Cost Insurance…"
select select "SHIP"
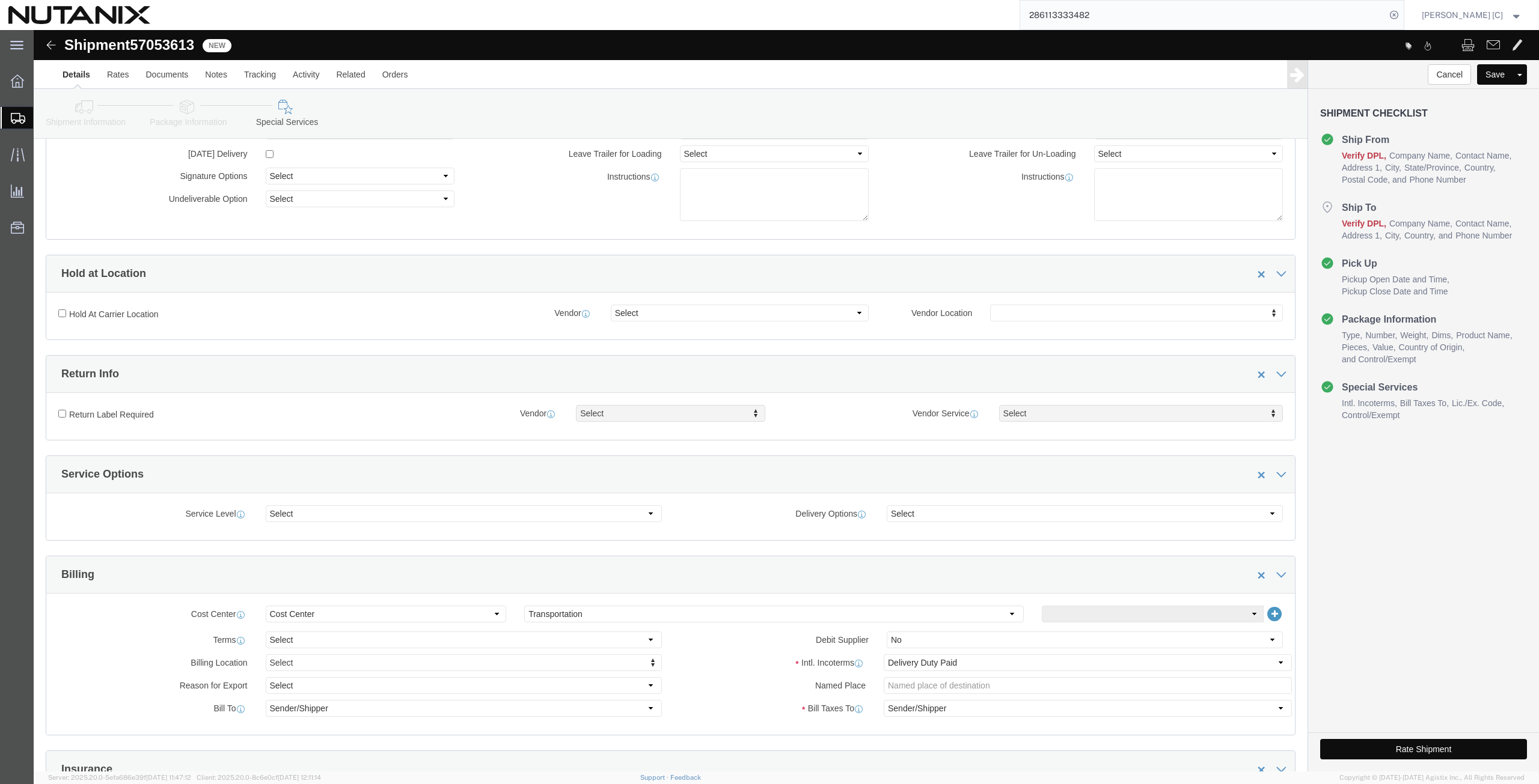
scroll to position [0, 0]
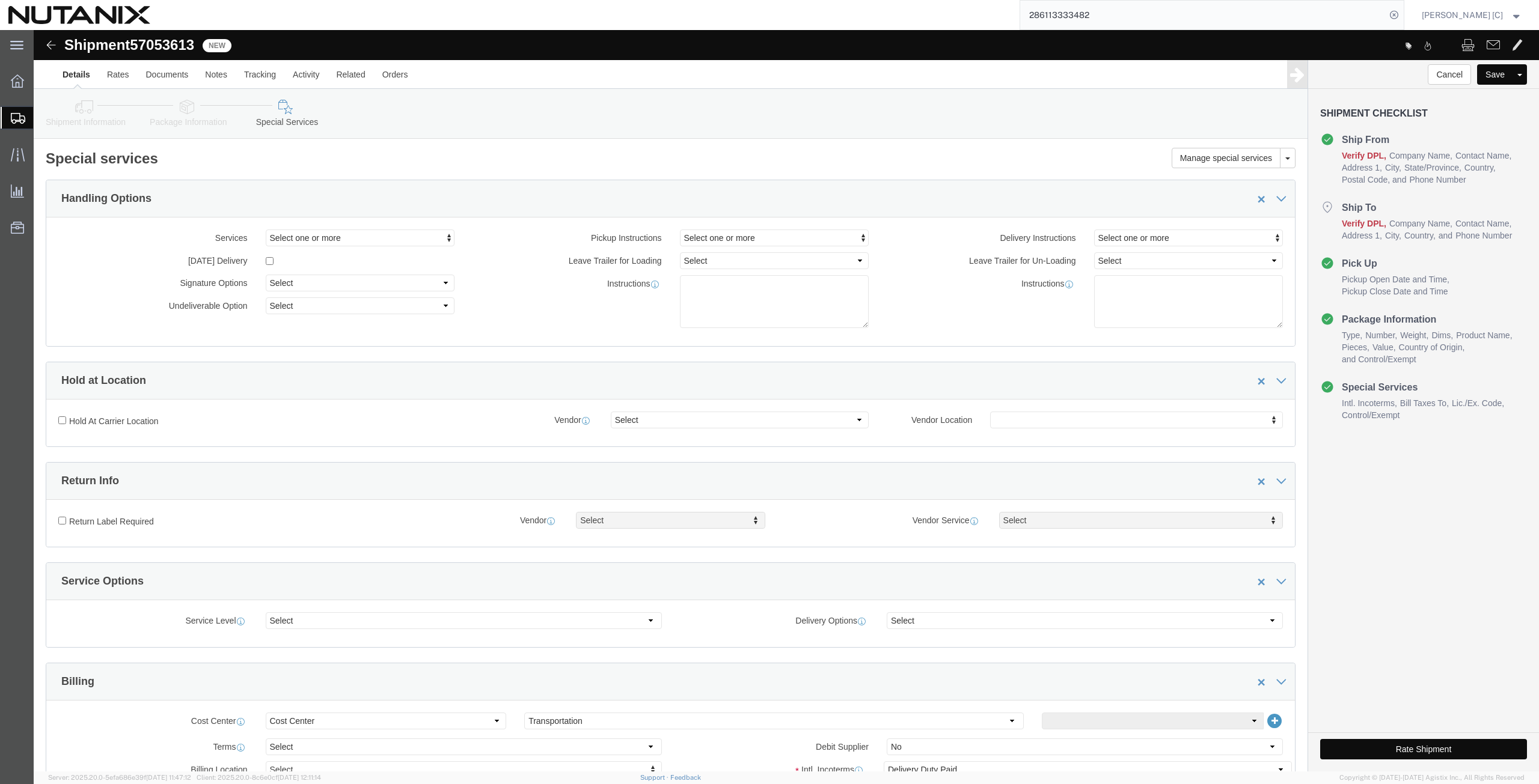
click icon
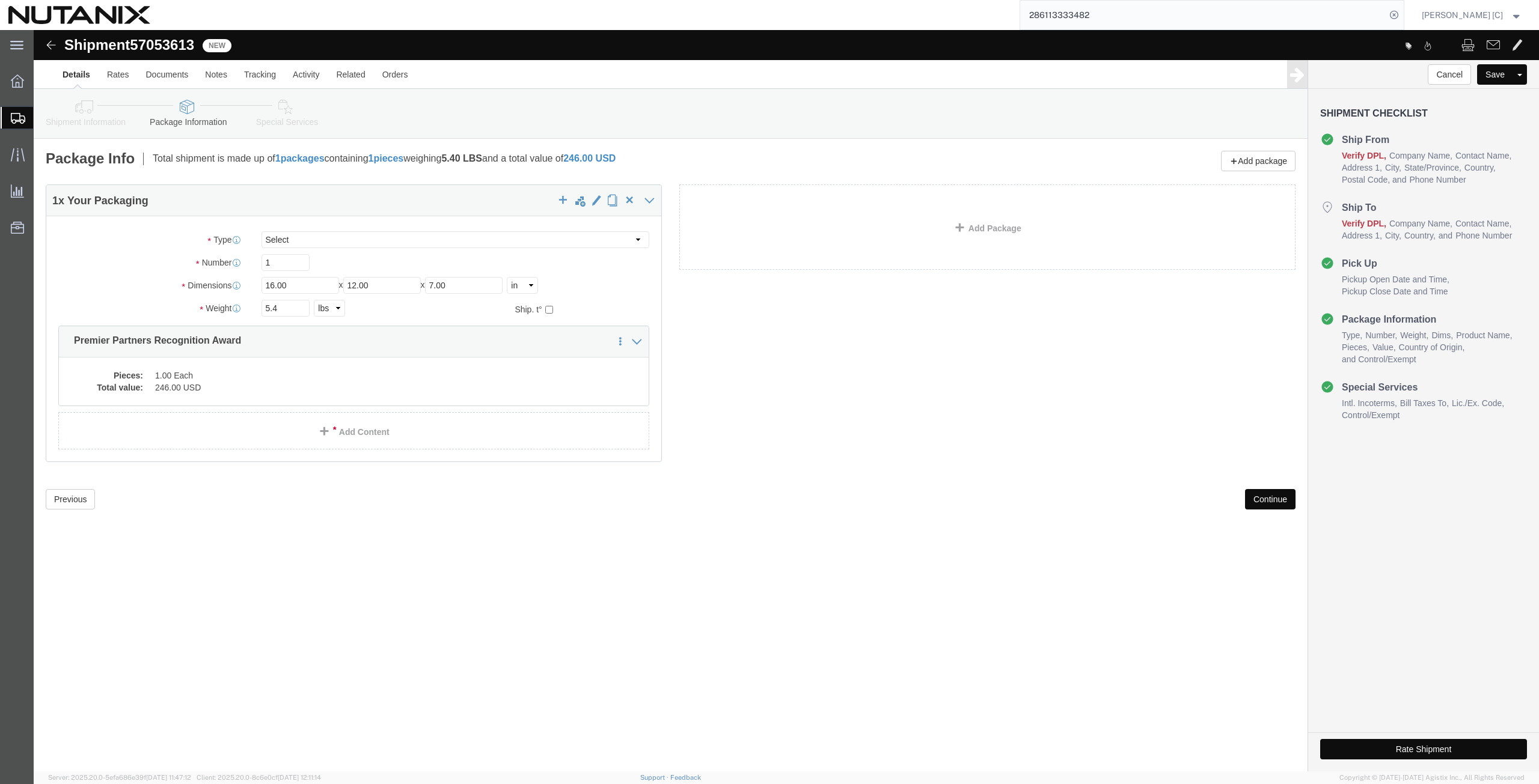
click link "Shipment Information"
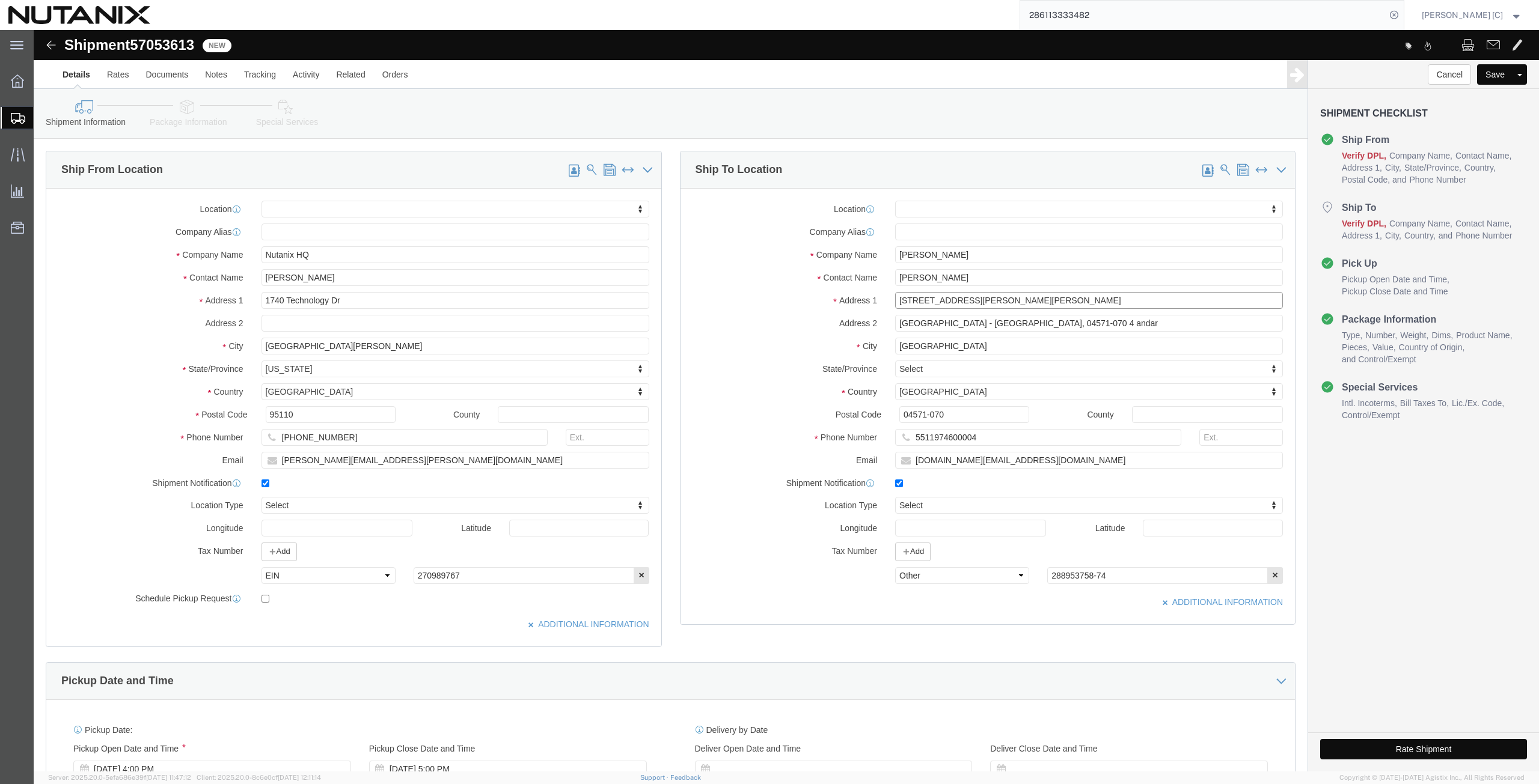
click input "[STREET_ADDRESS][PERSON_NAME][PERSON_NAME]"
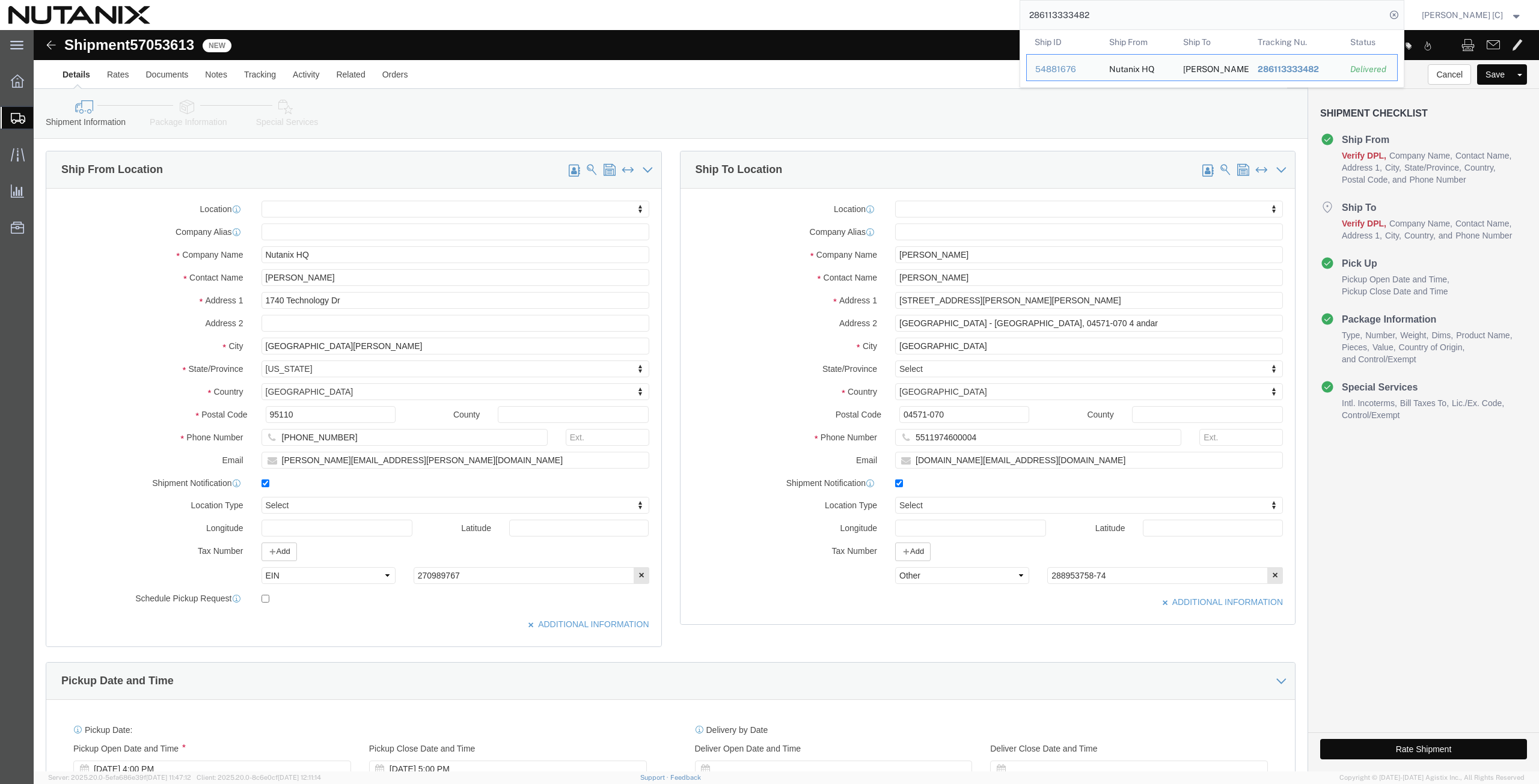
drag, startPoint x: 1114, startPoint y: 16, endPoint x: 1057, endPoint y: 16, distance: 57.0
click at [1057, 16] on input "286113333482" at bounding box center [1203, 15] width 366 height 29
click at [1109, 20] on input "286113333482" at bounding box center [1203, 15] width 366 height 29
drag, startPoint x: 1118, startPoint y: 12, endPoint x: 996, endPoint y: 23, distance: 122.5
click at [996, 23] on div "286113333482 Ship ID Ship From Ship To Tracking Nu. Status Ship ID 54881676 Shi…" at bounding box center [782, 15] width 1246 height 30
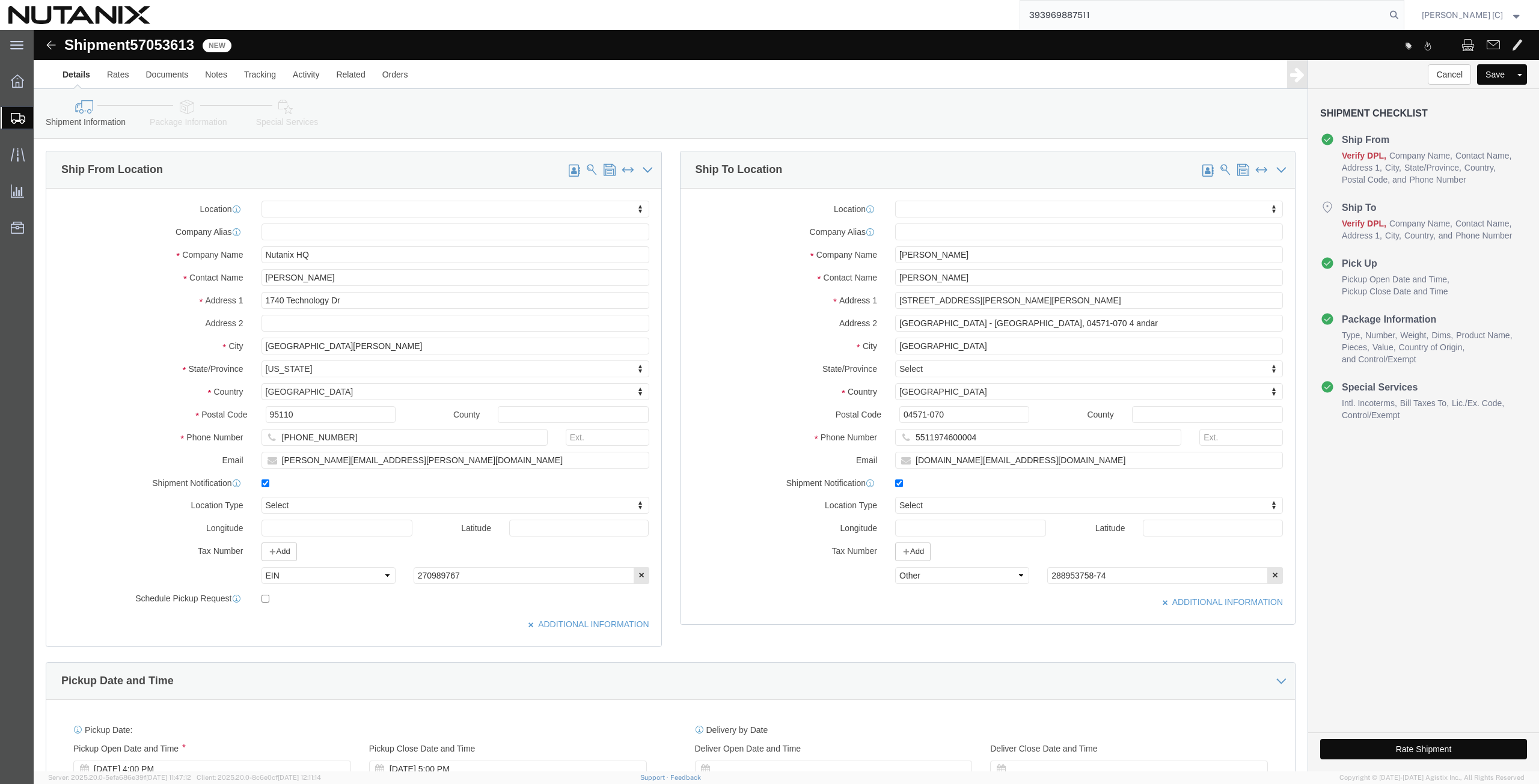
type input "393969887511"
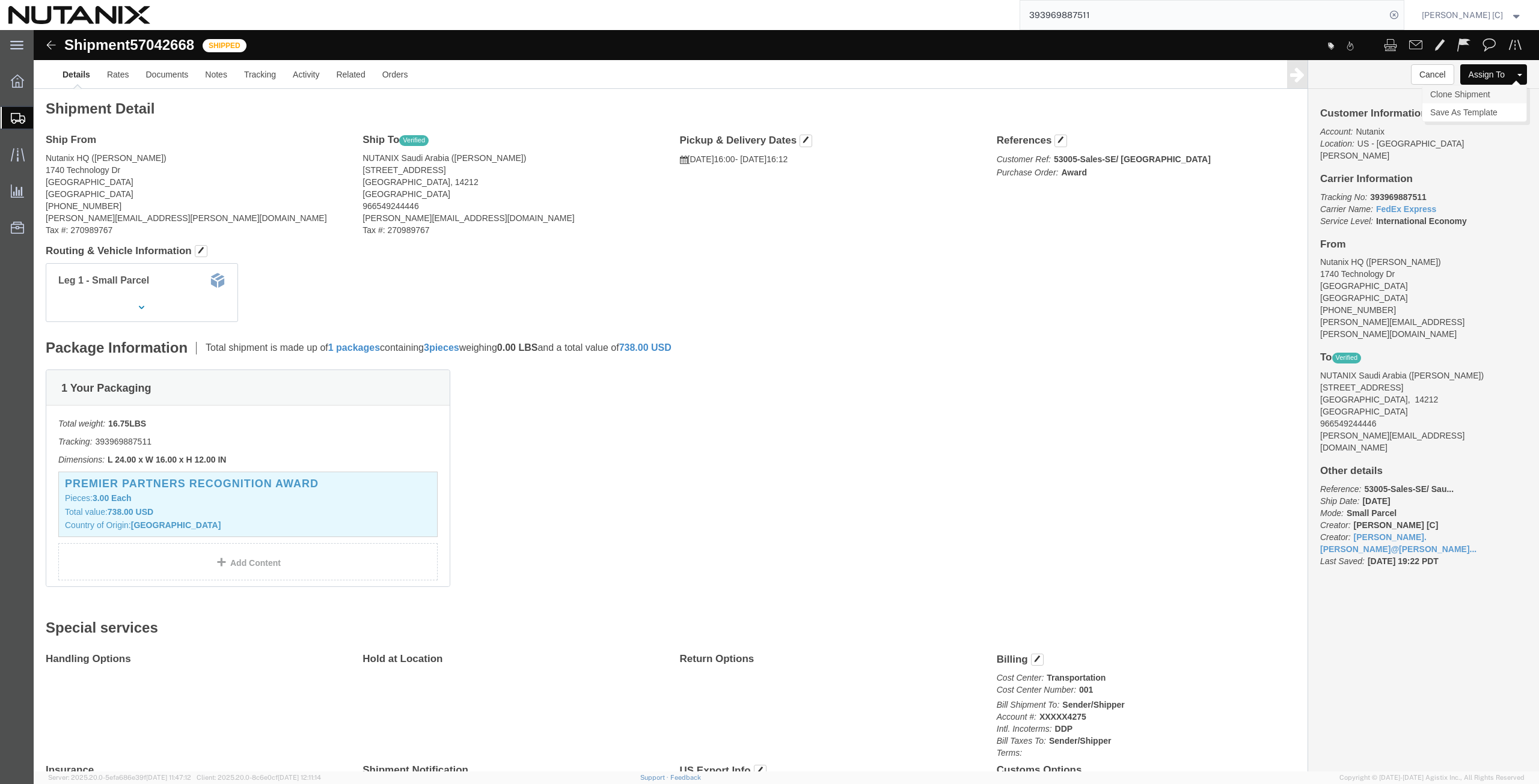
click link "Clone Shipment"
